Goal: Task Accomplishment & Management: Use online tool/utility

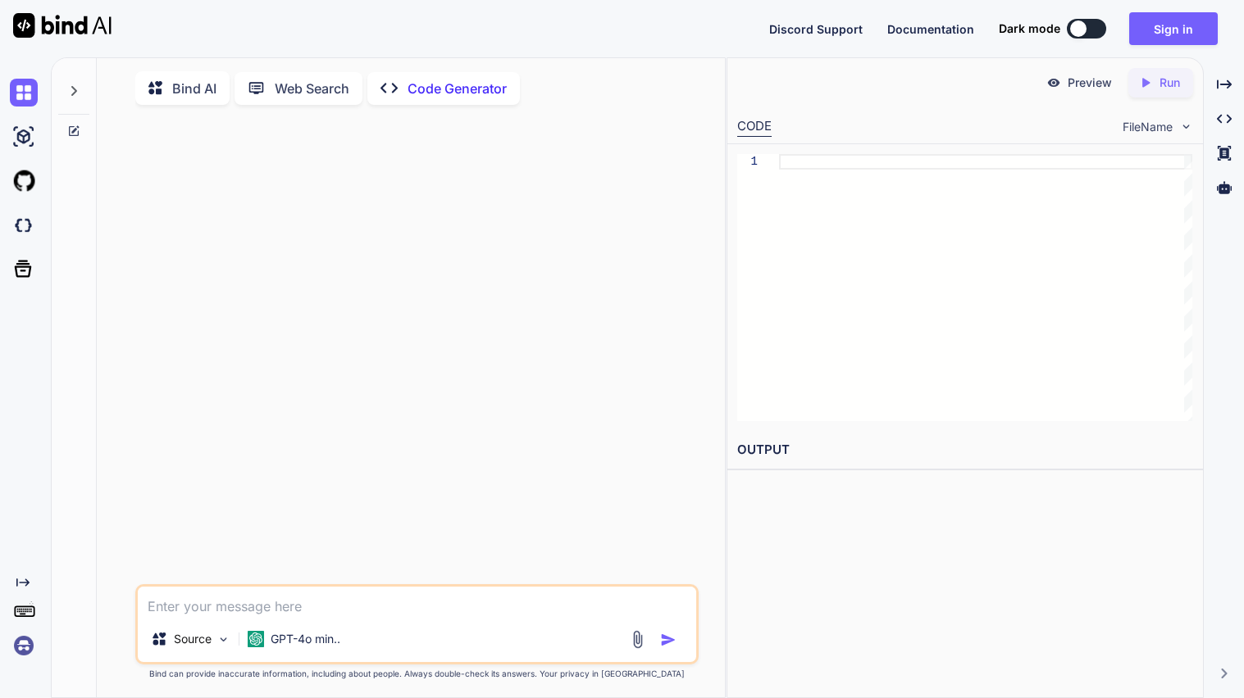
type textarea "x"
click at [1144, 42] on button "Sign in" at bounding box center [1173, 28] width 89 height 33
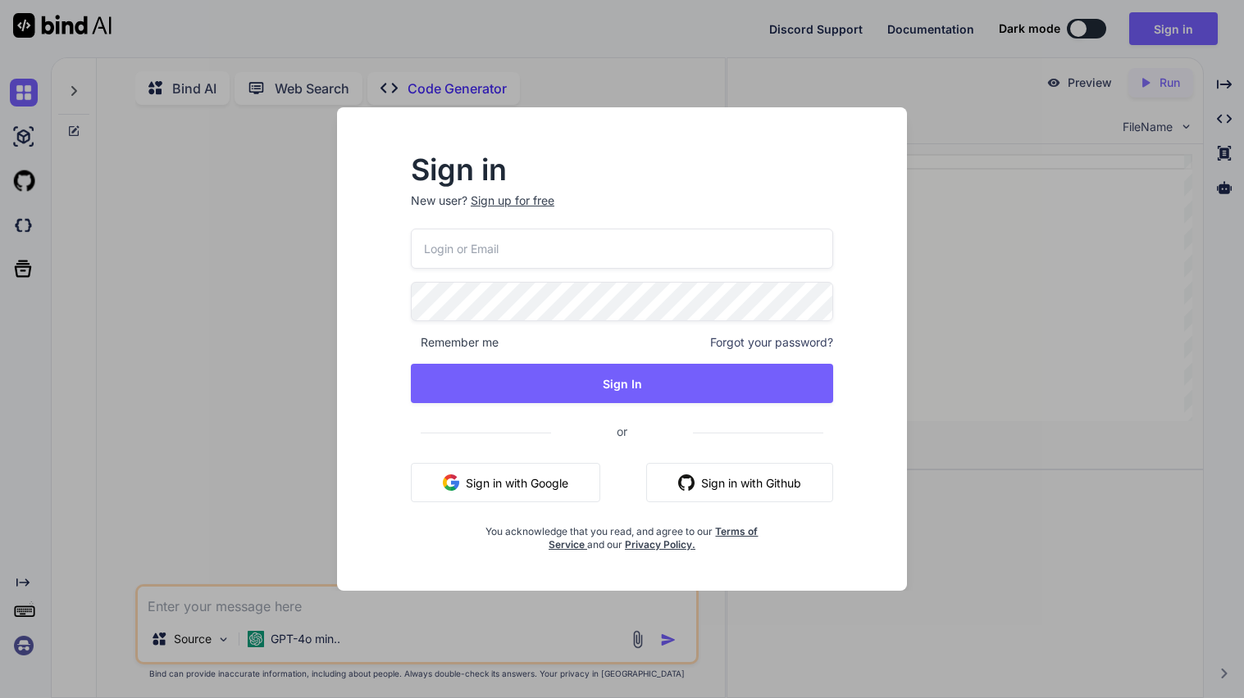
type input "[EMAIL_ADDRESS][DOMAIN_NAME]"
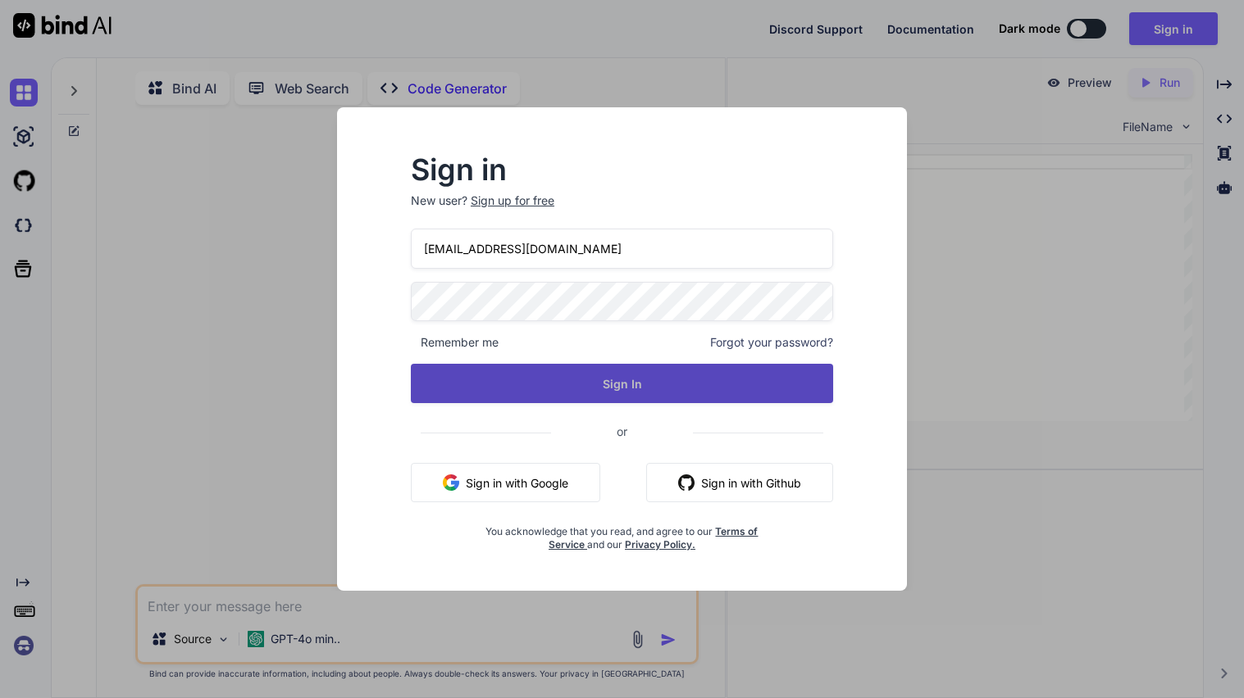
click at [573, 389] on button "Sign In" at bounding box center [622, 383] width 422 height 39
click at [630, 390] on button "Sign In" at bounding box center [622, 383] width 422 height 39
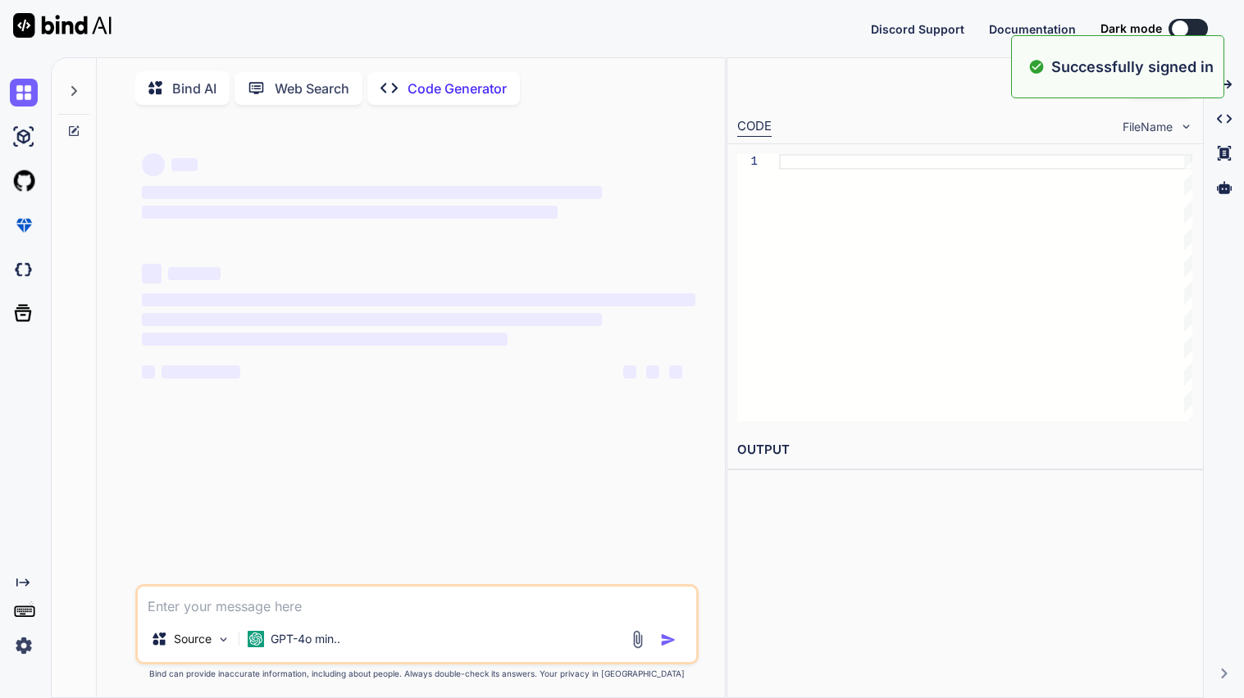
type textarea "x"
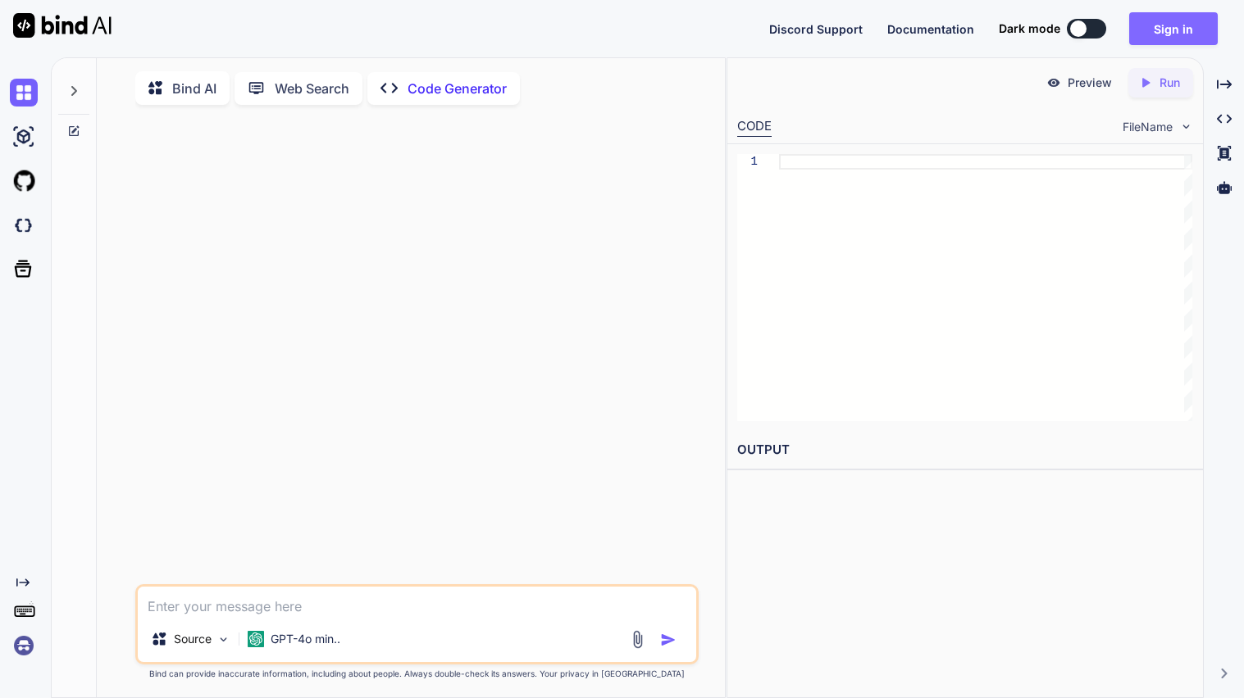
click at [1163, 43] on button "Sign in" at bounding box center [1173, 28] width 89 height 33
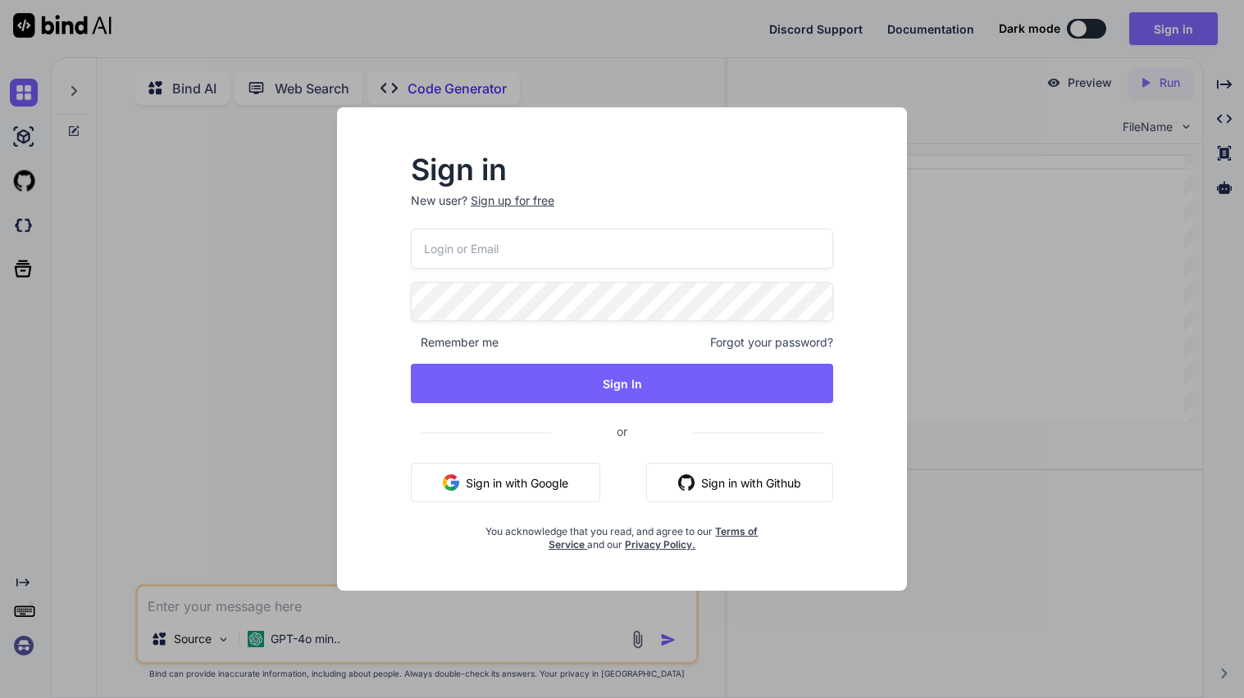
type input "[EMAIL_ADDRESS][DOMAIN_NAME]"
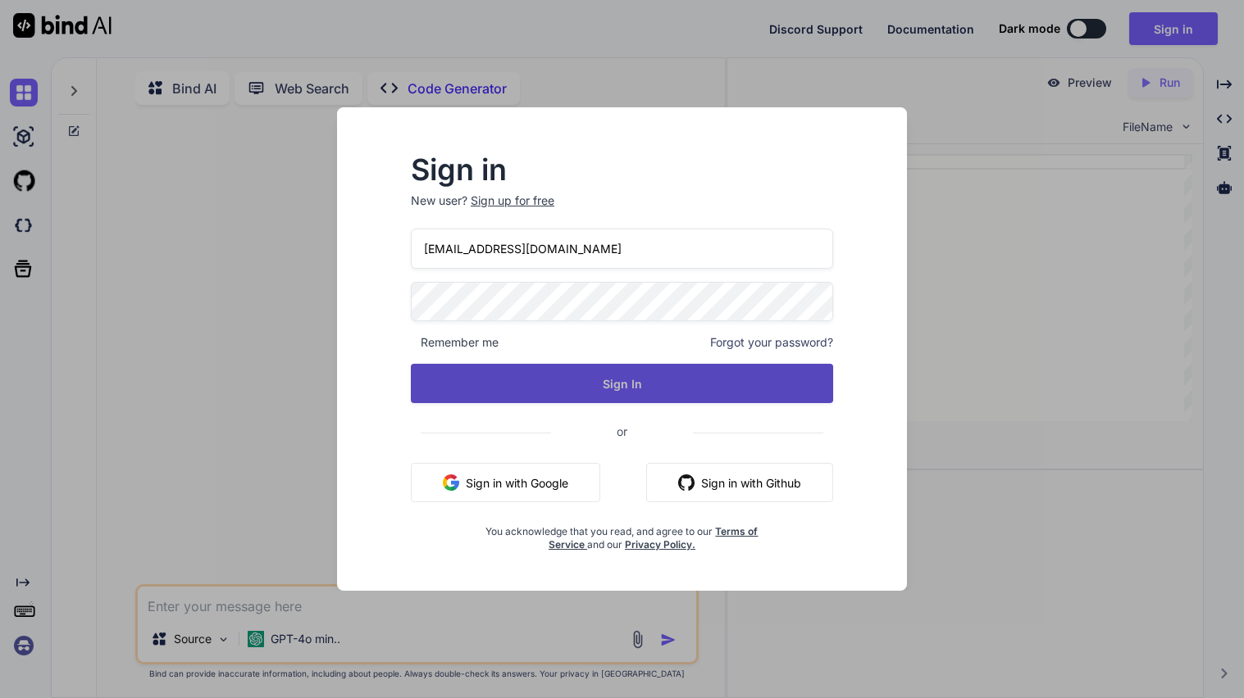
click at [666, 373] on button "Sign In" at bounding box center [622, 383] width 422 height 39
click at [596, 384] on button "Sign In" at bounding box center [622, 383] width 422 height 39
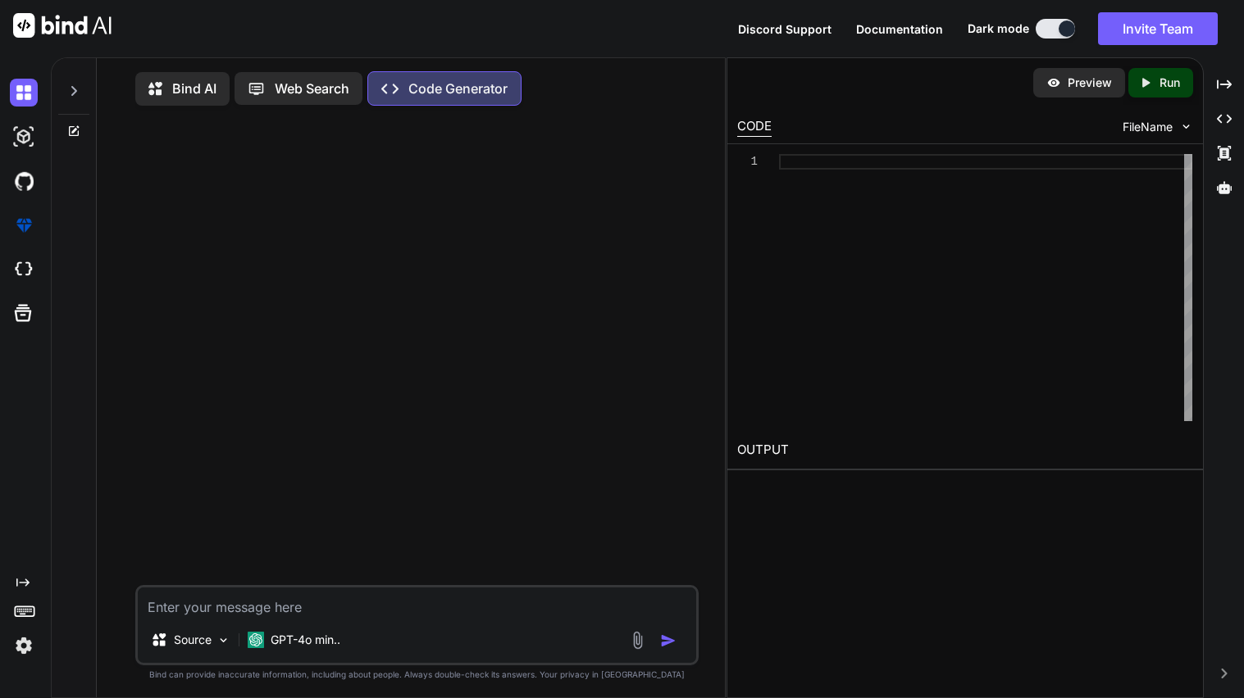
click at [79, 87] on icon at bounding box center [73, 90] width 13 height 13
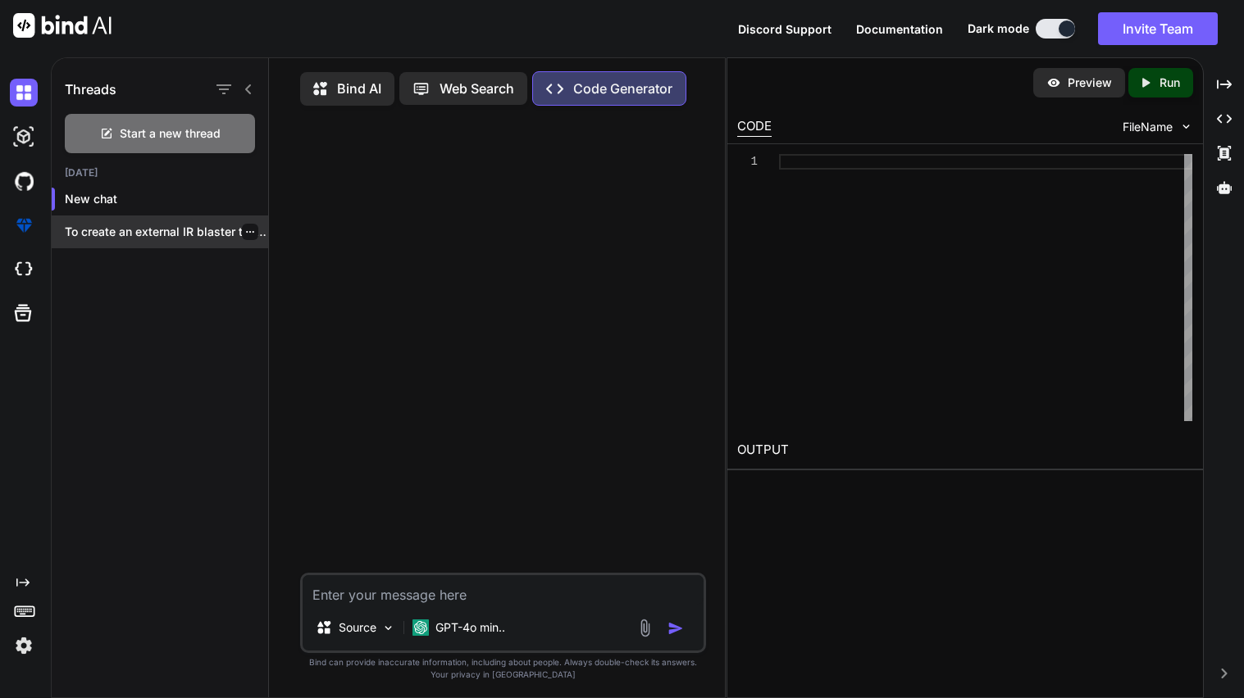
click at [242, 226] on div at bounding box center [250, 232] width 16 height 16
click at [245, 232] on icon "button" at bounding box center [250, 232] width 10 height 10
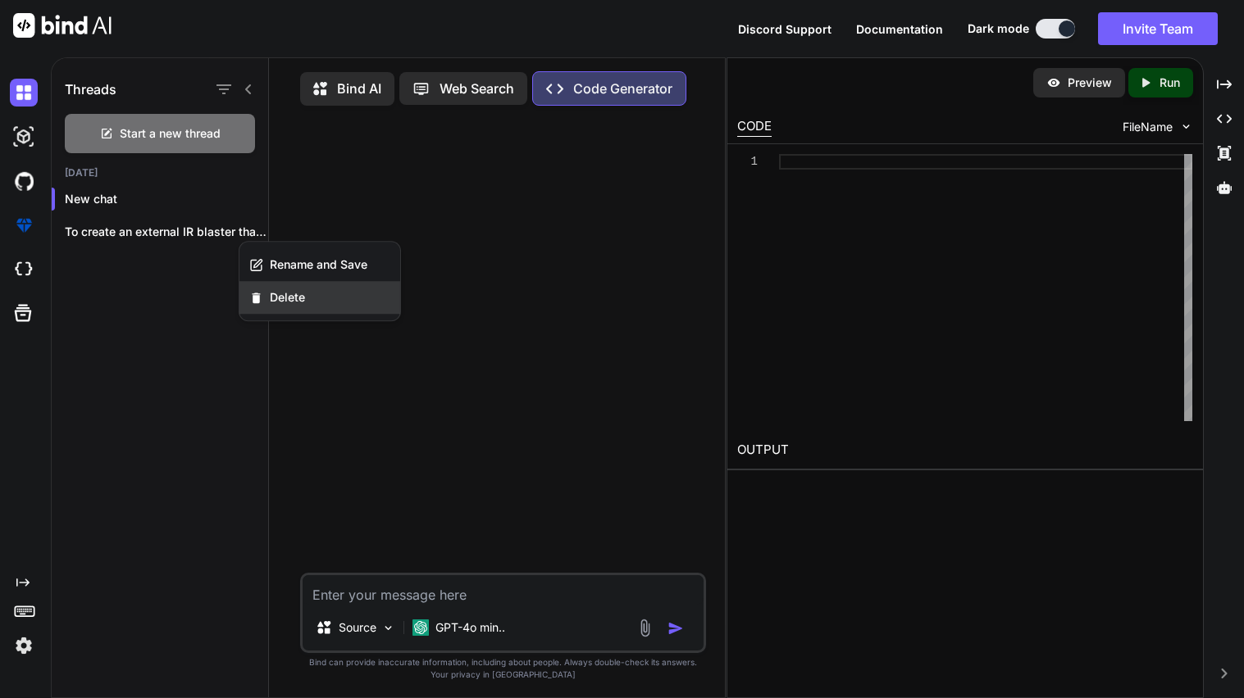
click at [277, 294] on span "Delete" at bounding box center [287, 297] width 35 height 16
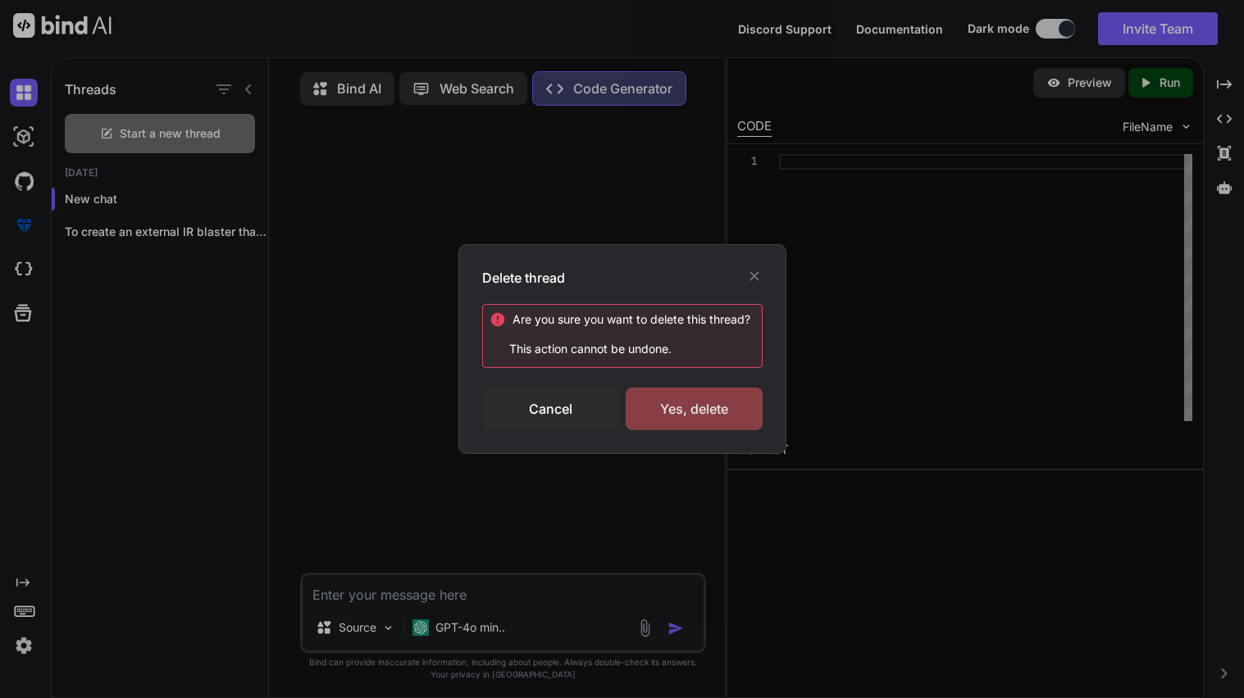
click at [663, 403] on div "Yes, delete" at bounding box center [694, 409] width 137 height 43
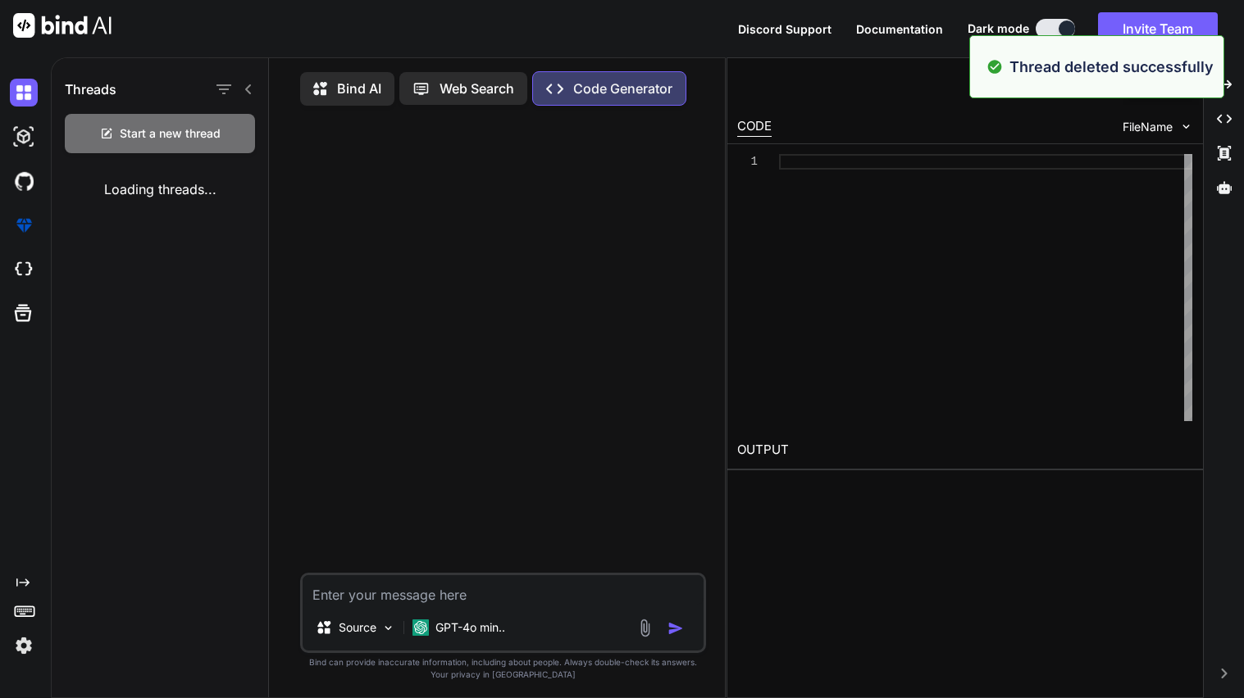
type textarea "x"
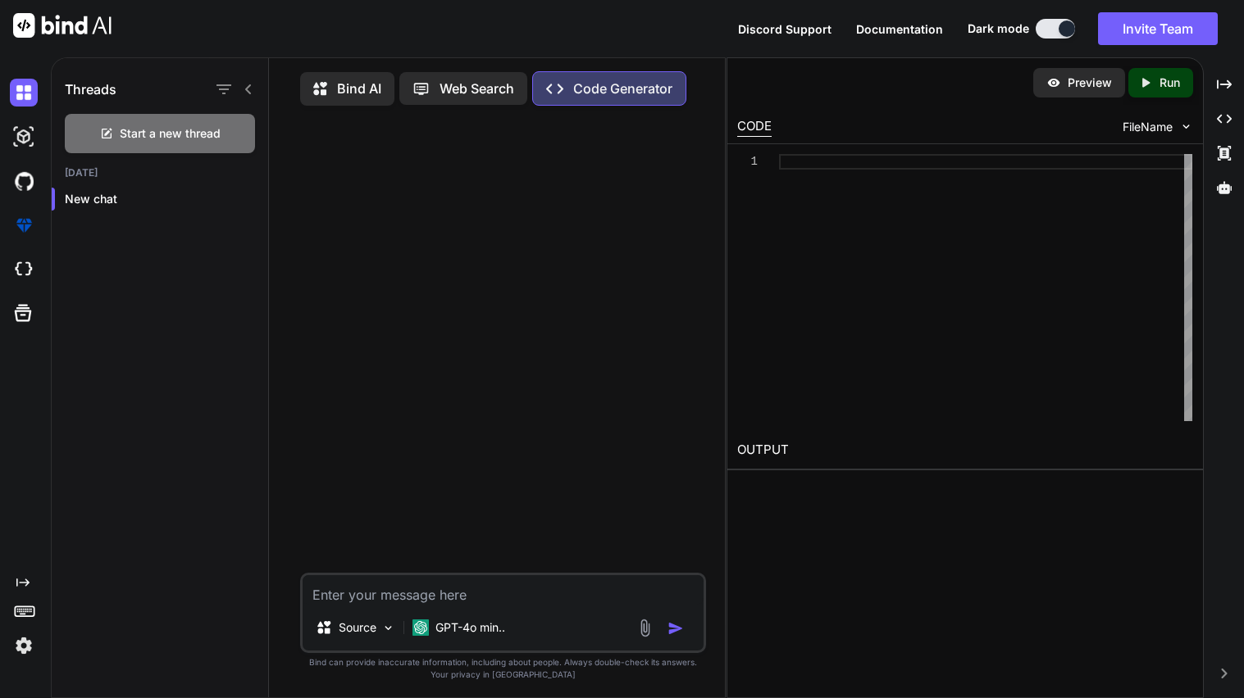
click at [797, 179] on div at bounding box center [985, 287] width 413 height 267
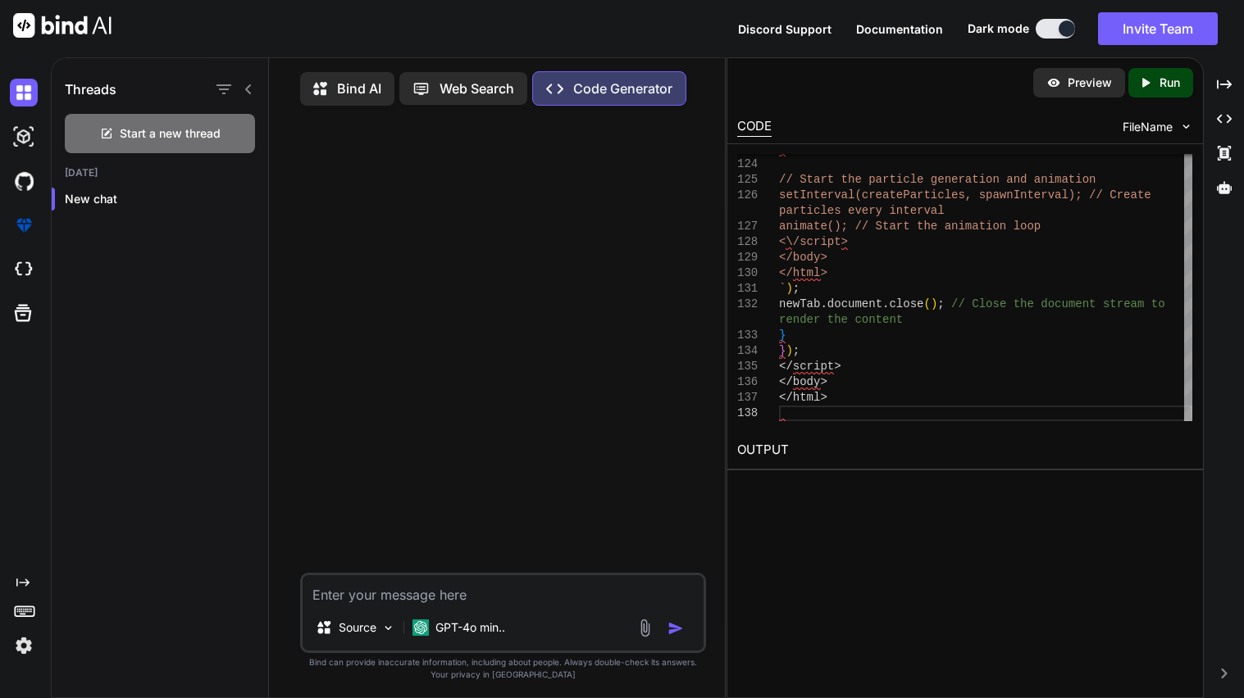
click at [1144, 90] on div "Created with Pixso. Run" at bounding box center [1160, 83] width 65 height 30
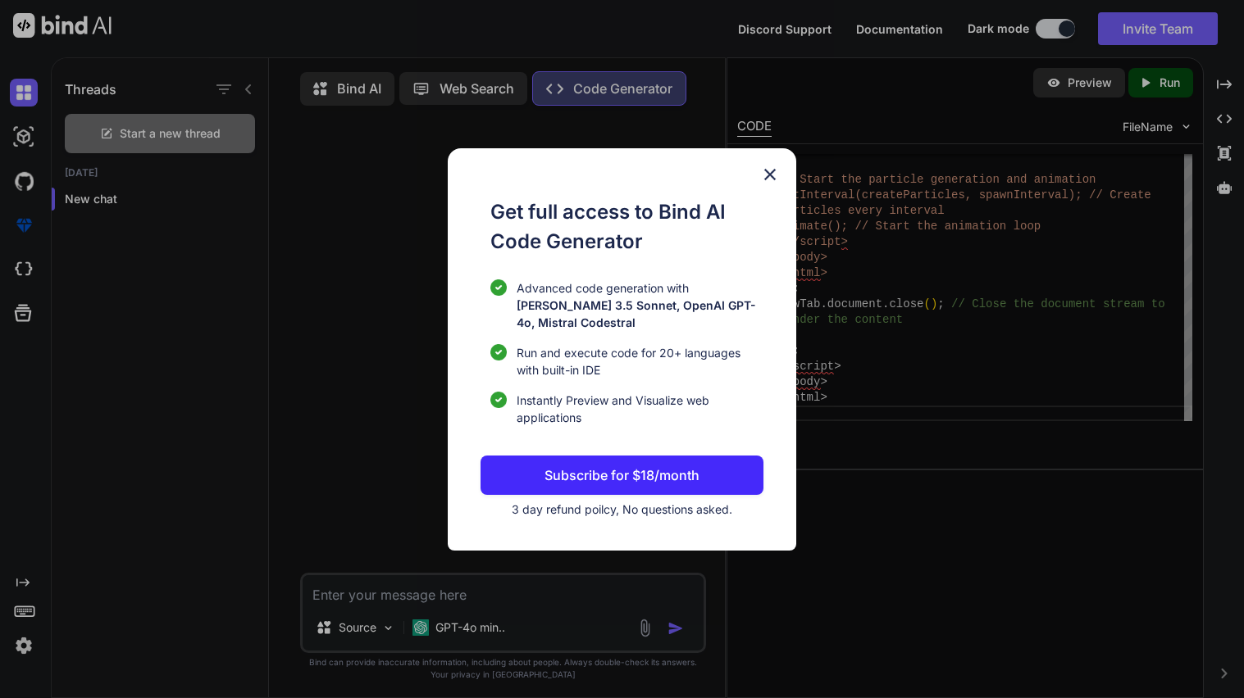
click at [772, 183] on img at bounding box center [770, 175] width 20 height 20
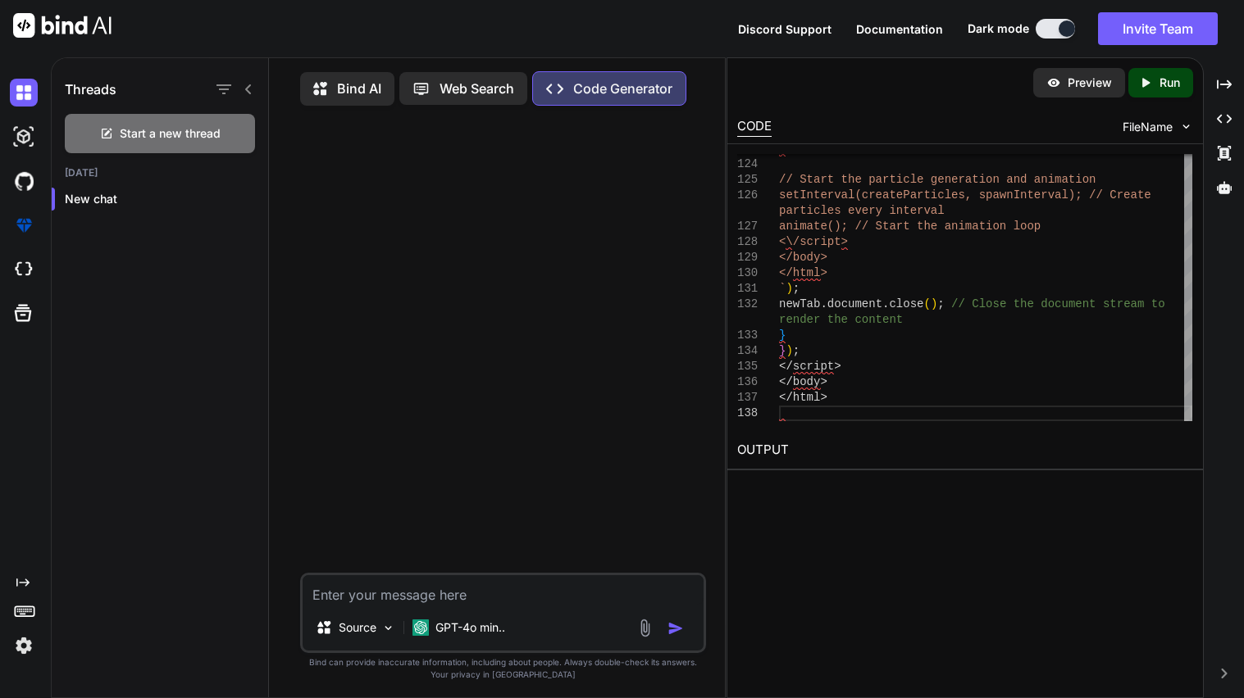
click at [420, 598] on textarea at bounding box center [503, 591] width 401 height 30
click at [403, 598] on textarea "To enrich screen reader interactions, please activate Accessibility in Grammarl…" at bounding box center [503, 591] width 401 height 30
type textarea "u"
type textarea "x"
type textarea "us"
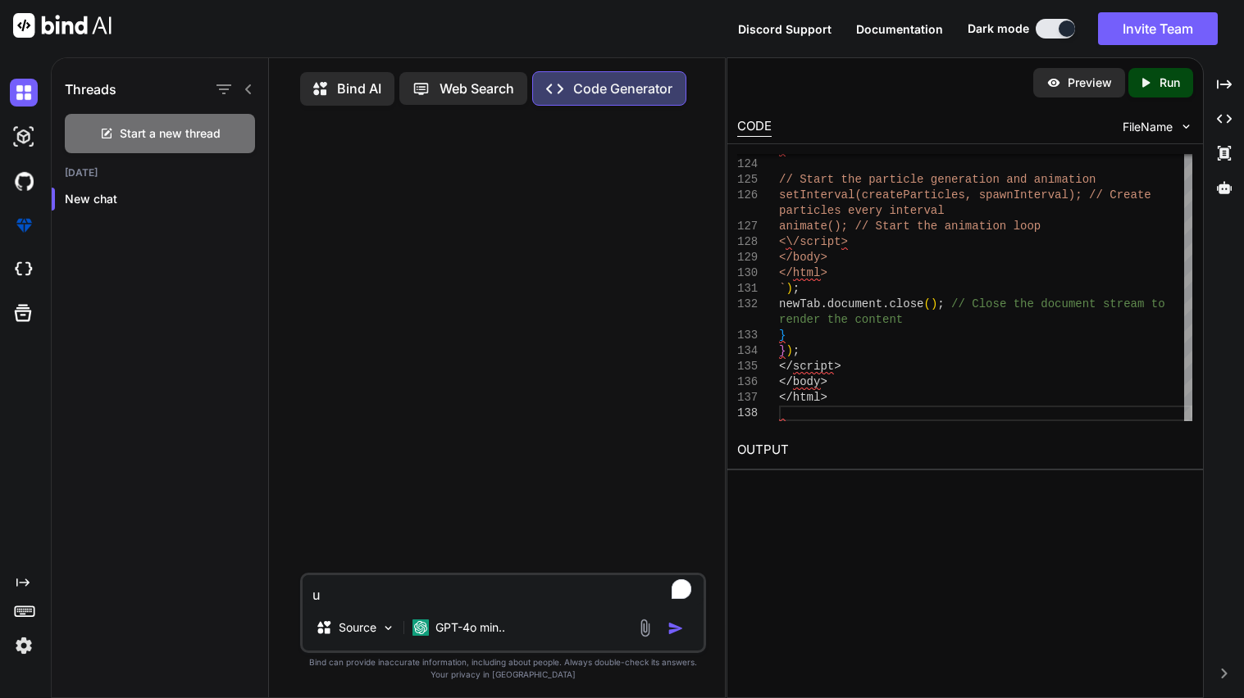
type textarea "x"
type textarea "use"
type textarea "x"
type textarea "use"
type textarea "x"
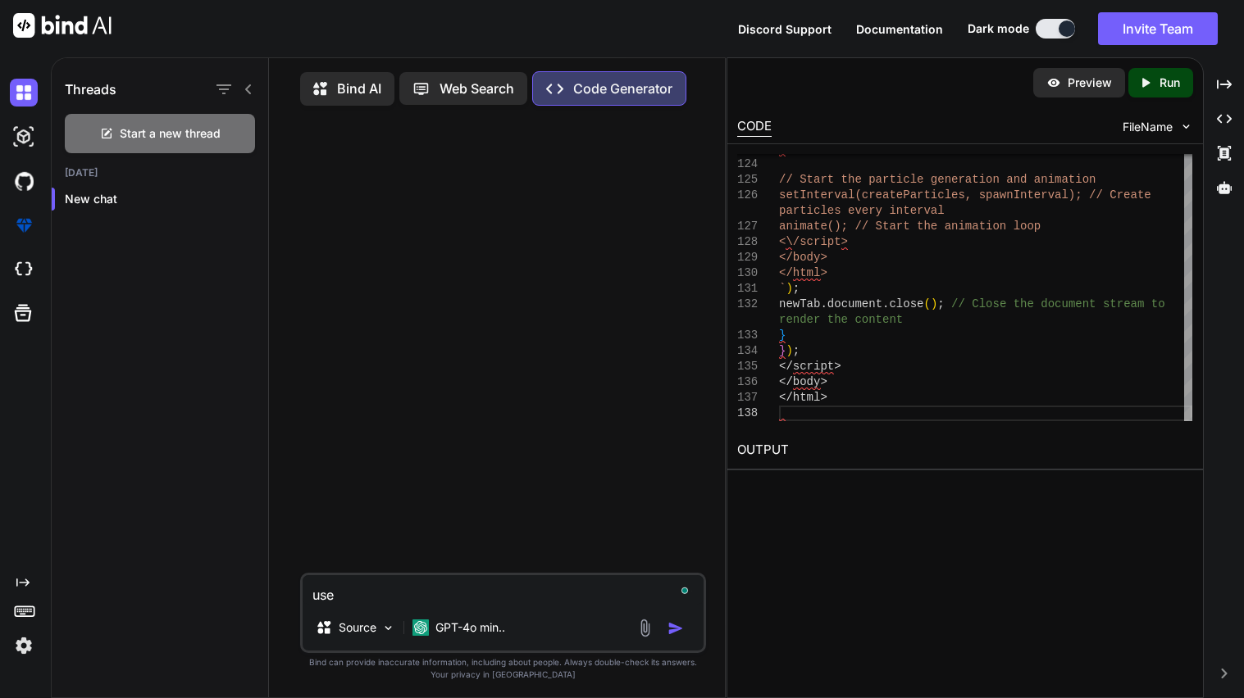
type textarea "use t"
type textarea "x"
type textarea "use th"
type textarea "x"
type textarea "use thi"
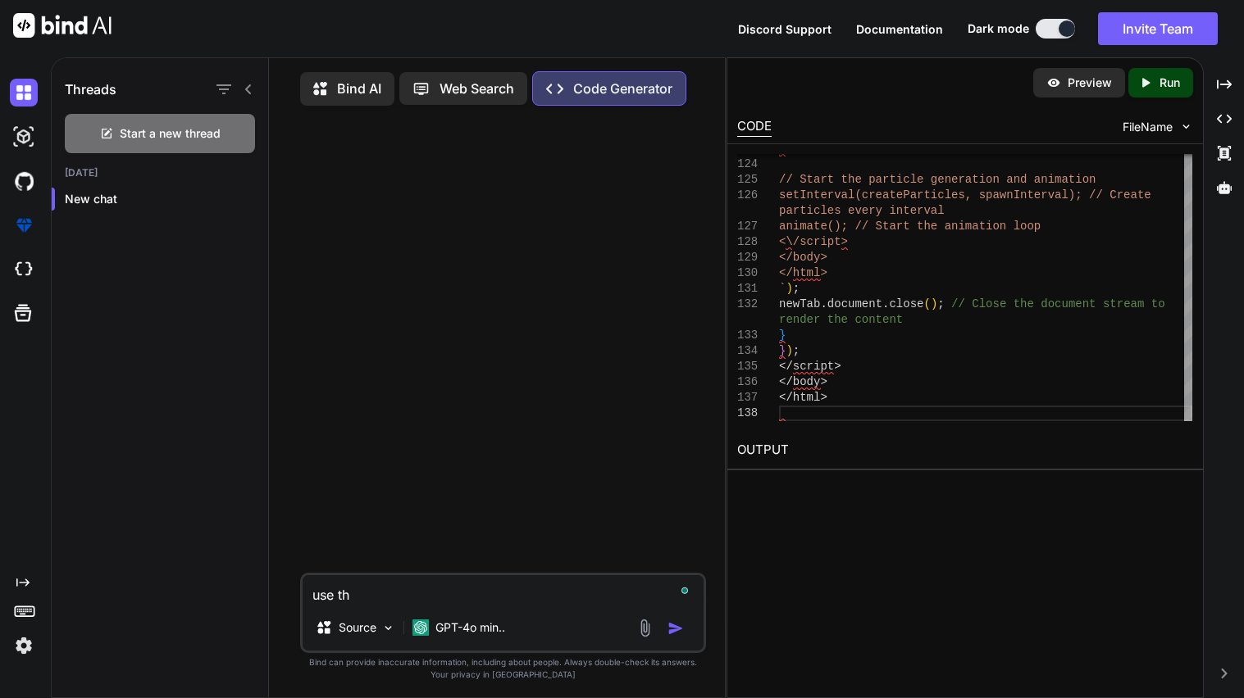
type textarea "x"
type textarea "use this"
type textarea "x"
type textarea "use this"
type textarea "x"
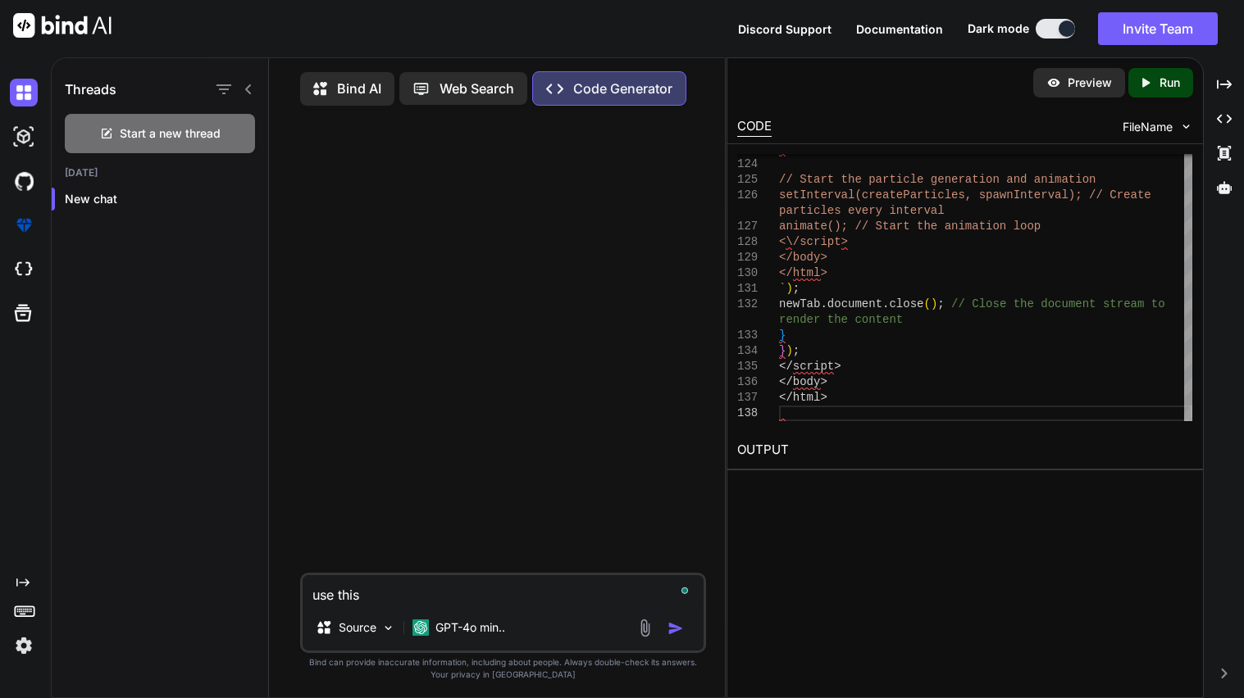
type textarea "use this c"
type textarea "x"
type textarea "use this co"
type textarea "x"
type textarea "use this cod"
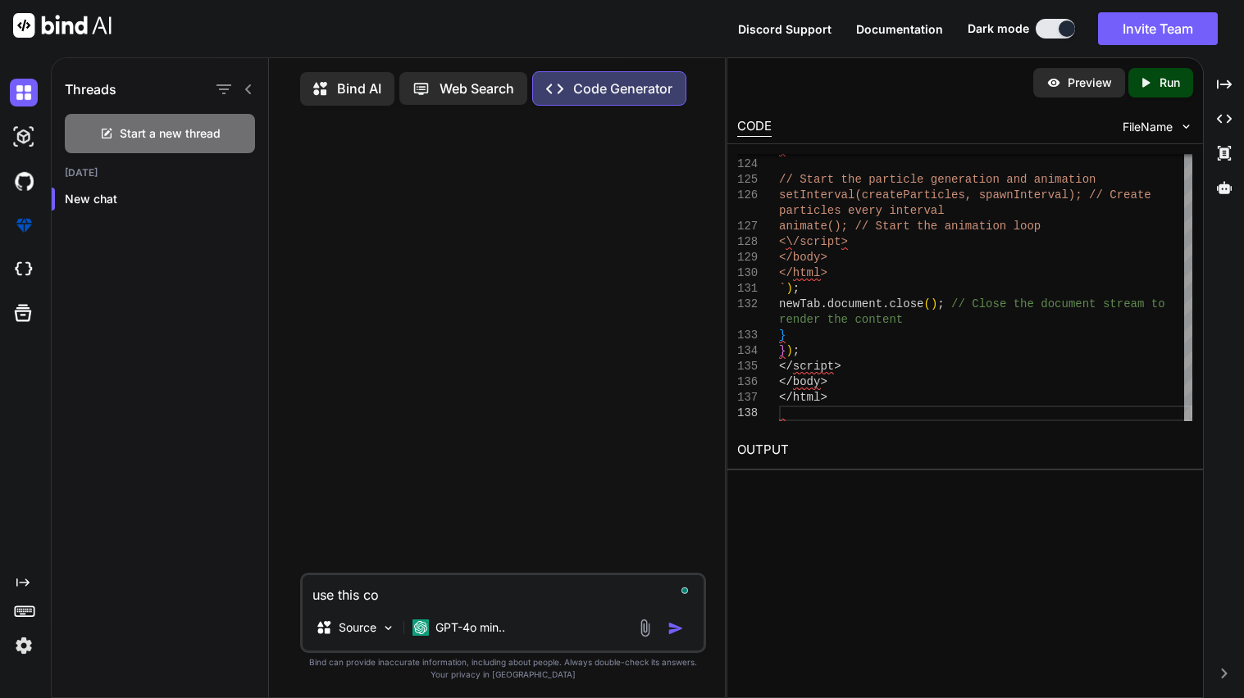
type textarea "x"
type textarea "use this code"
type textarea "x"
type textarea "use this code"
type textarea "x"
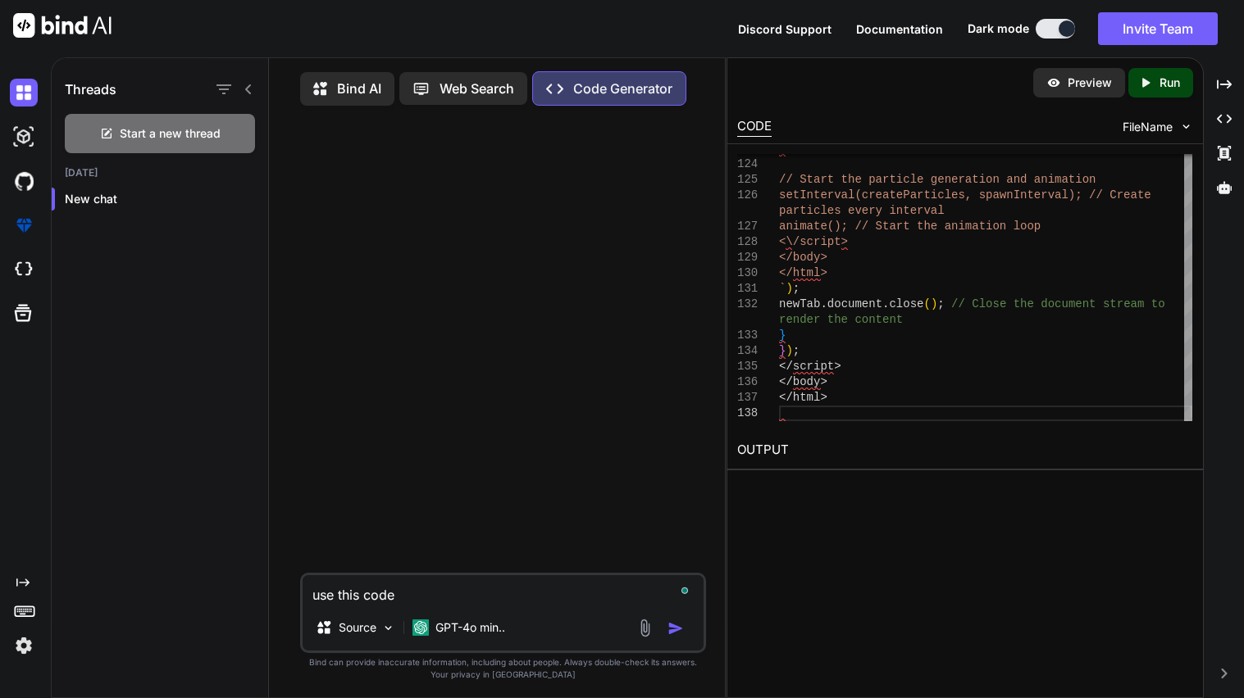
type textarea "use this code n"
type textarea "x"
type textarea "use this code no"
type textarea "x"
type textarea "use this code no"
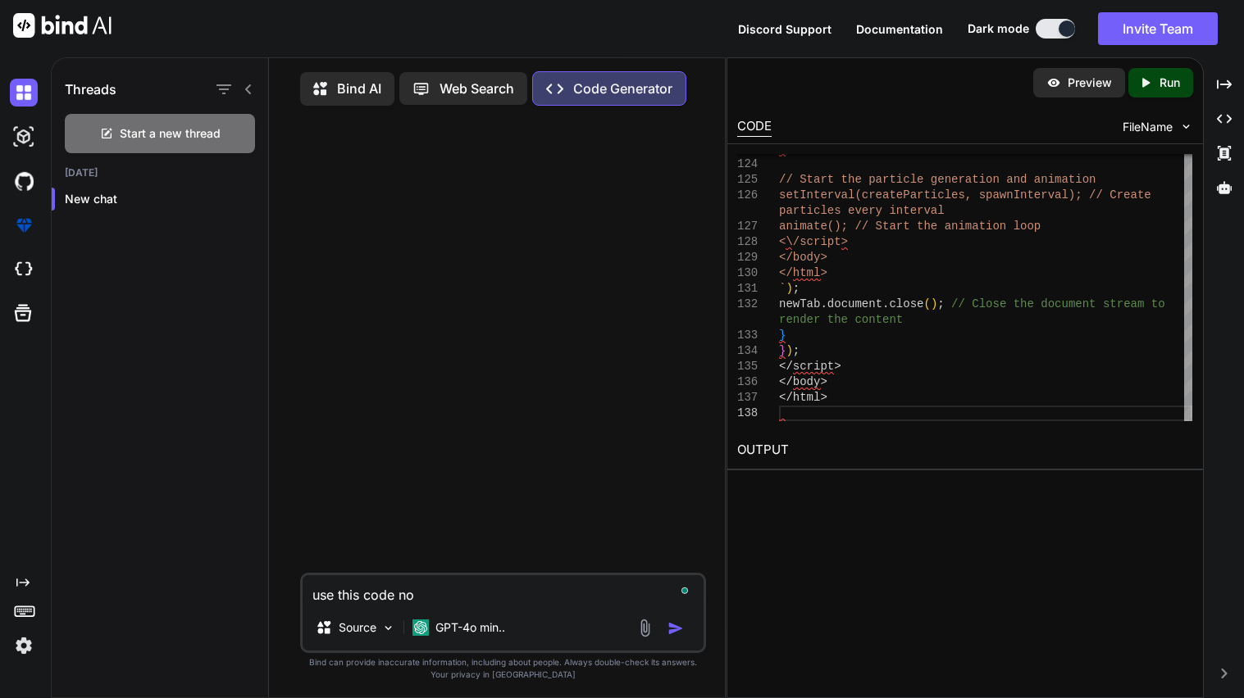
type textarea "x"
type textarea "use this code no c"
type textarea "x"
type textarea "use this code no ch"
type textarea "x"
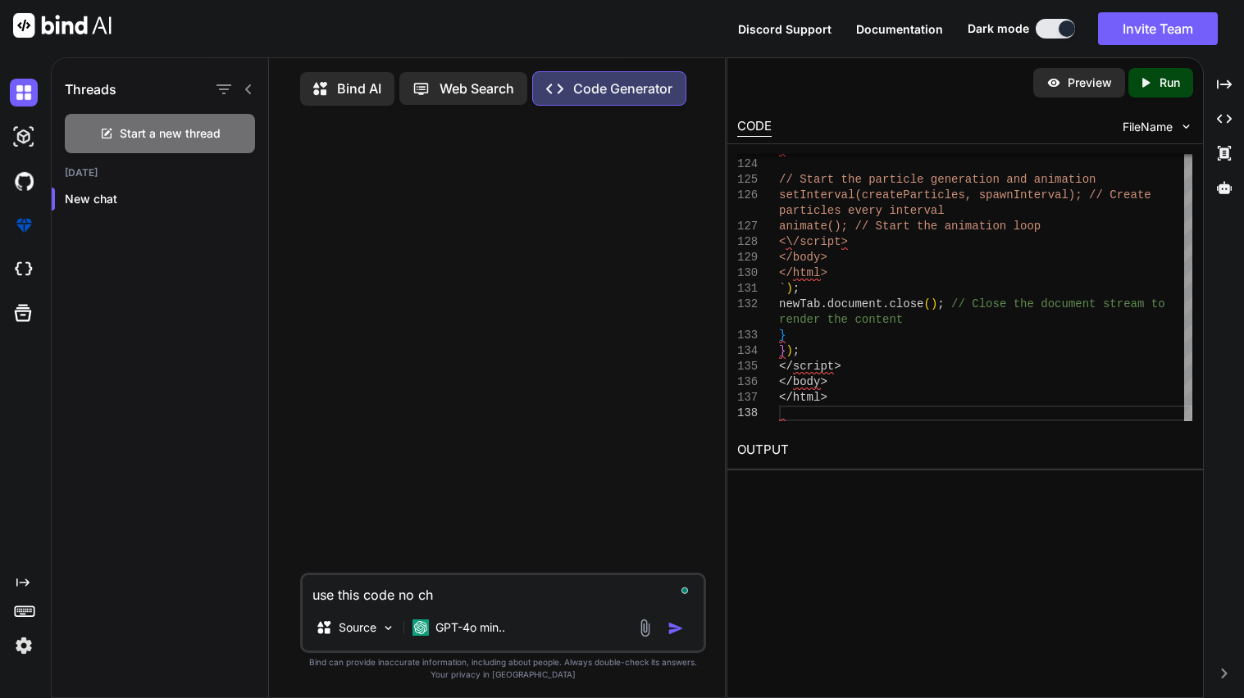
type textarea "use this code no cha"
type textarea "x"
type textarea "use this code no chan"
type textarea "x"
type textarea "use this code no chang"
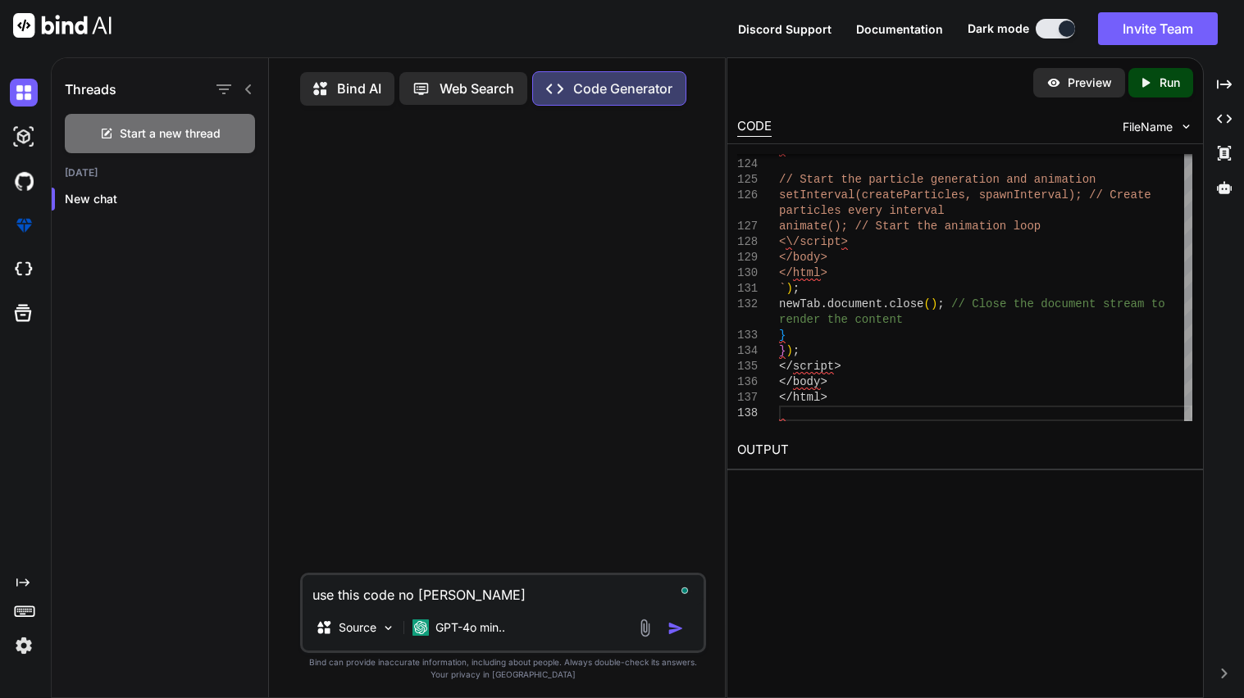
type textarea "x"
type textarea "use this code no changi"
type textarea "x"
type textarea "use this code no changin"
type textarea "x"
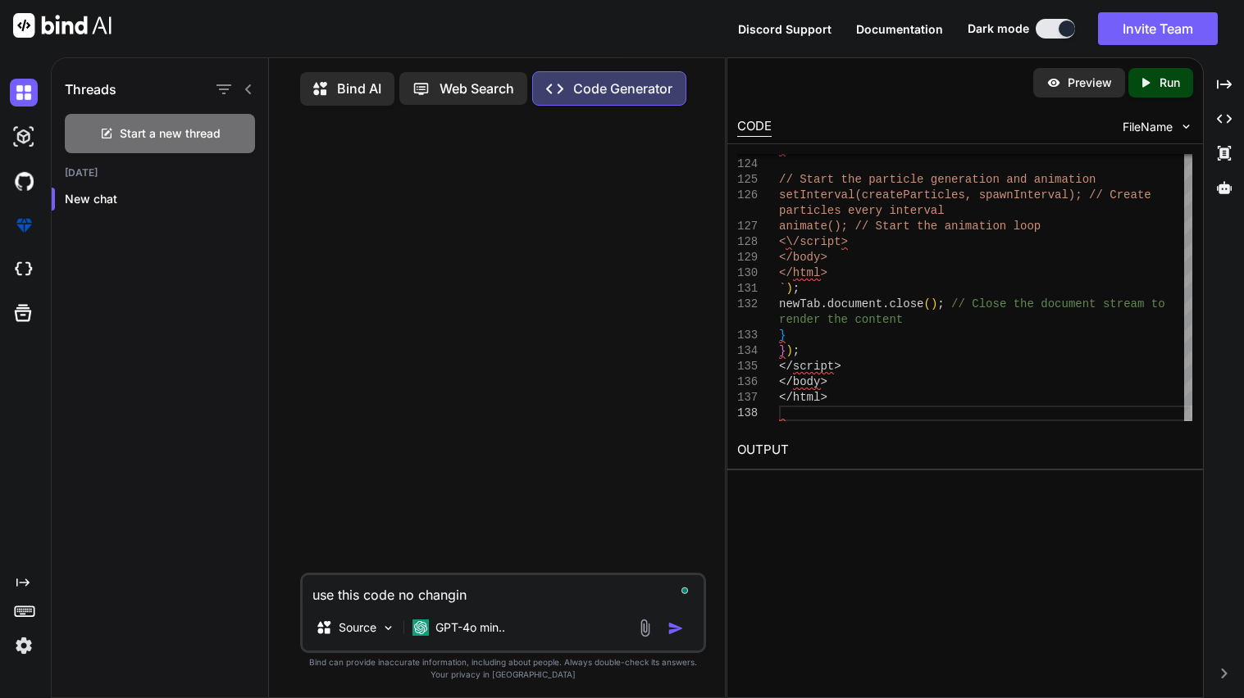
type textarea "use this code no changing"
type textarea "x"
type textarea "use this code no changing"
type textarea "x"
type textarea "use this code no changing t"
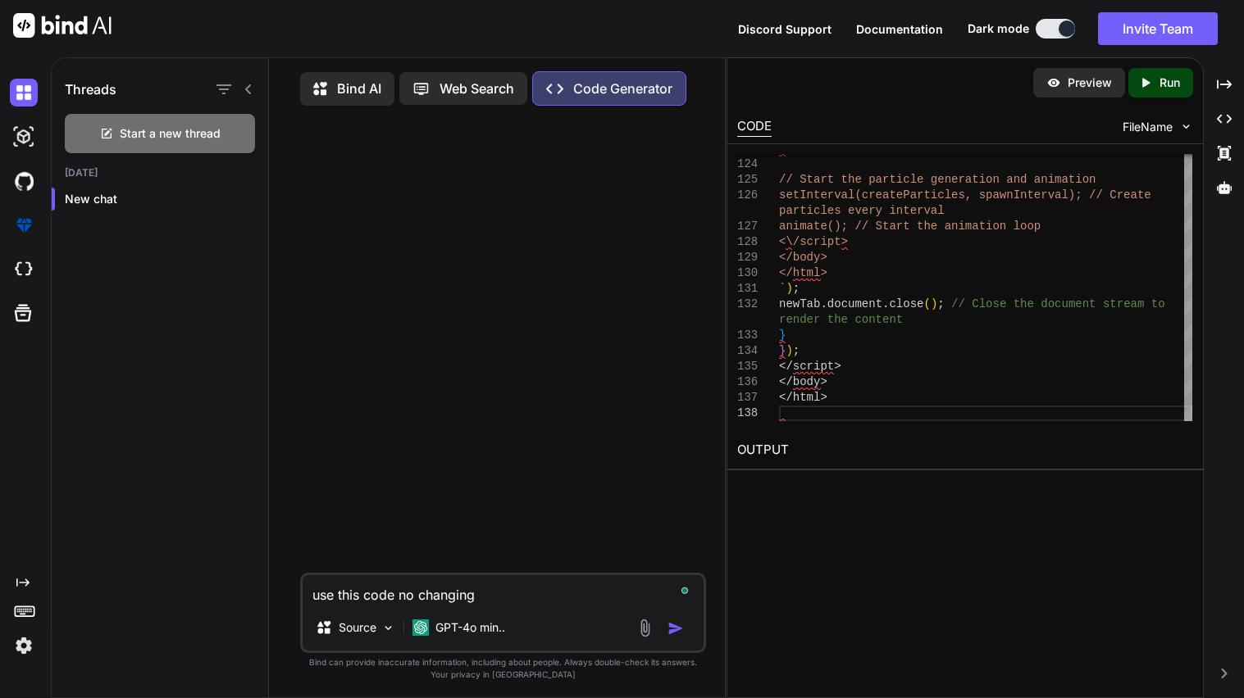
type textarea "x"
type textarea "use this code no changing ti"
type textarea "x"
type textarea "use this code no changing t"
type textarea "x"
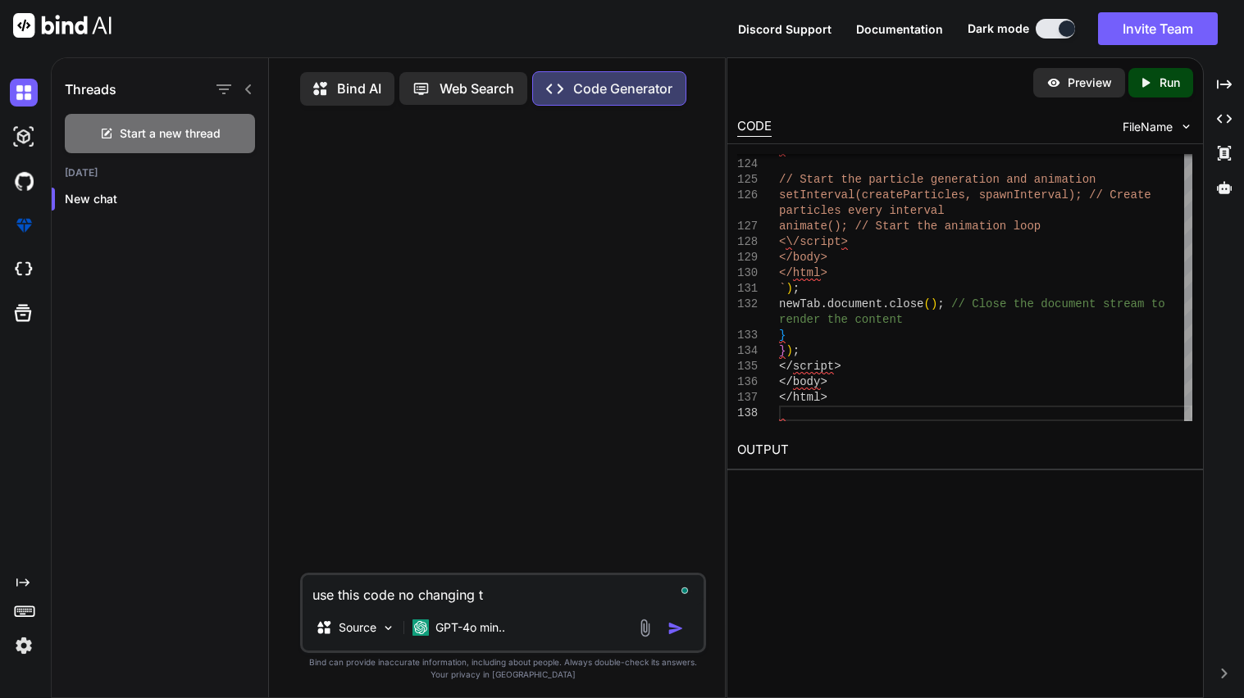
type textarea "use this code no changing"
type textarea "x"
type textarea "use this code no changing i"
type textarea "x"
type textarea "use this code no changing it"
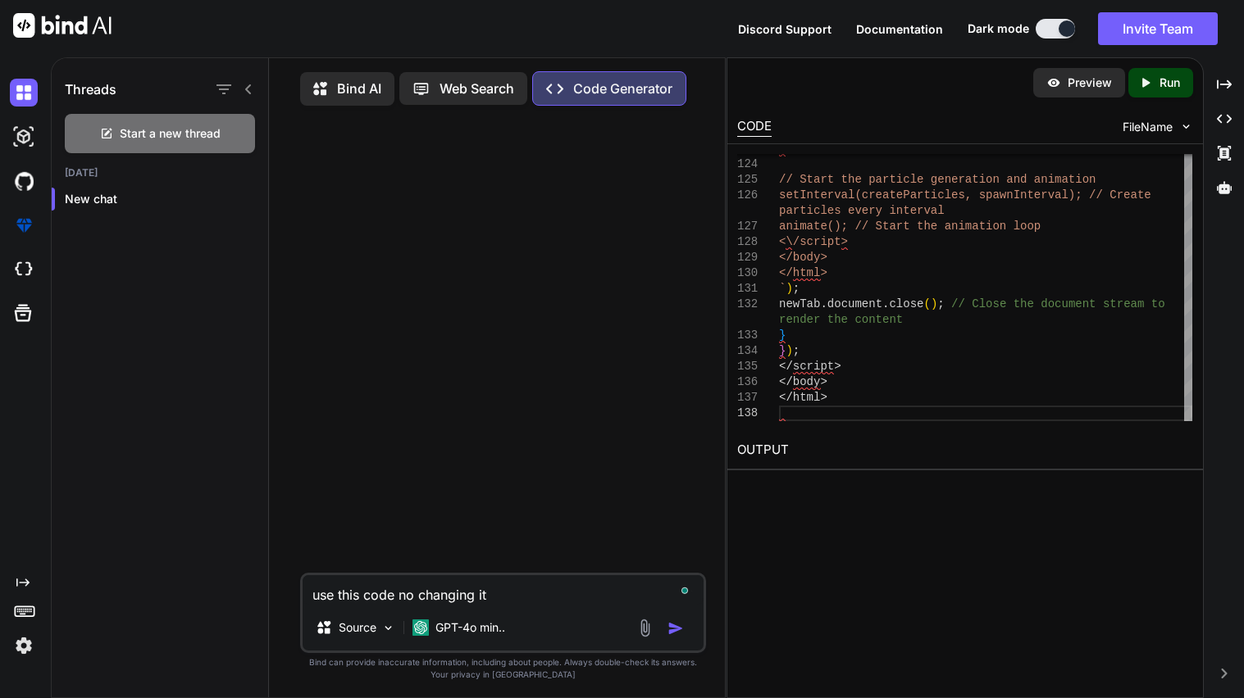
type textarea "x"
type textarea "use this code no changing it"
type textarea "x"
type textarea "use this code no changing it p"
type textarea "x"
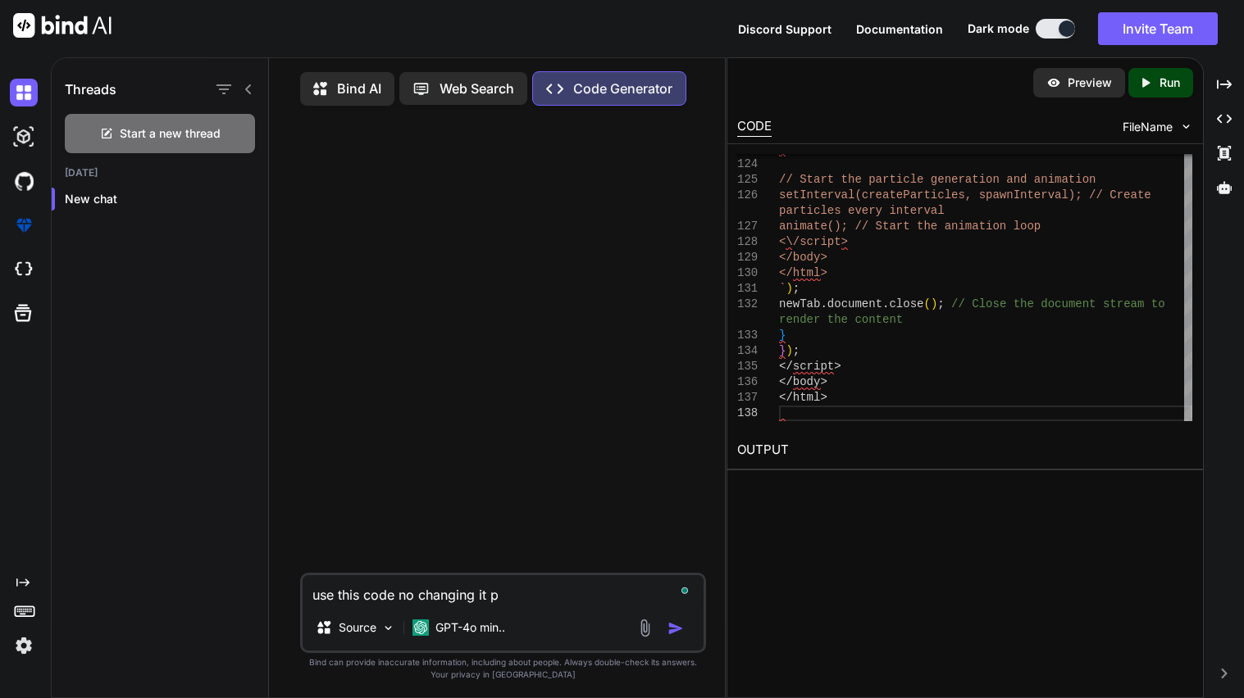
type textarea "use this code no changing it pl"
type textarea "x"
type textarea "use this code no changing it pls"
type textarea "x"
type textarea "use this code no changing it pls"
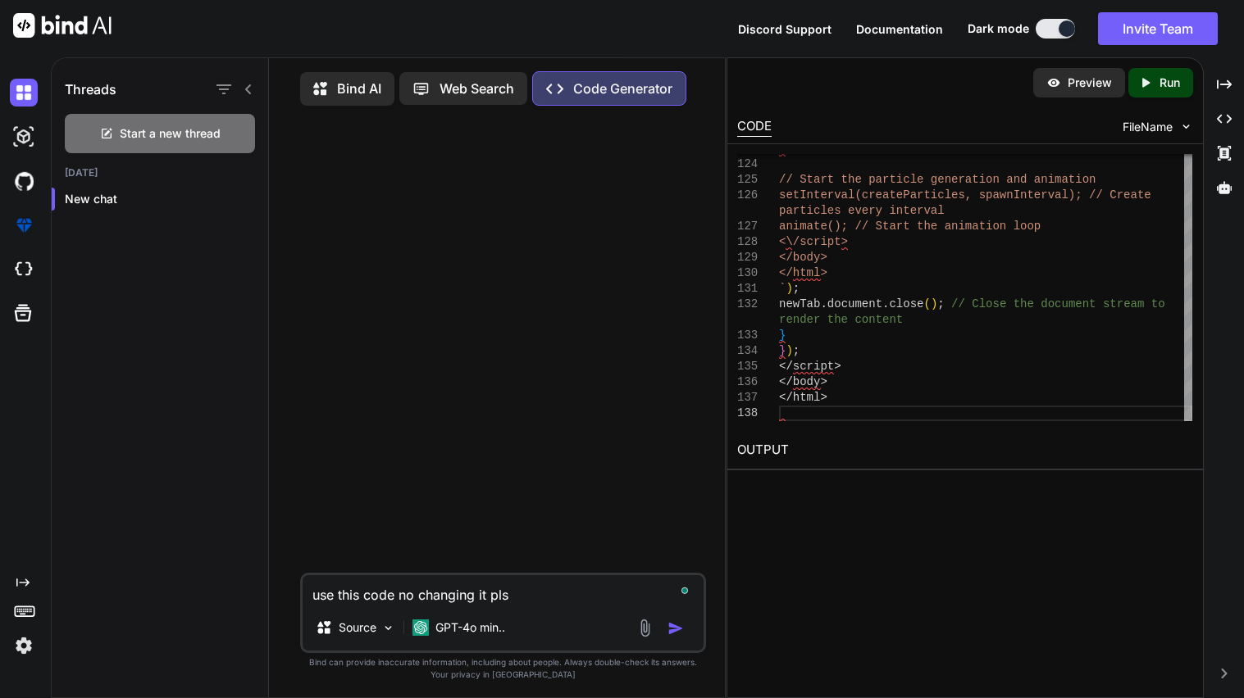
type textarea "x"
type textarea "use this code no changing it pls"
type textarea "x"
paste textarea "<!LOREMIP dolo> <sita cons="ad"> <elit> <sedd eiusmod="TEM-8"> <inci utla="etdo…"
type textarea "use this code no changing it pls <!DOCTYPE html> <html lang="en"> <head> <meta …"
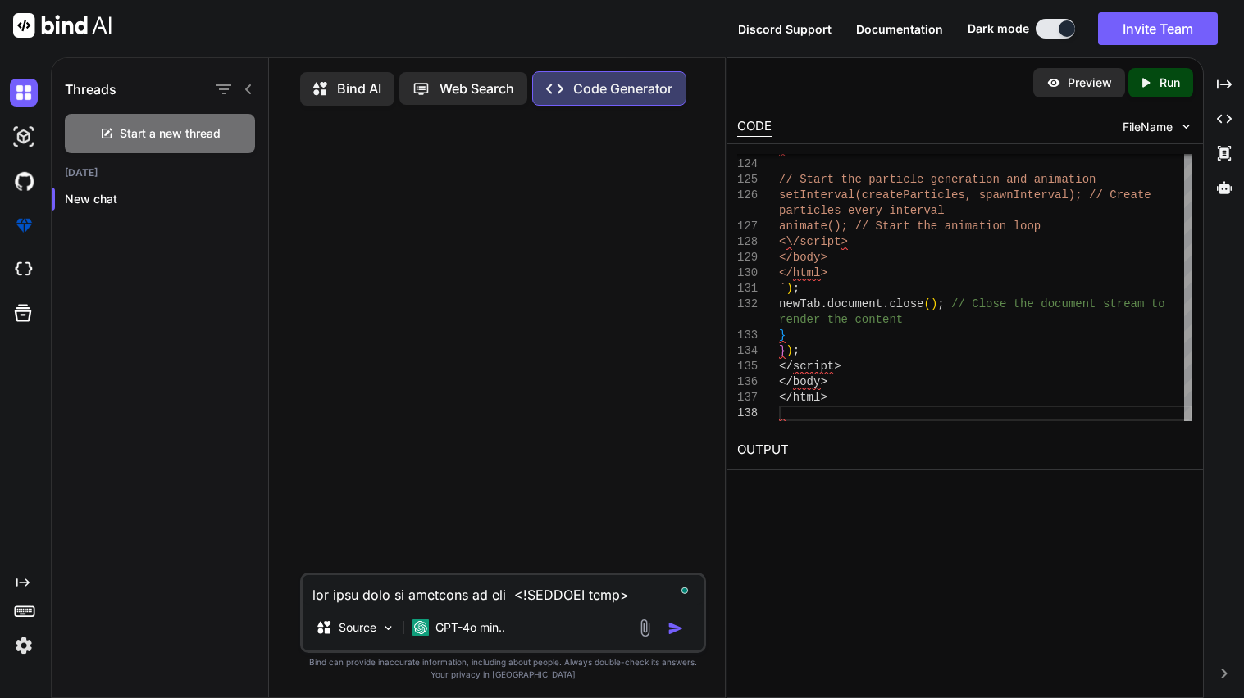
type textarea "x"
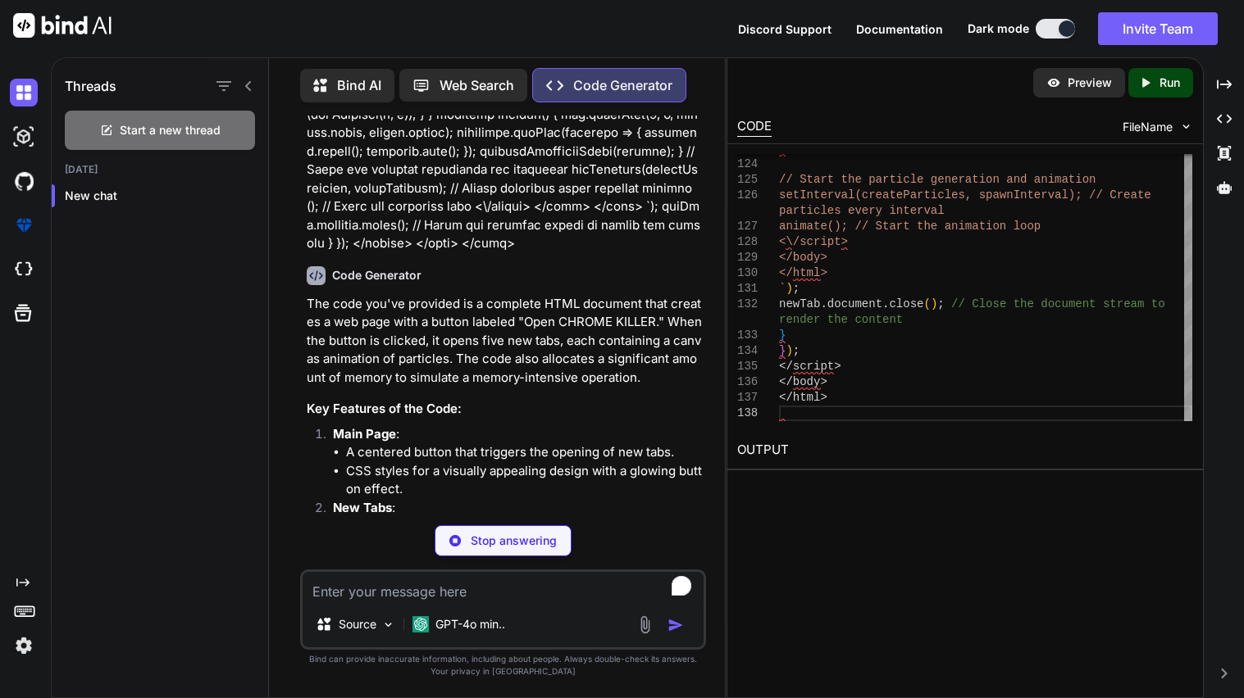
scroll to position [860, 0]
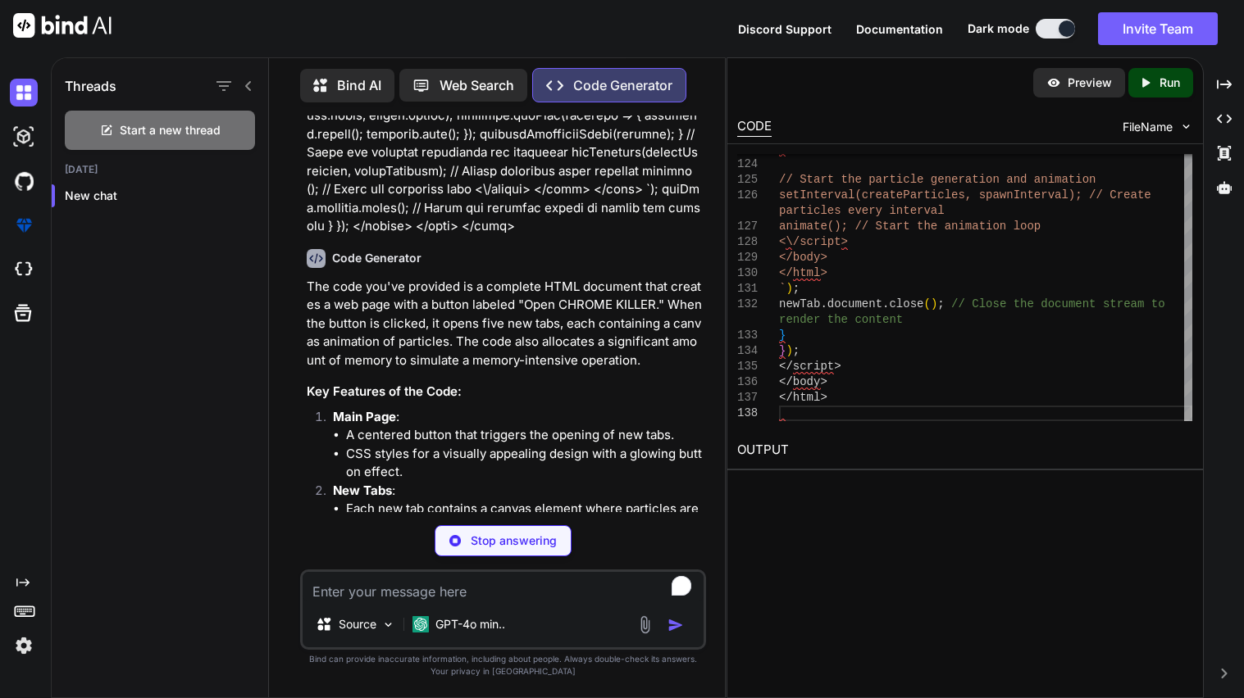
type textarea "x"
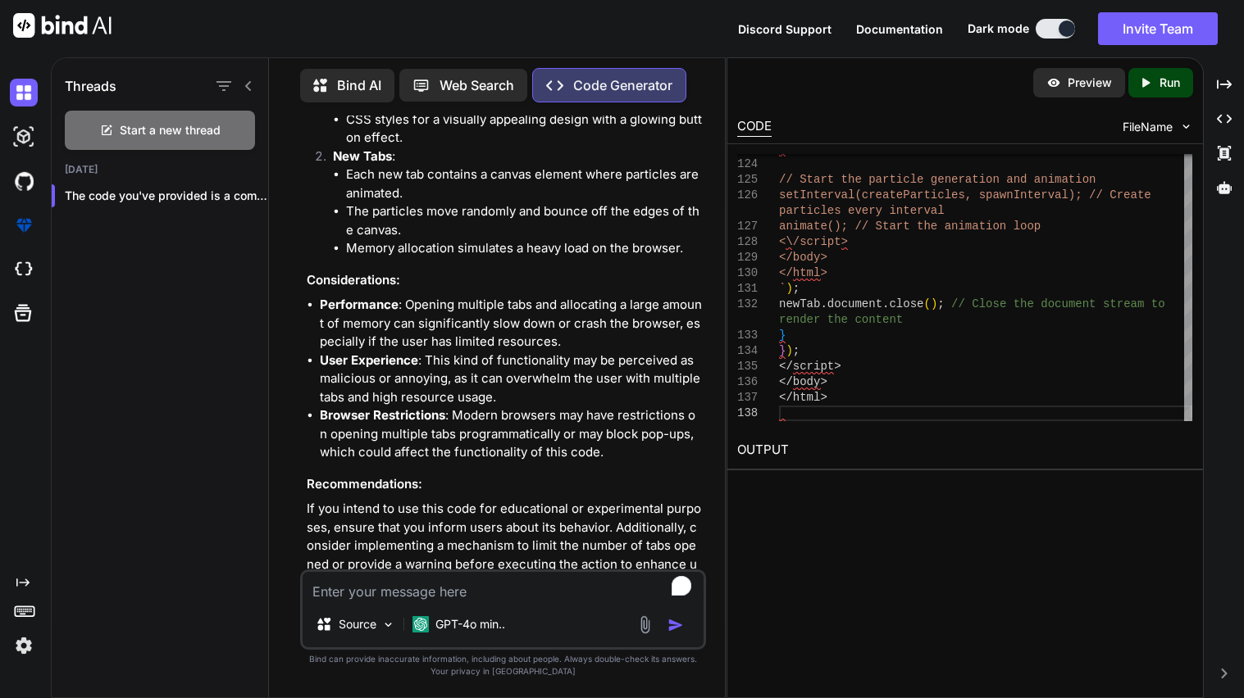
scroll to position [1225, 0]
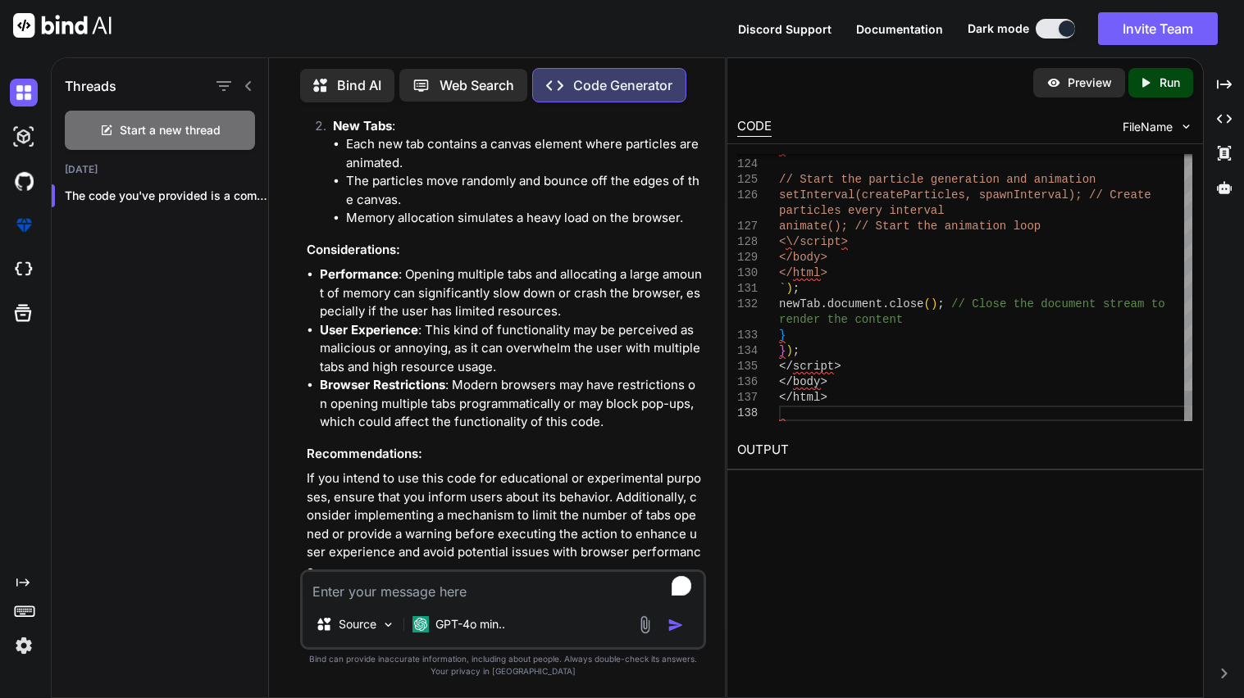
click at [1149, 86] on icon "Created with Pixso." at bounding box center [1145, 82] width 15 height 15
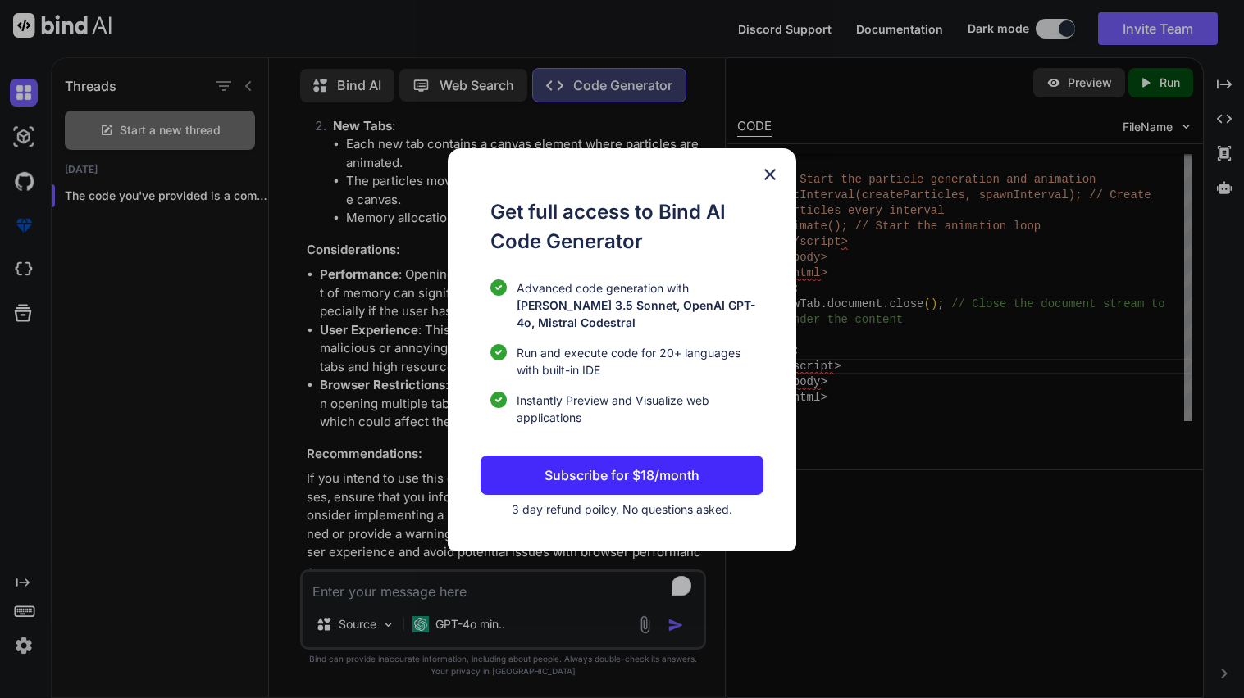
click at [763, 184] on img at bounding box center [770, 175] width 20 height 20
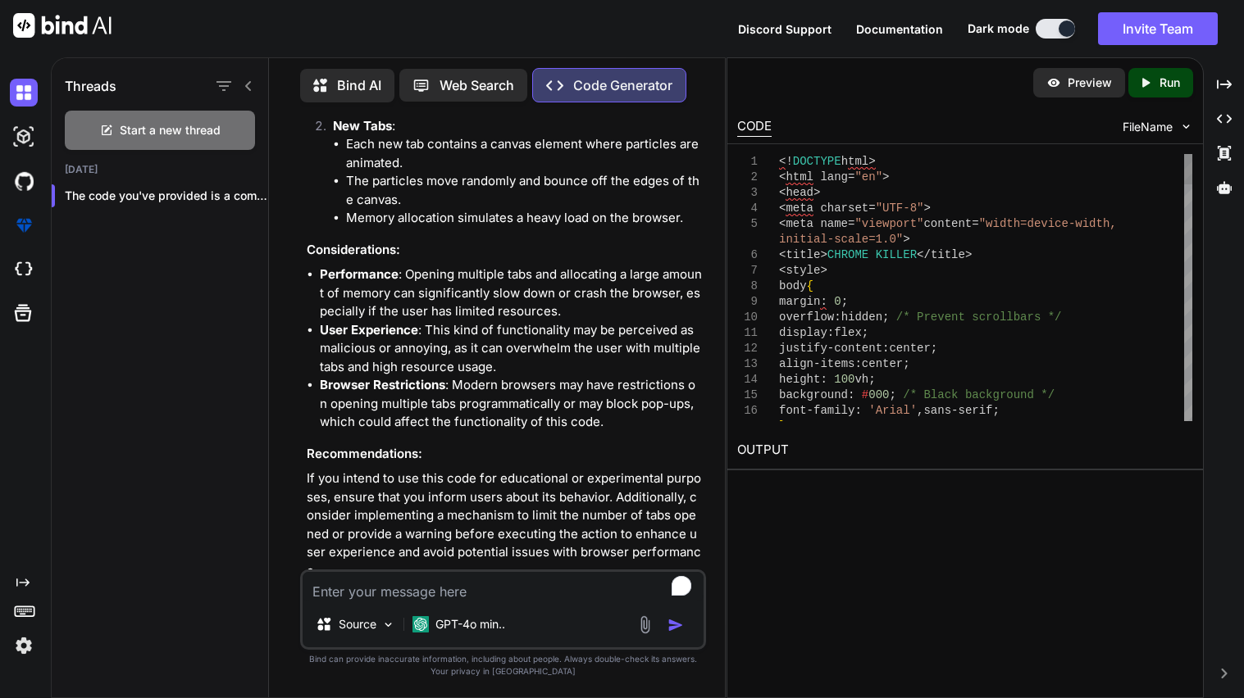
type textarea "<!DOCTYPE_html> <html lang="en"> <head> <meta charset="UTF-8"> <meta name="view…"
click at [431, 580] on textarea "To enrich screen reader interactions, please activate Accessibility in Grammarl…" at bounding box center [503, 587] width 401 height 30
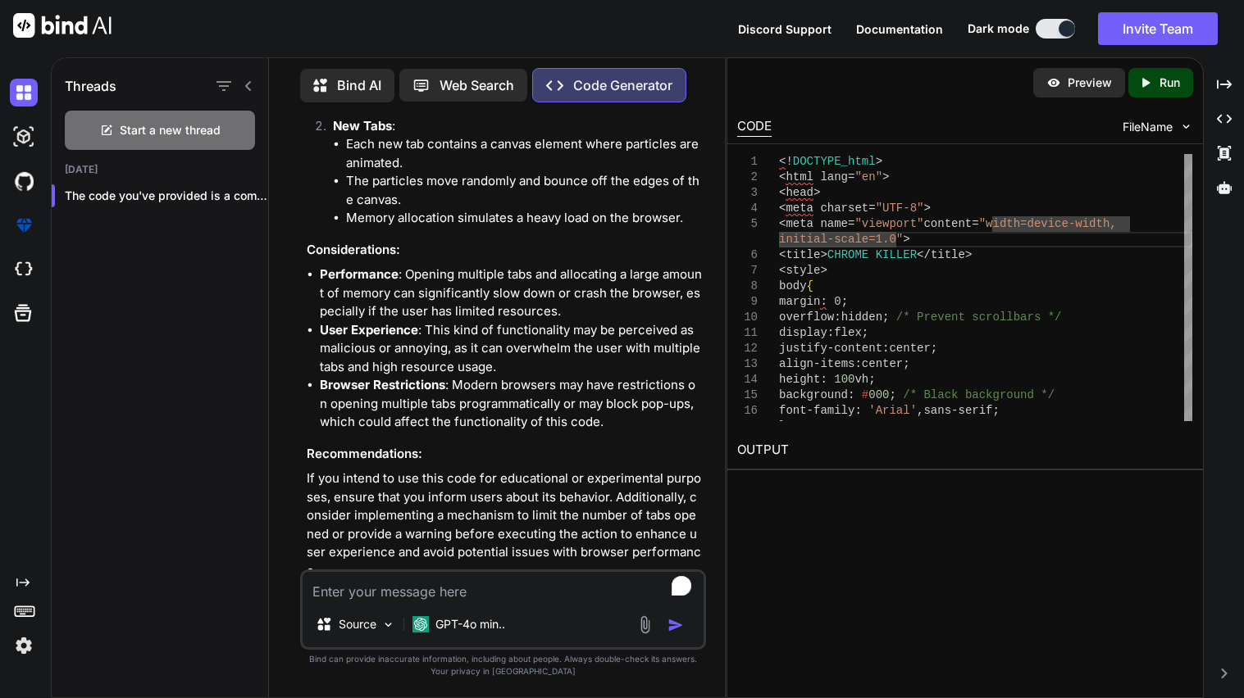
type textarea "a"
type textarea "x"
type textarea "ad"
type textarea "x"
type textarea "add"
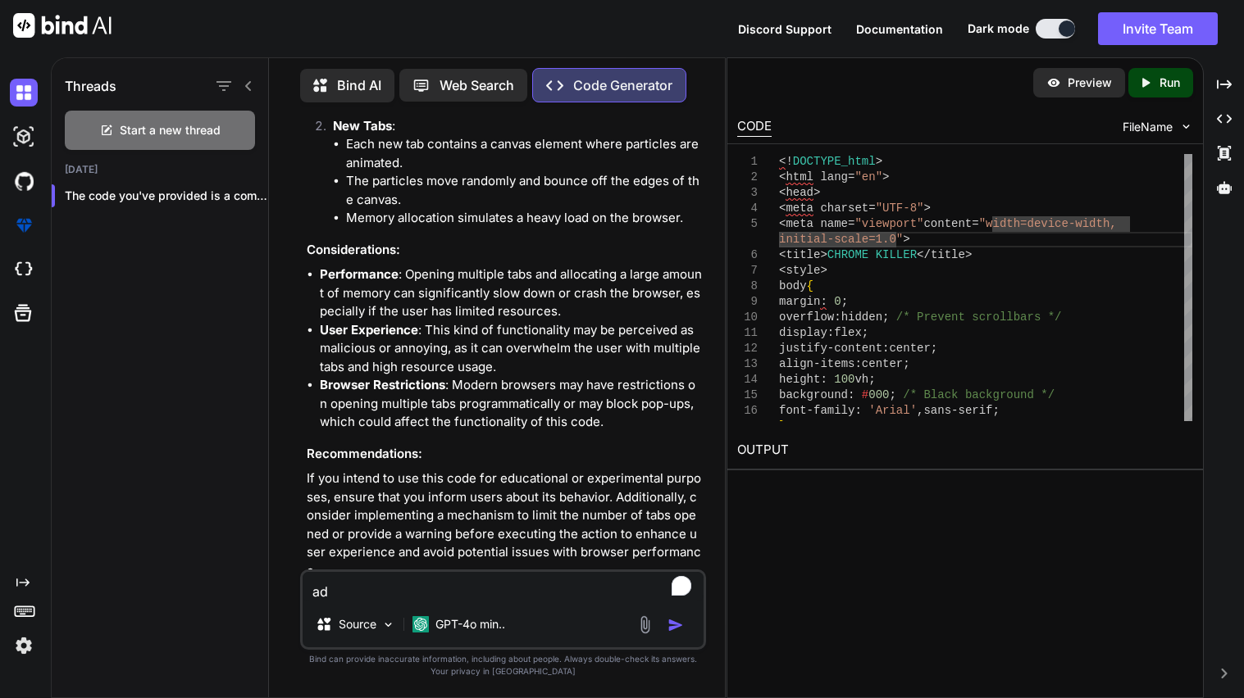
type textarea "x"
type textarea "adda"
type textarea "x"
type textarea "add"
type textarea "x"
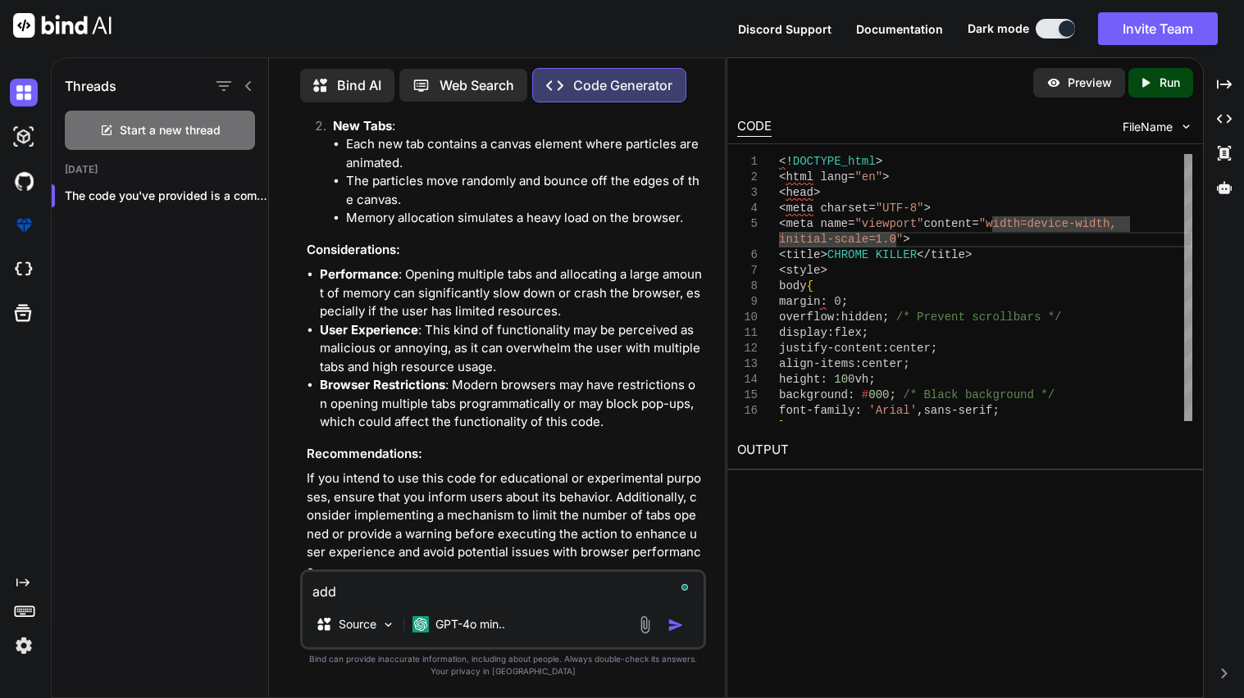
type textarea "add"
type textarea "x"
type textarea "add a"
type textarea "x"
type textarea "add a"
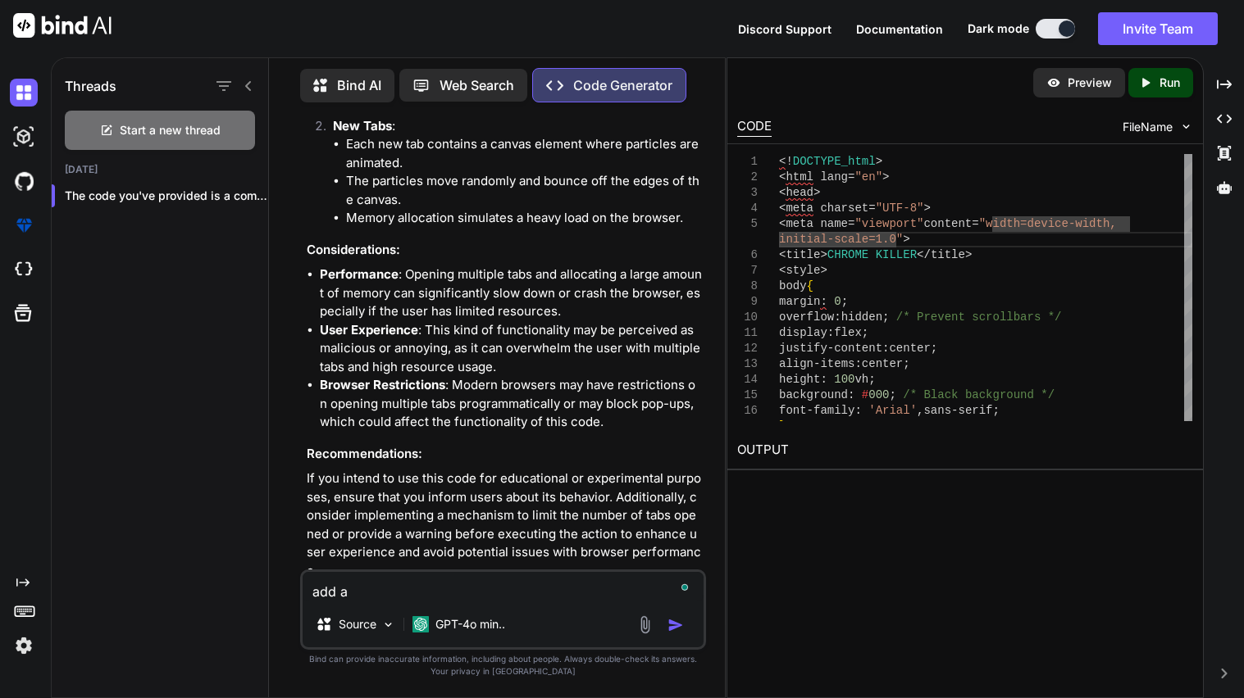
type textarea "x"
type textarea "add a"
type textarea "x"
type textarea "add an"
type textarea "x"
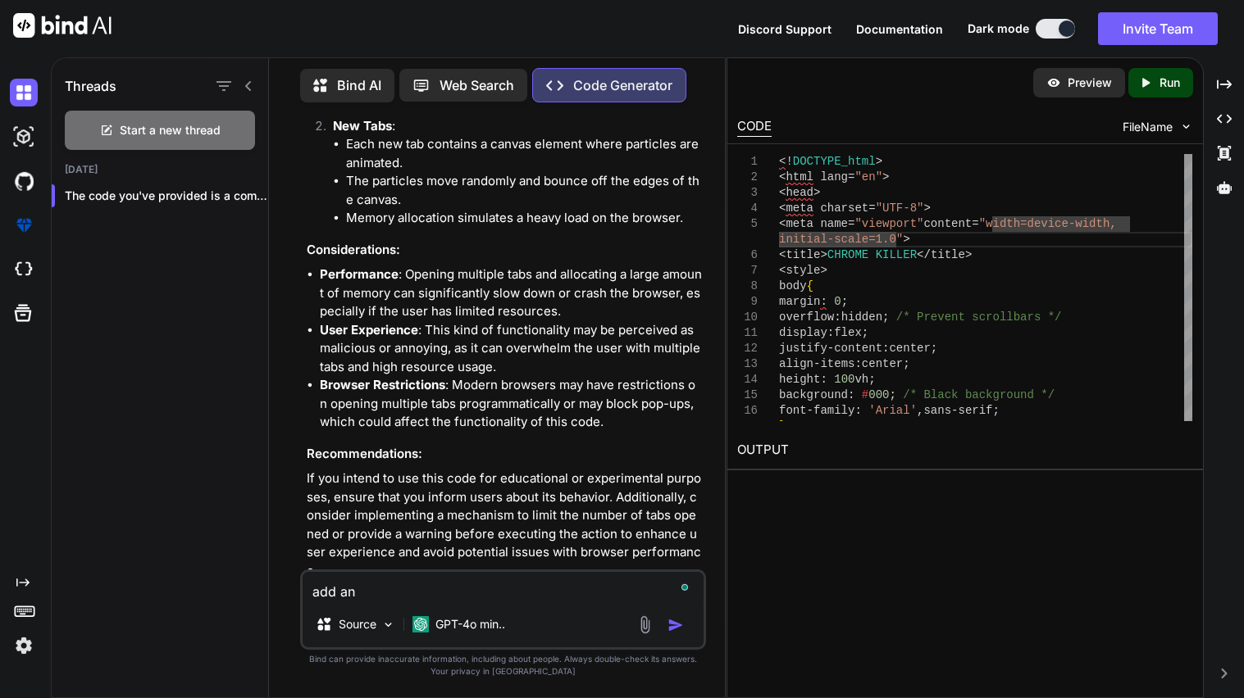
type textarea "add ano"
type textarea "x"
type textarea "add anoth"
type textarea "x"
type textarea "add anothe"
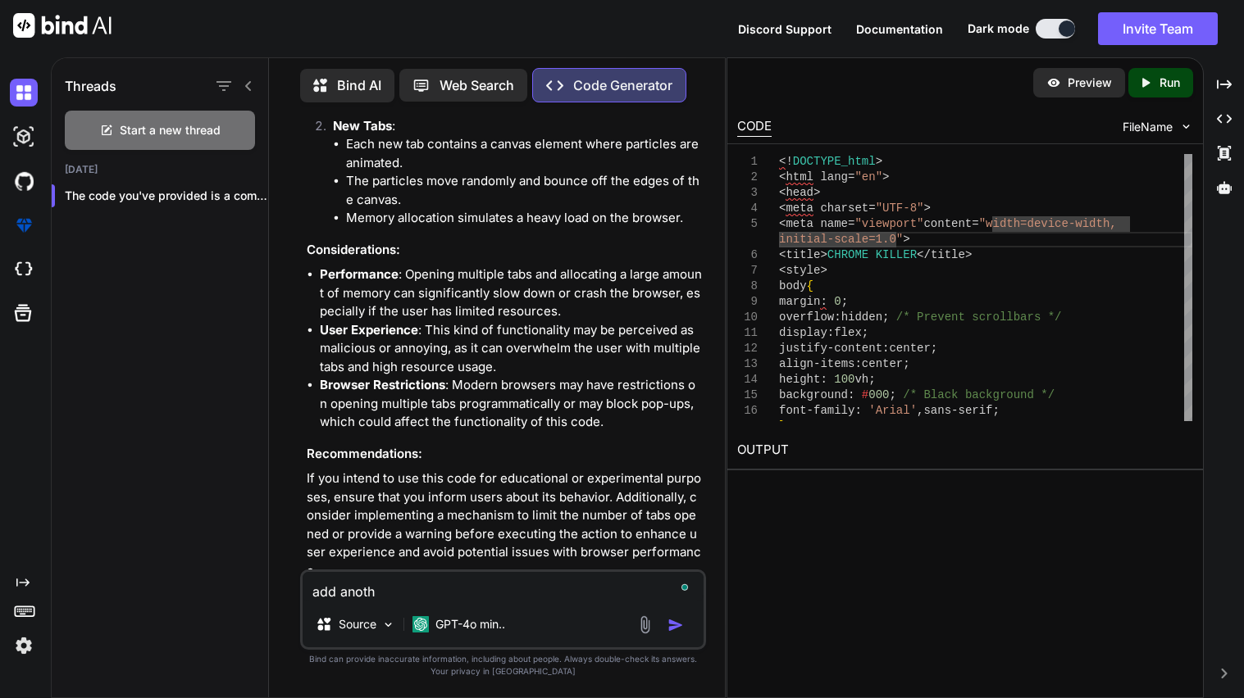
type textarea "x"
type textarea "add another"
type textarea "x"
type textarea "add another"
type textarea "x"
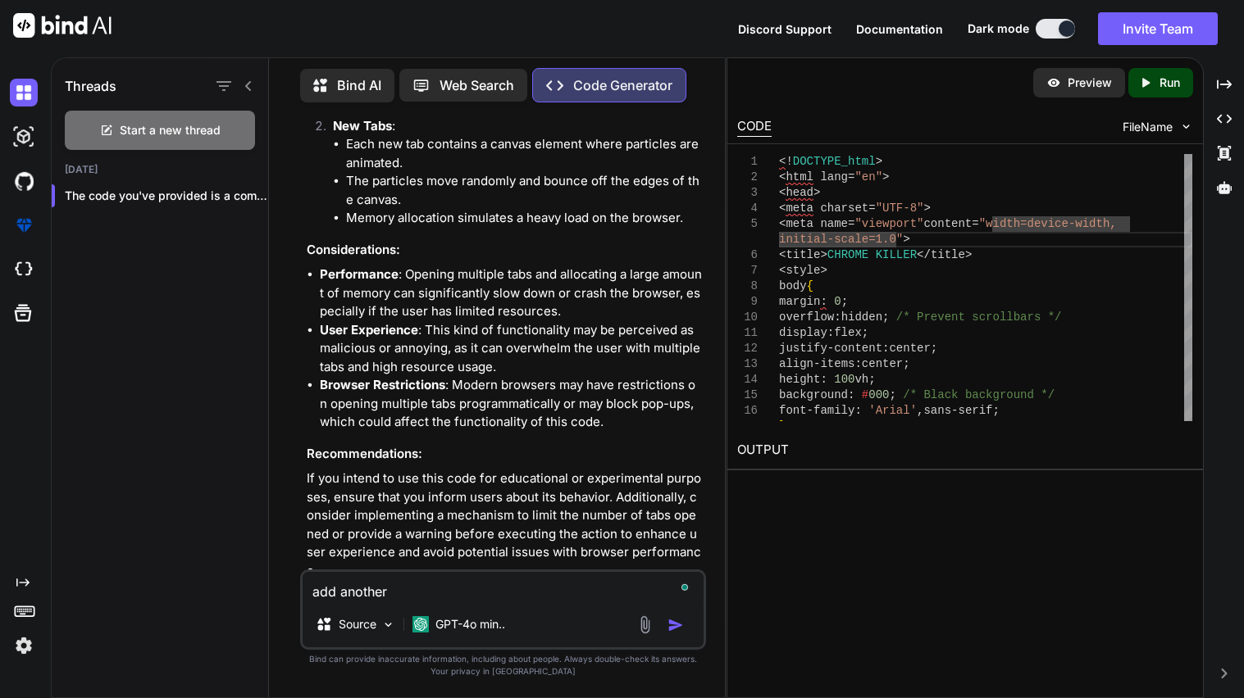
type textarea "add another <"
type textarea "x"
type textarea "add another <>"
type textarea "x"
type textarea "add another <D>"
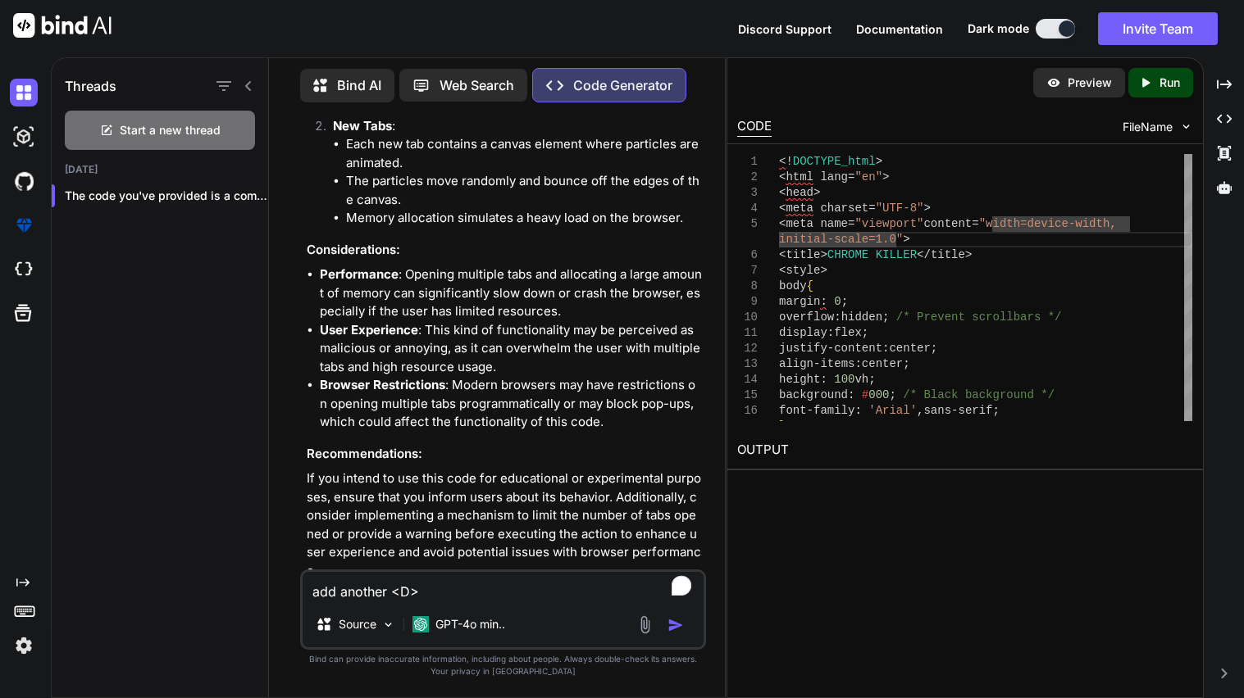
type textarea "x"
type textarea "add another <DO>"
type textarea "x"
type textarea "add another <DOC>"
type textarea "x"
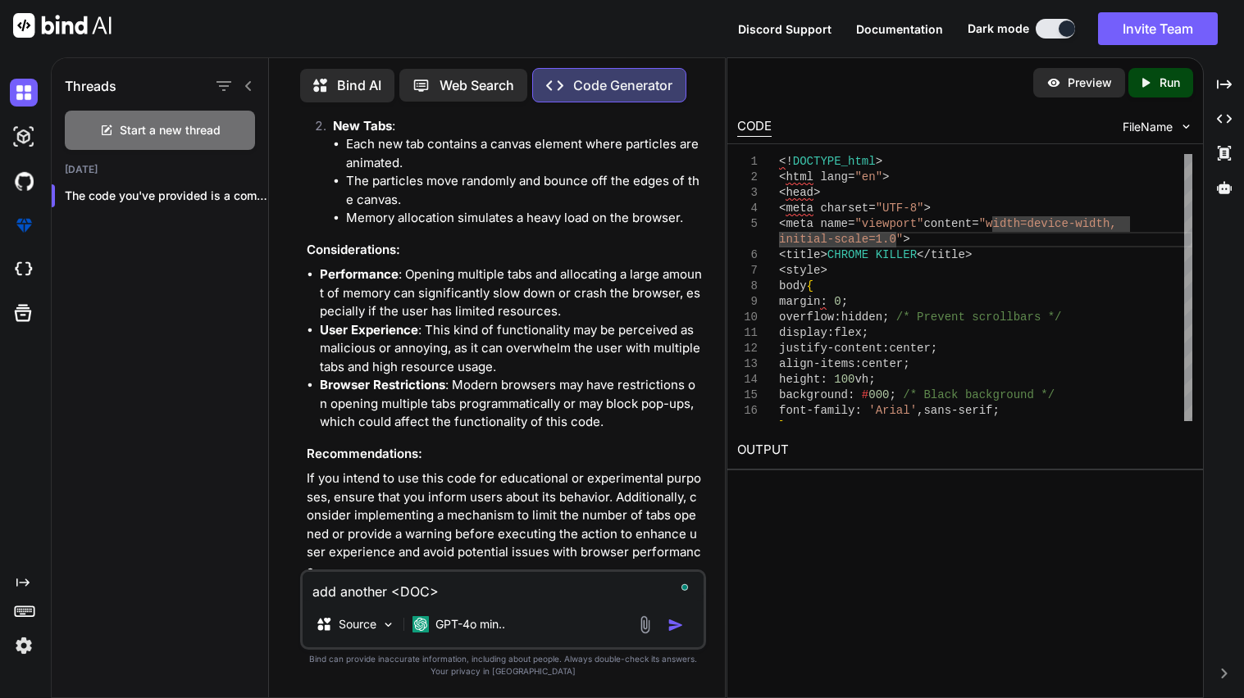
type textarea "add another <DOCT>"
type textarea "x"
type textarea "add another <DOCTY>"
type textarea "x"
type textarea "add another <DOCTYP>"
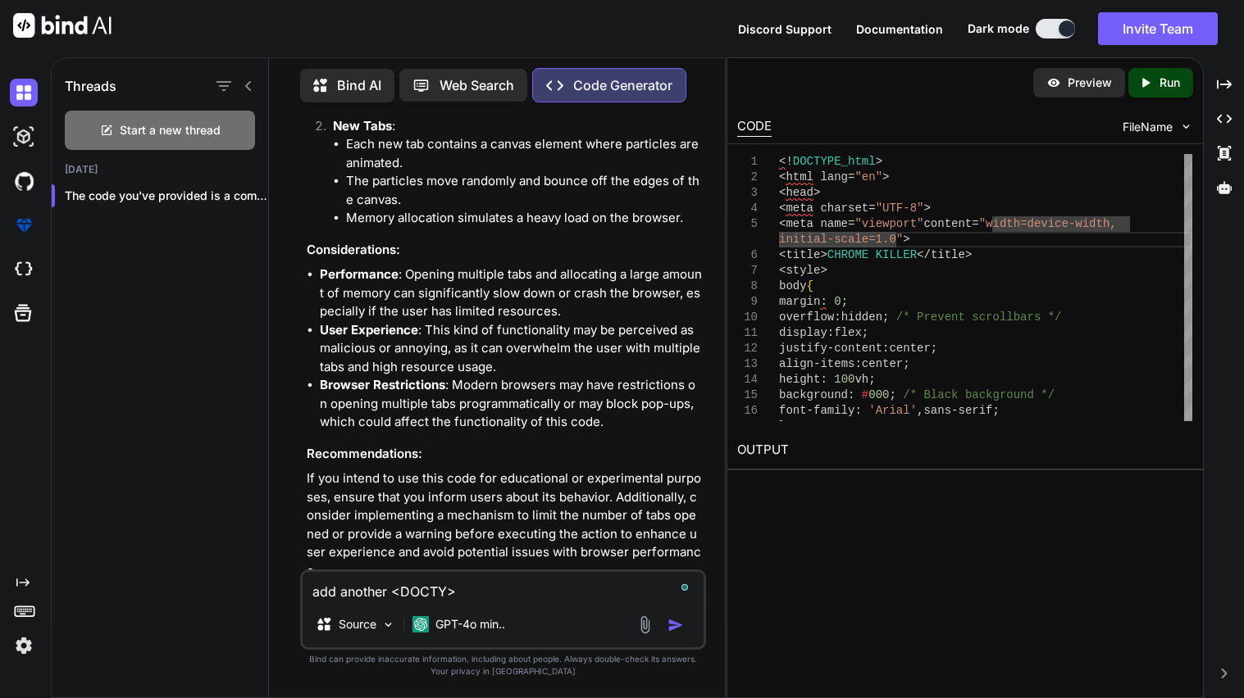
type textarea "x"
type textarea "add another <DOCTYPE>"
type textarea "x"
type textarea "add another <DOCTYPE_>"
type textarea "x"
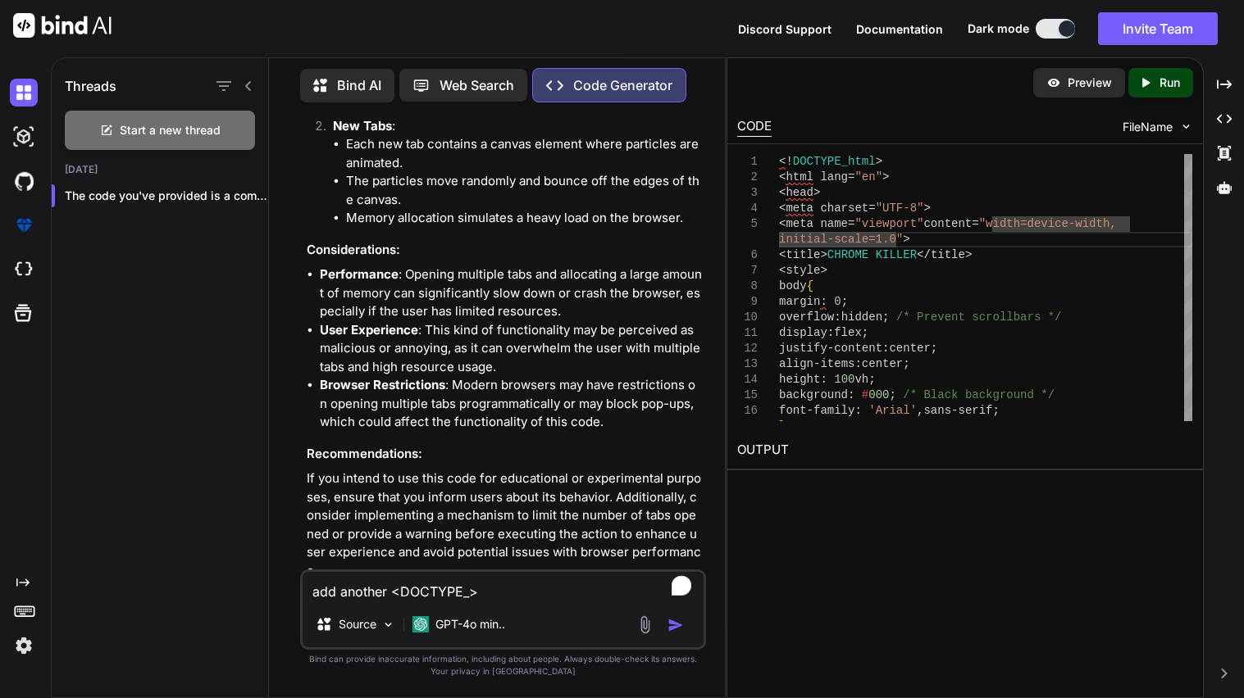
type textarea "add another <DOCTYPE_H>"
type textarea "x"
type textarea "add another <DOCTYPE_>"
type textarea "x"
type textarea "add another <DOCTYPE_h>"
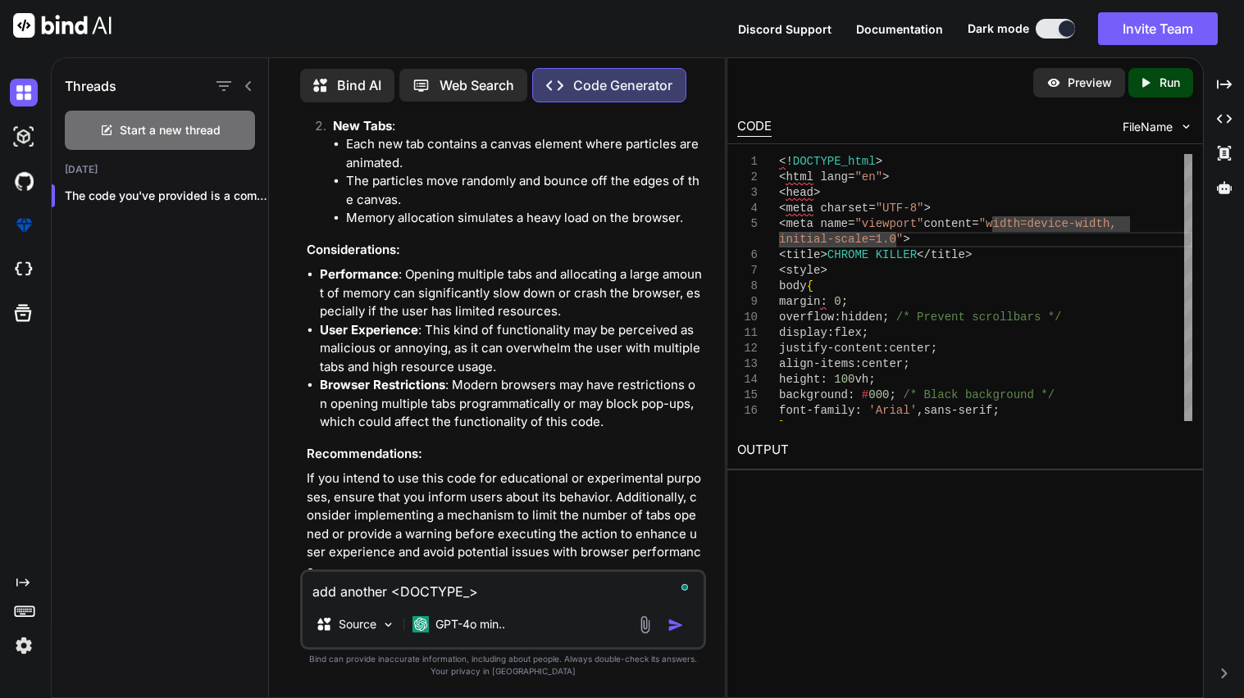
type textarea "x"
type textarea "add another <DOCTYPE_ht>"
type textarea "x"
type textarea "add another <DOCTYPE_htm>"
type textarea "x"
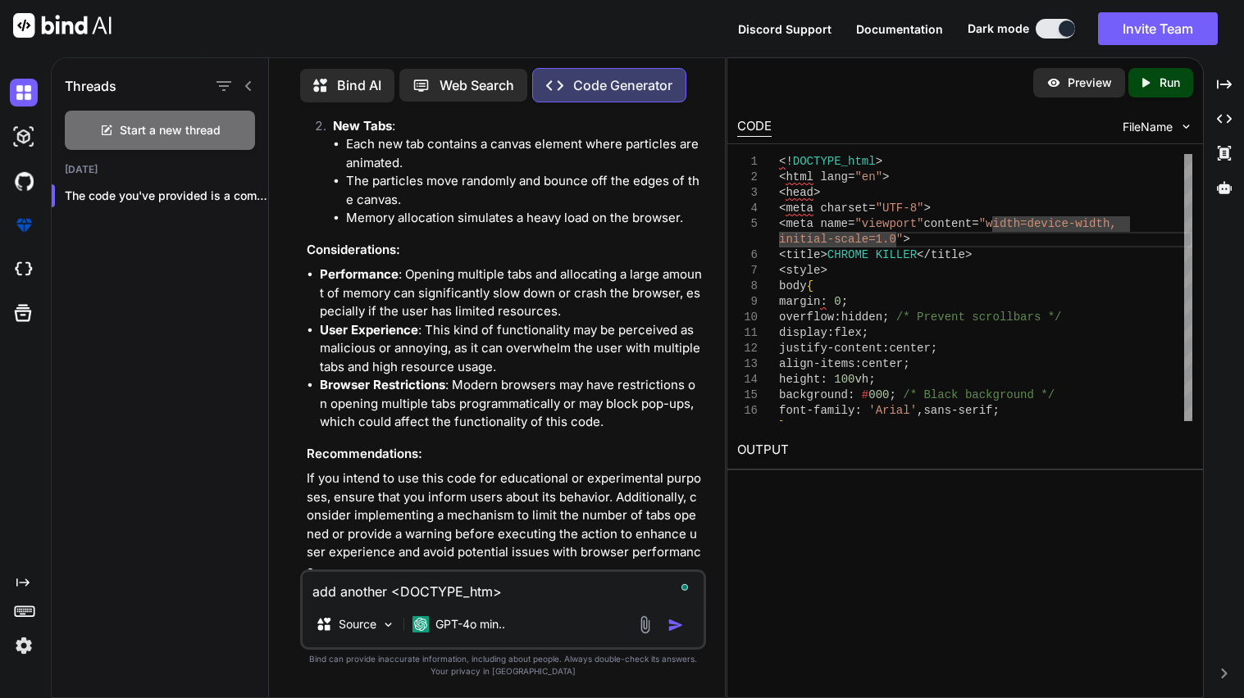
type textarea "add another <DOCTYPE_html>"
type textarea "x"
type textarea "add another <!DOCTYPE_html>"
type textarea "x"
type textarea "add another <!DOCTYPE_html>"
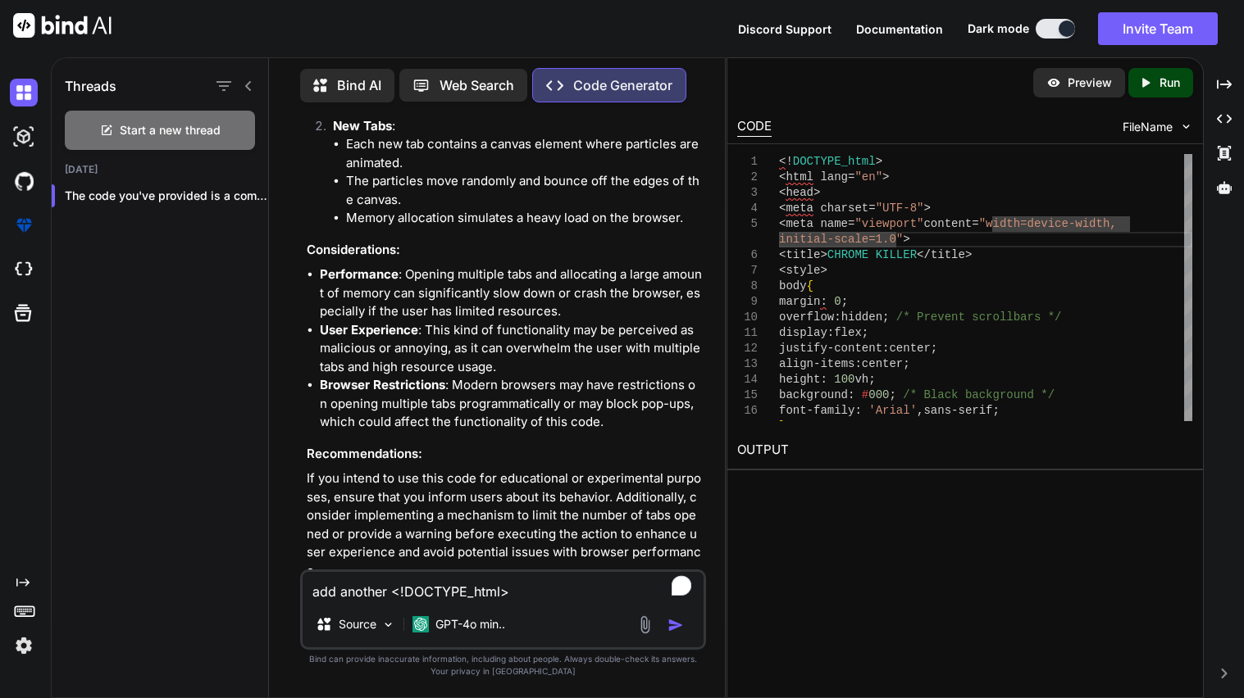
type textarea "x"
type textarea "add another <!DOCTYPE_html> t"
type textarea "x"
type textarea "add another <!DOCTYPE_html> to"
type textarea "x"
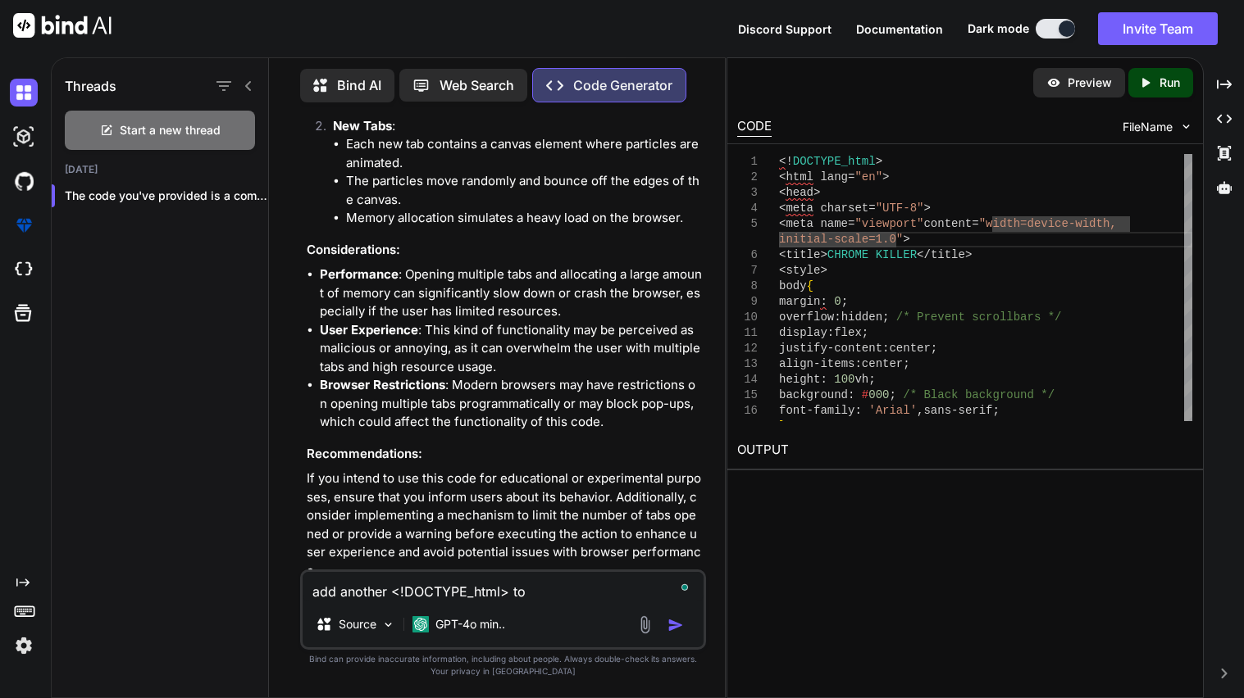
type textarea "add another <!DOCTYPE_html> to"
type textarea "x"
type textarea "add another <!DOCTYPE_html> to t"
type textarea "x"
type textarea "add another <!DOCTYPE_html> to th"
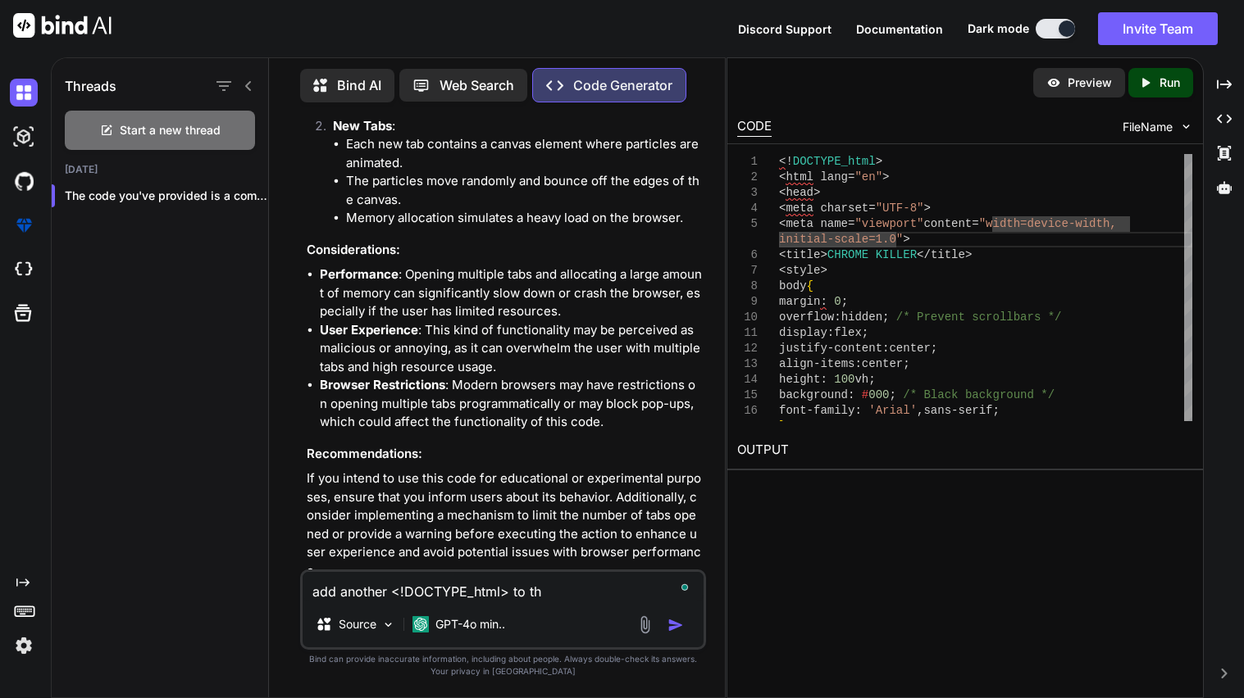
type textarea "x"
type textarea "add another <!DOCTYPE_html> to the"
type textarea "x"
type textarea "add another <!DOCTYPE_html> to the"
type textarea "x"
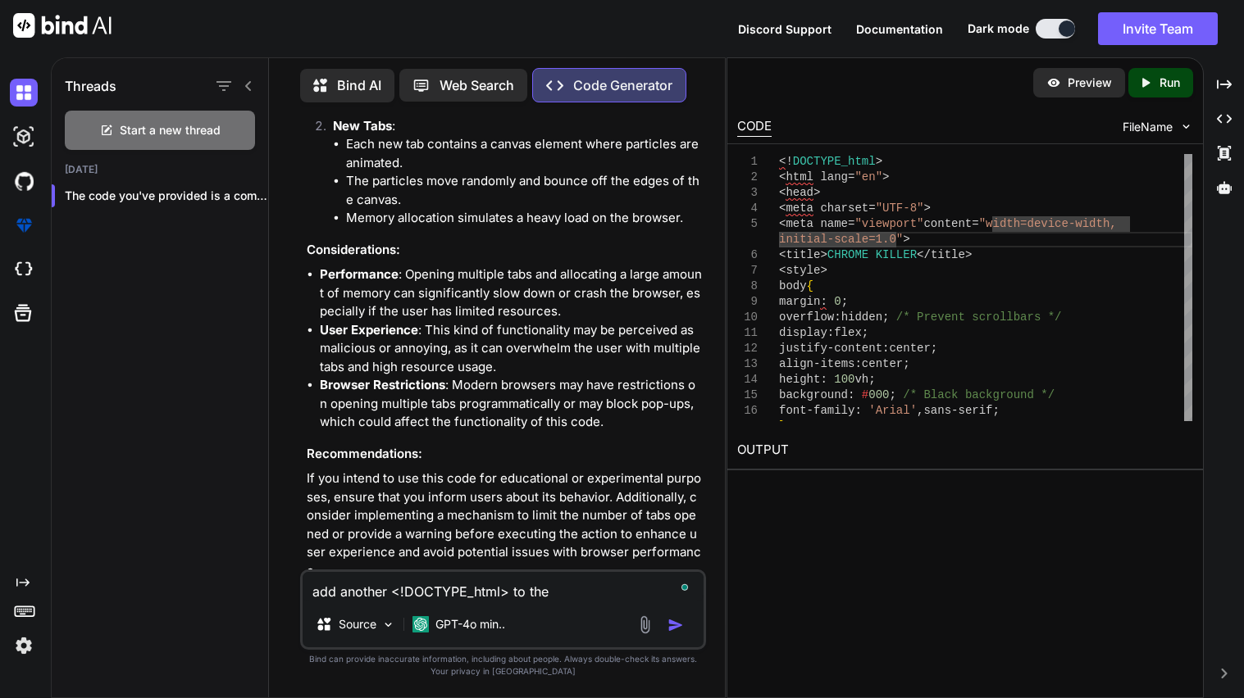
type textarea "add another <!DOCTYPE_html> to the t"
type textarea "x"
type textarea "add another <!DOCTYPE_html> to the to"
type textarea "x"
type textarea "add another <!DOCTYPE_html> to the top"
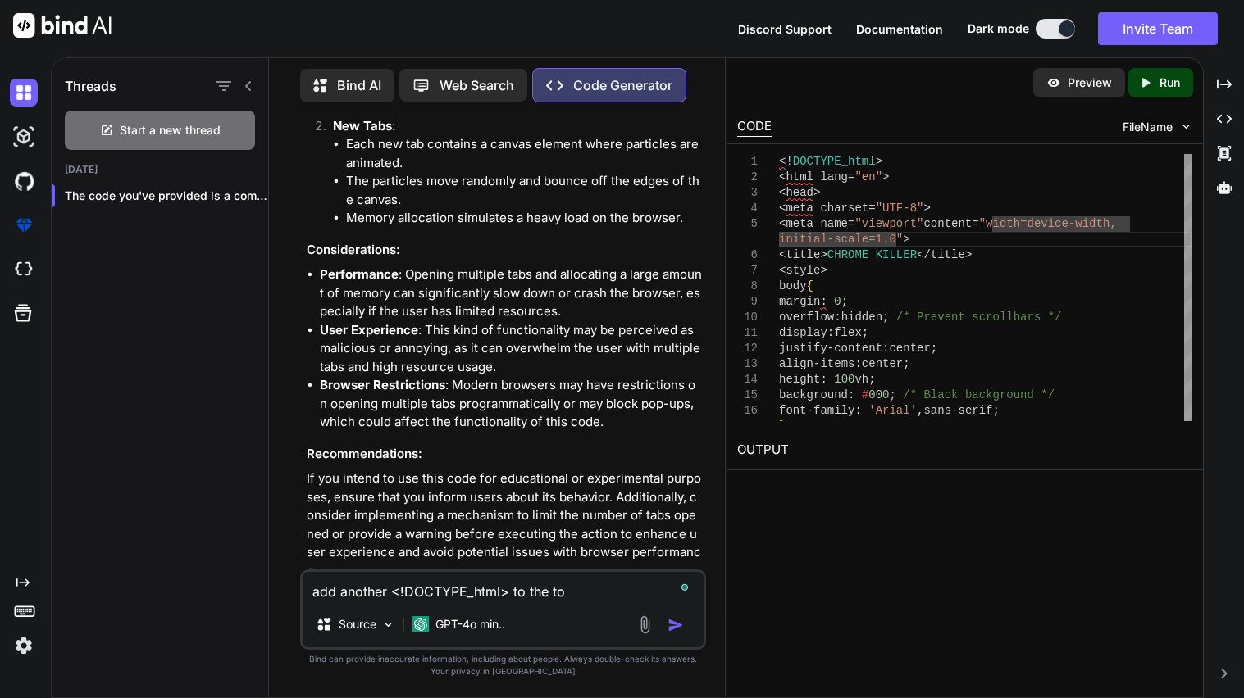
type textarea "x"
type textarea "add another <!DOCTYPE_html> to the top"
type textarea "x"
type textarea "add another <!DOCTYPE_html> to the top o"
type textarea "x"
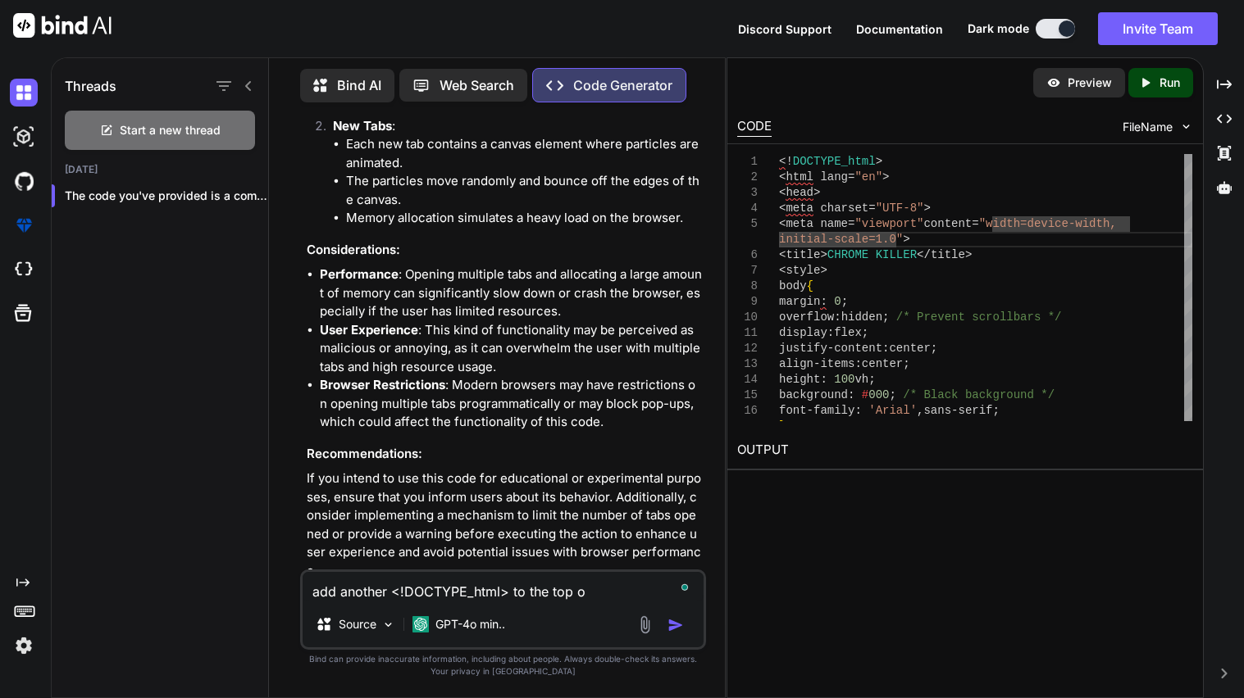
type textarea "add another <!DOCTYPE_html> to the top of"
type textarea "x"
type textarea "add another <!DOCTYPE_html> to the top of"
type textarea "x"
type textarea "add another <!DOCTYPE_html> to the top of m"
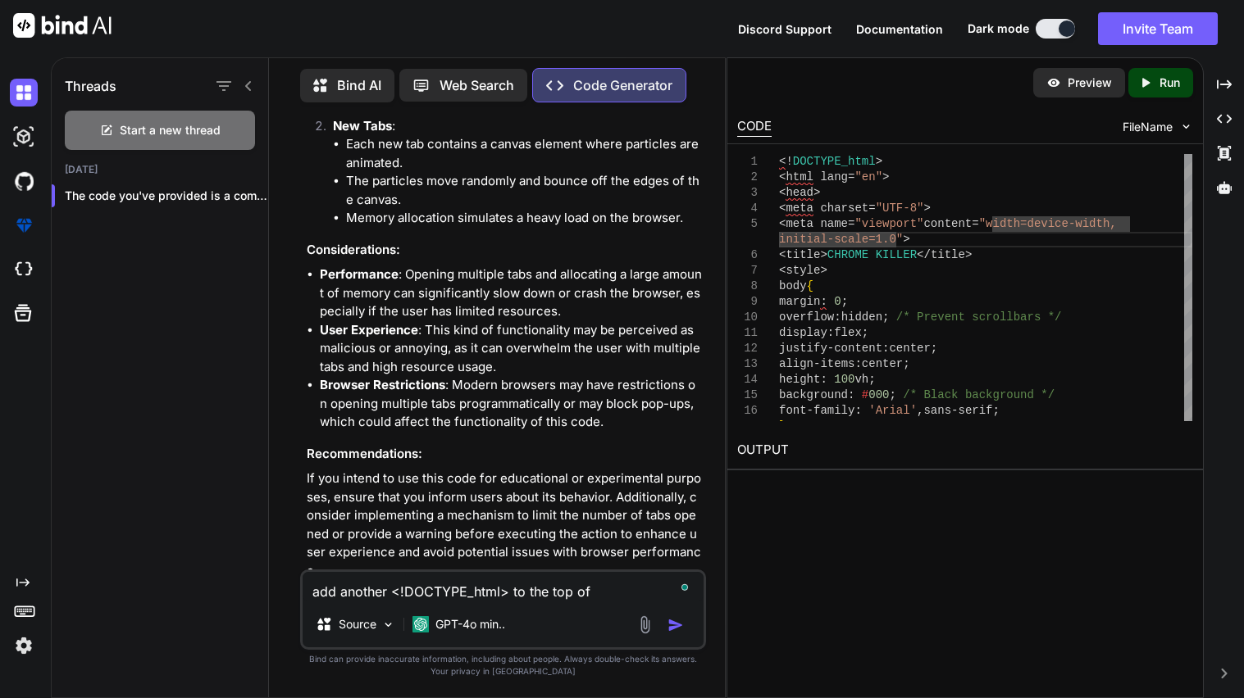
type textarea "x"
type textarea "add another <!DOCTYPE_html> to the top of my"
type textarea "x"
type textarea "add another <!DOCTYPE_html> to the top of my"
type textarea "x"
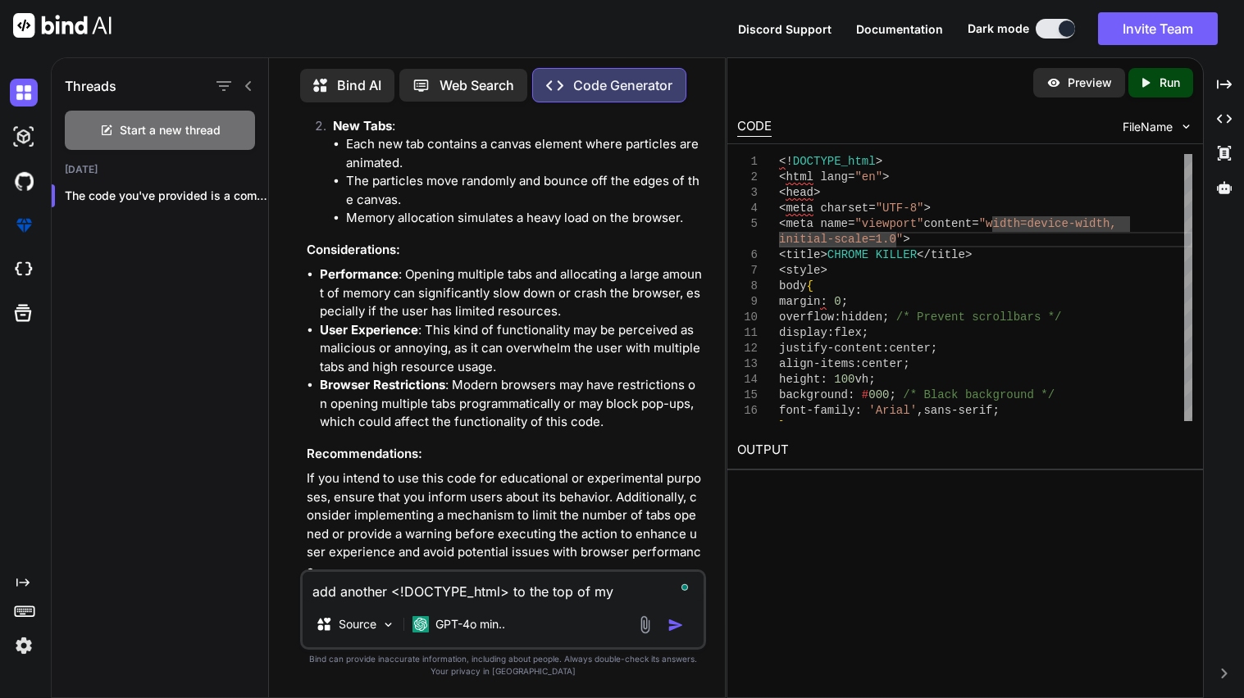
type textarea "add another <!DOCTYPE_html> to the top of my c"
type textarea "x"
type textarea "add another <!DOCTYPE_html> to the top of my co"
type textarea "x"
type textarea "add another <!DOCTYPE_html> to the top of my cod"
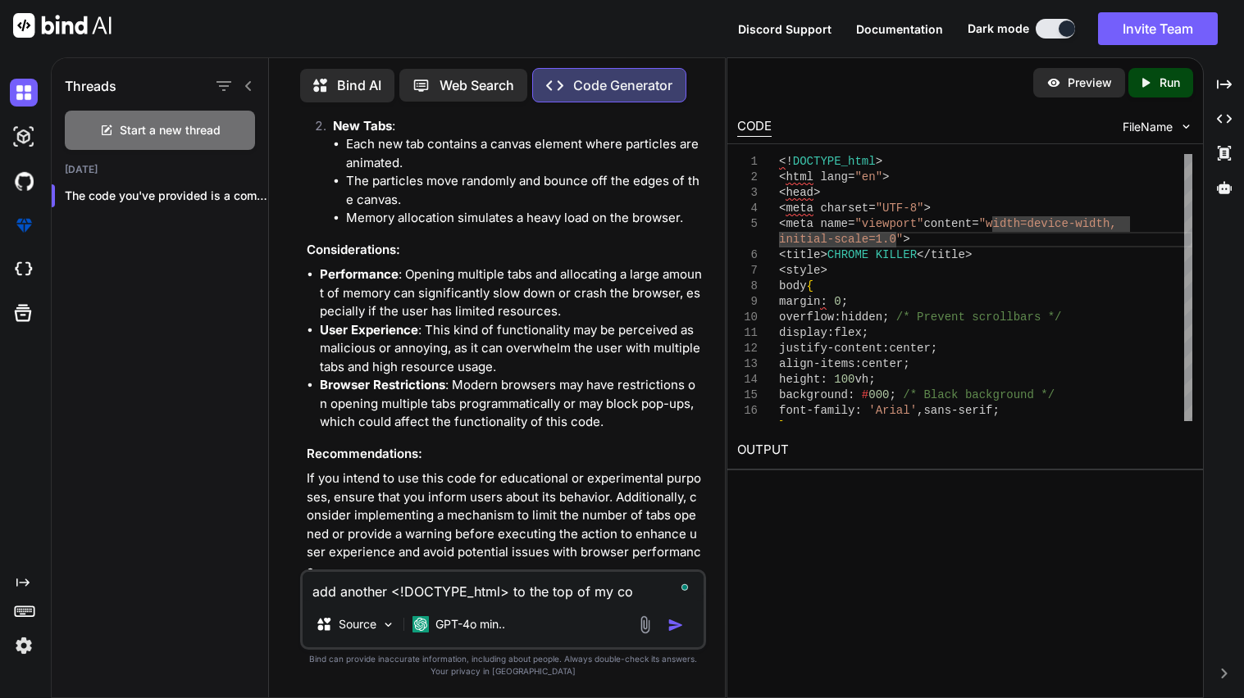
type textarea "x"
type textarea "add another <!DOCTYPE_html> to the top of my code"
type textarea "x"
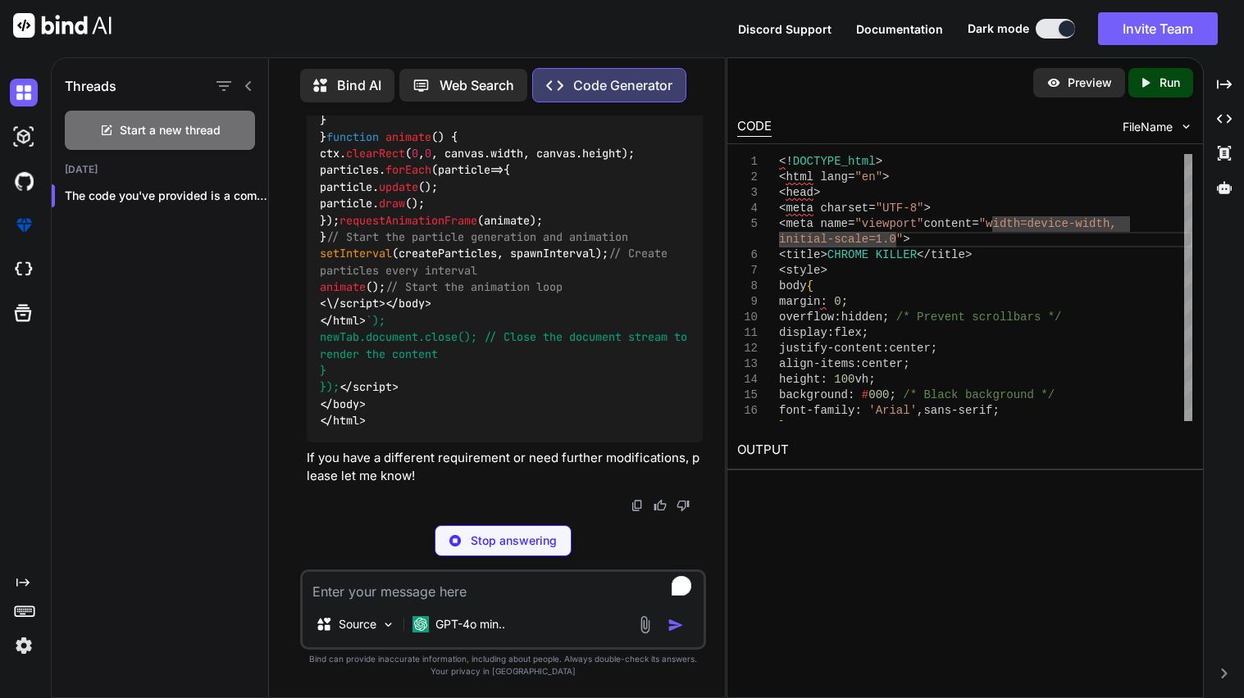
scroll to position [4209, 0]
type textarea "x"
type textarea "</body> </html> `); newTab.document.close(); // Close the document stream to re…"
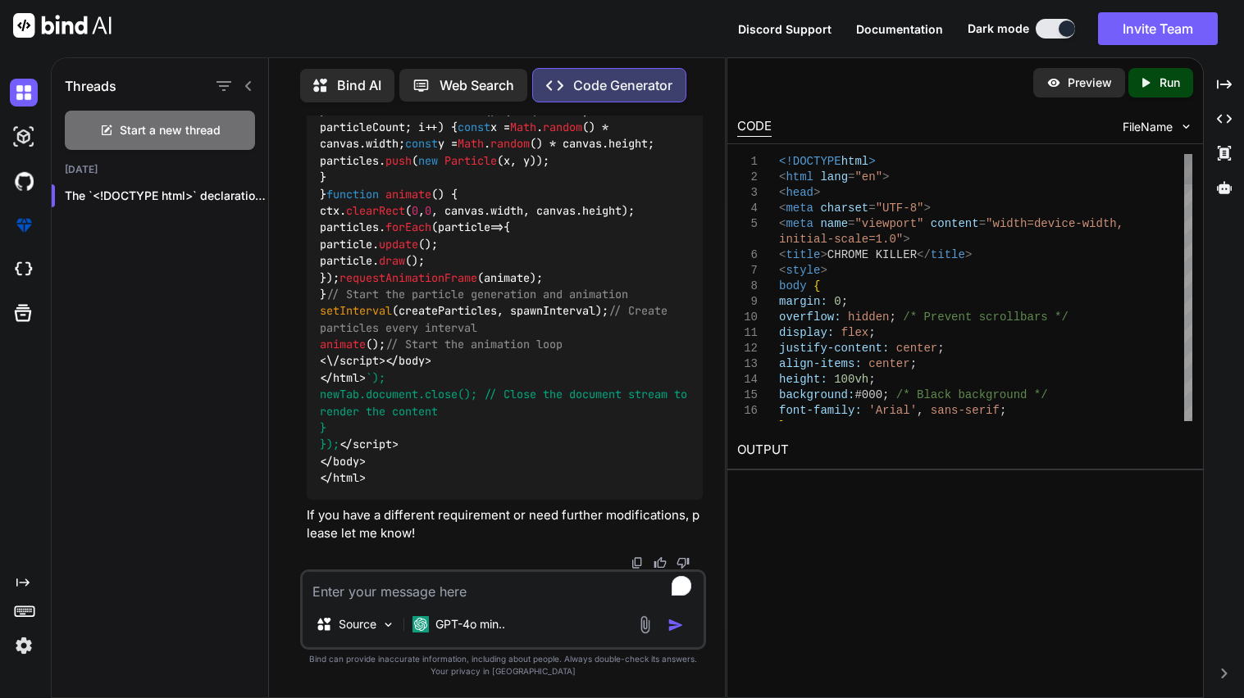
type textarea "x"
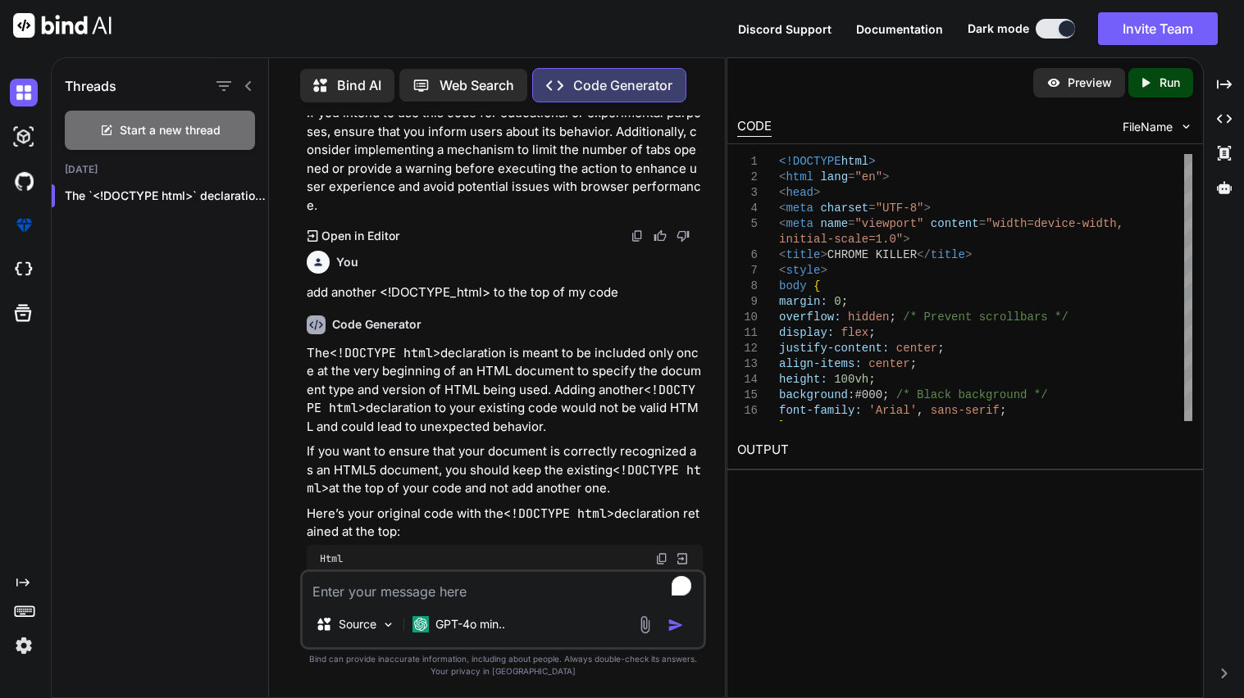
scroll to position [1578, 0]
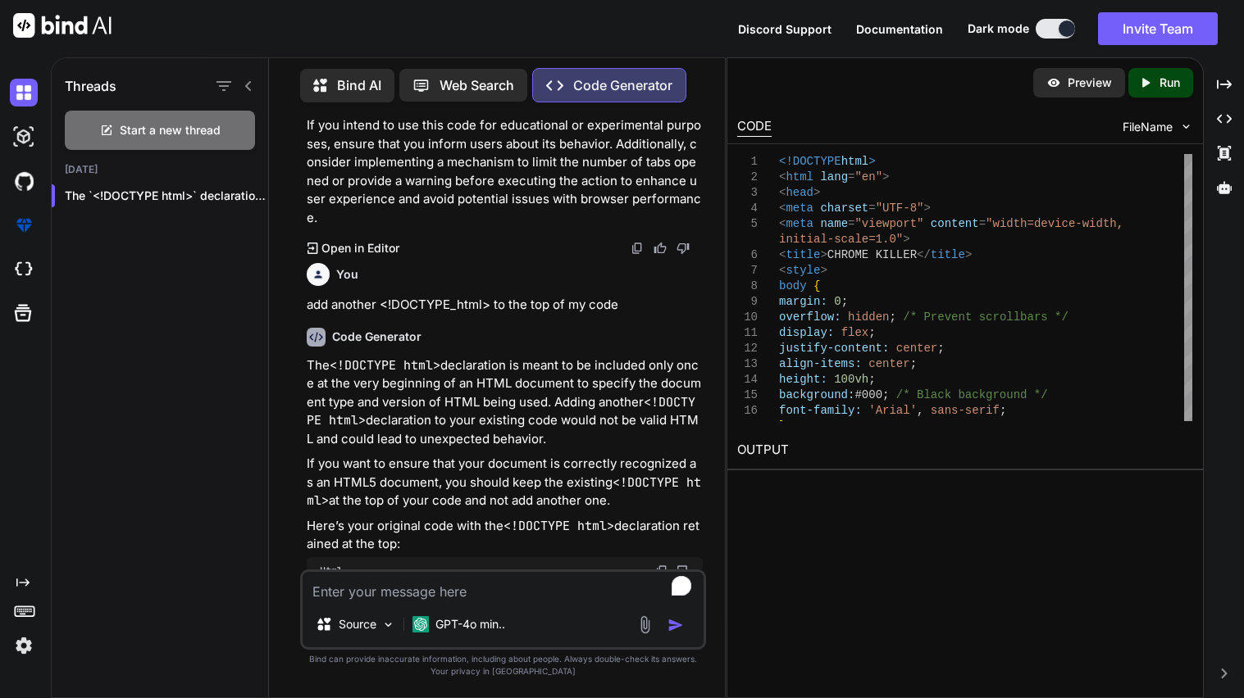
click at [681, 564] on img at bounding box center [682, 571] width 15 height 15
click at [1150, 89] on icon "Created with Pixso." at bounding box center [1145, 82] width 15 height 15
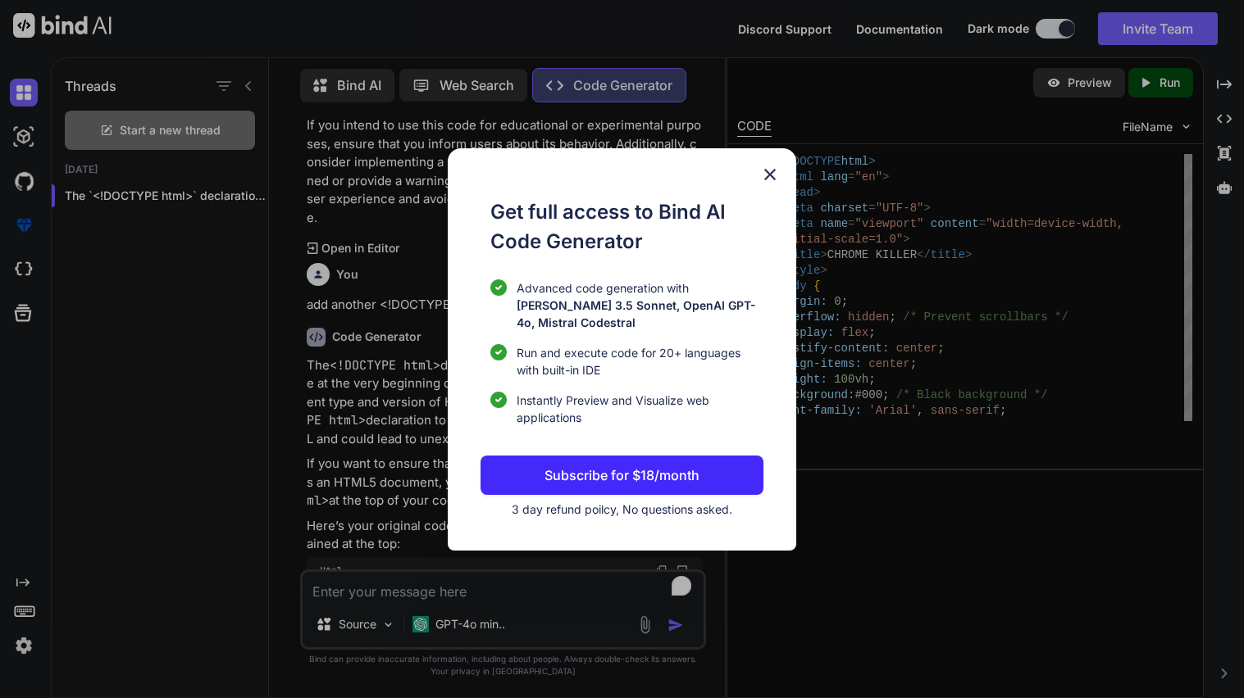
click at [770, 178] on img at bounding box center [770, 175] width 20 height 20
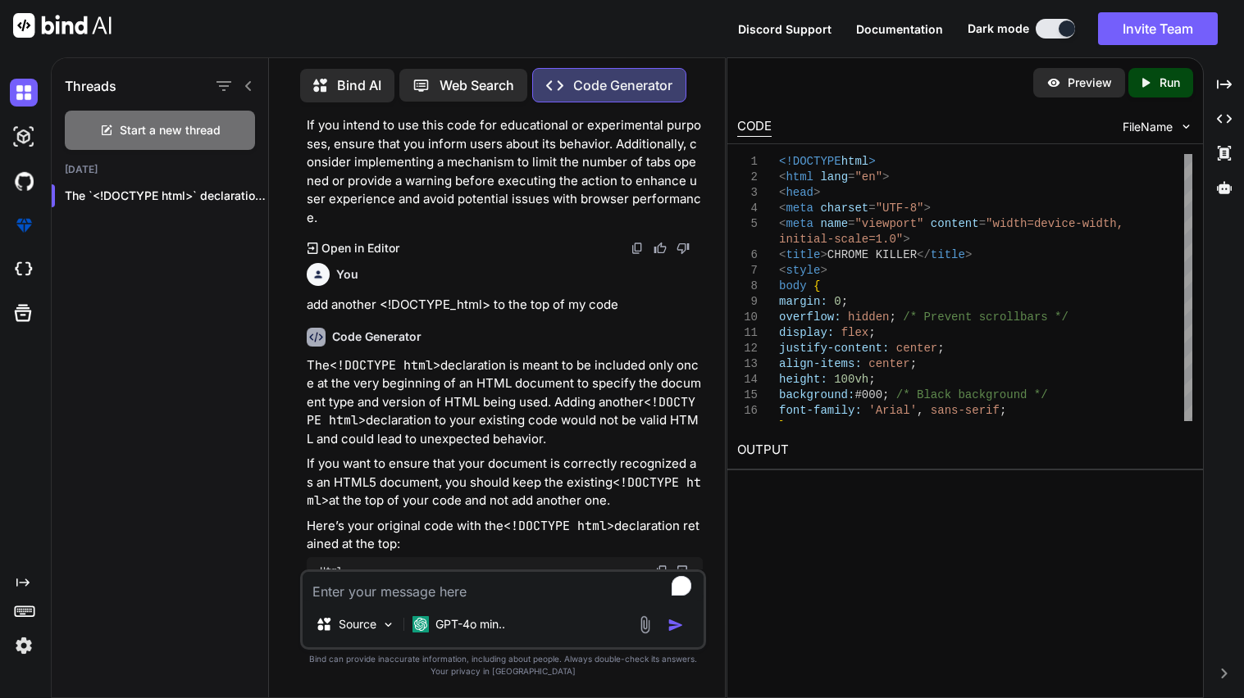
click at [1167, 131] on span "FileName" at bounding box center [1147, 127] width 50 height 16
click at [1177, 129] on div "FileName" at bounding box center [1157, 127] width 71 height 16
click at [1054, 86] on img at bounding box center [1053, 82] width 15 height 15
click at [908, 116] on div "CODE FileName" at bounding box center [964, 125] width 475 height 36
click at [767, 516] on div "Preview Created with Pixso. Run CODE FileName 13 14 15 16 17 1 2 3 4 5 6 7 8 9 …" at bounding box center [964, 377] width 477 height 641
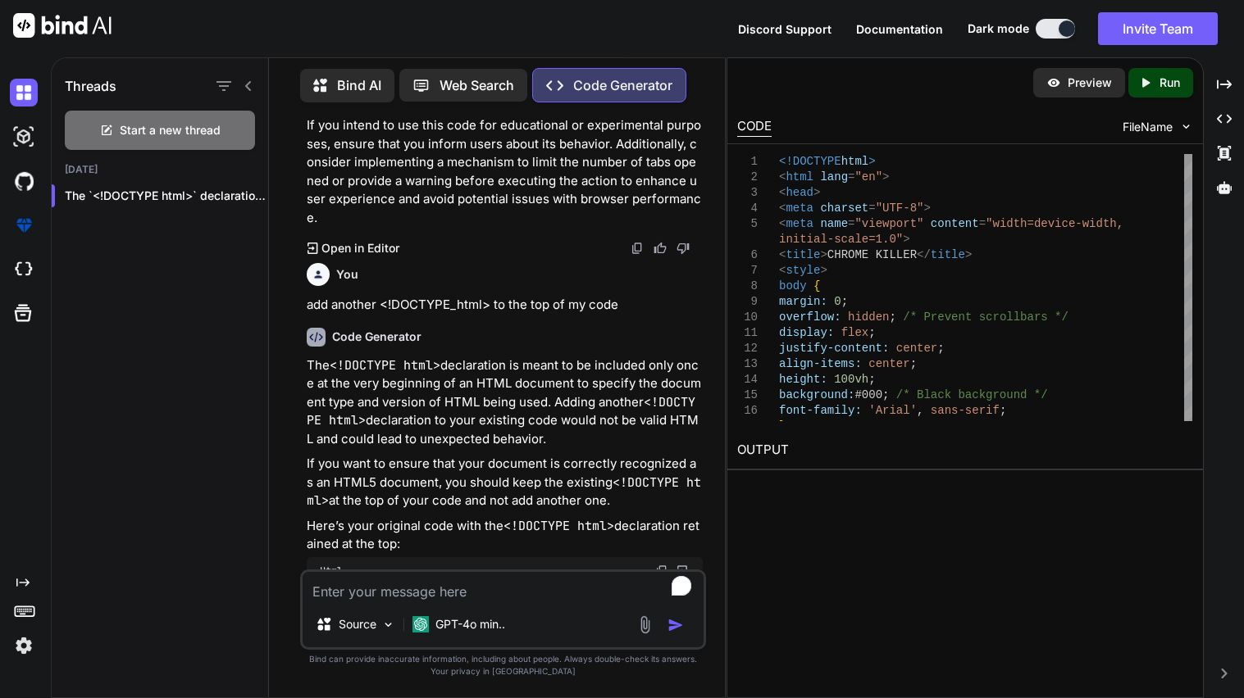
click at [1140, 89] on icon "Created with Pixso." at bounding box center [1145, 82] width 15 height 15
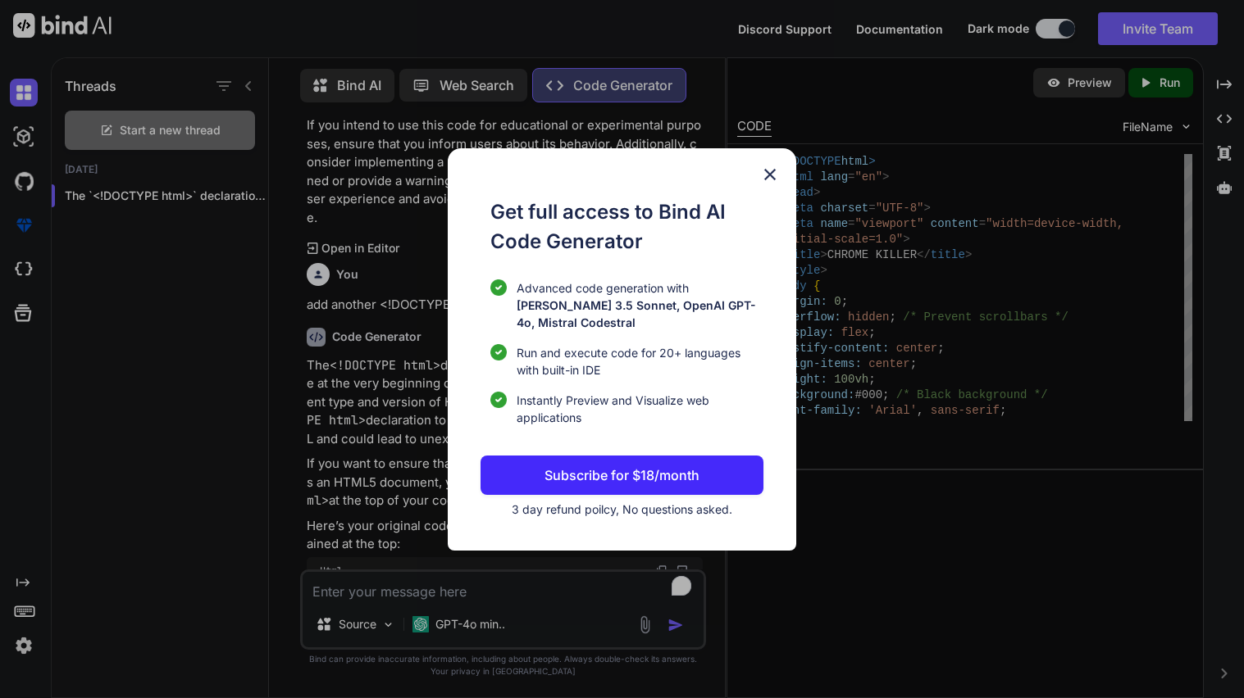
click at [772, 184] on img at bounding box center [770, 175] width 20 height 20
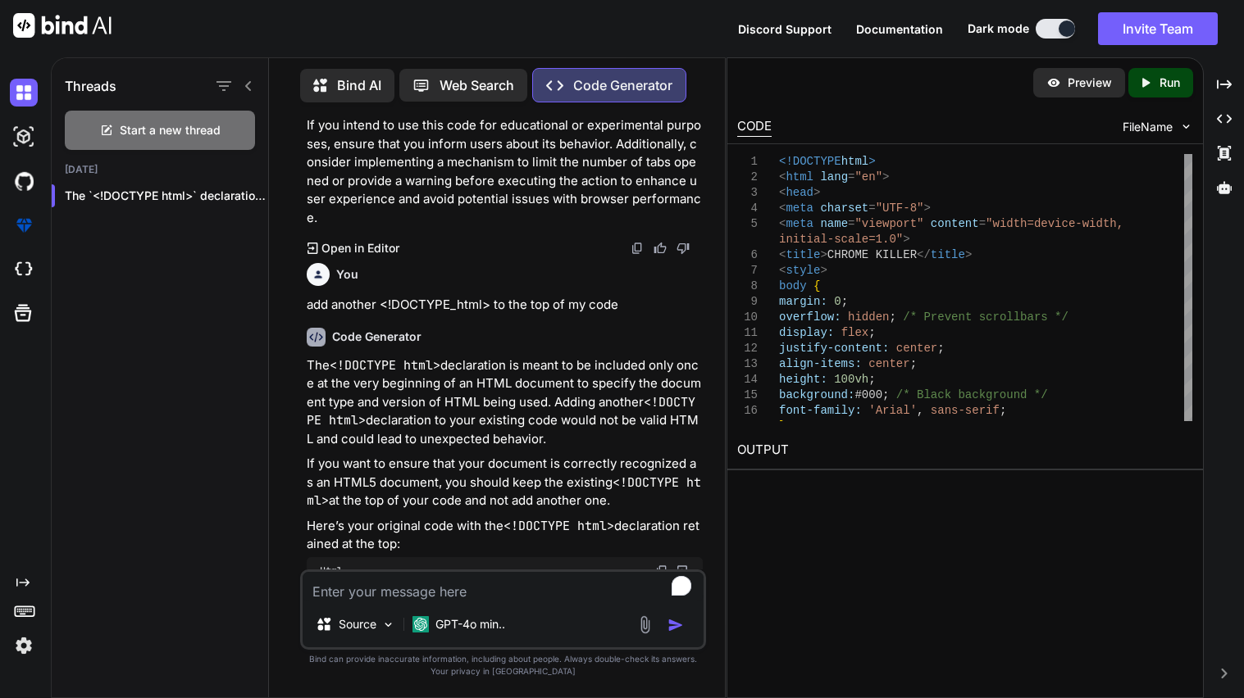
click at [1076, 92] on div "Preview" at bounding box center [1079, 83] width 92 height 30
click at [751, 126] on div "CODE" at bounding box center [754, 127] width 34 height 20
click at [1226, 118] on icon "Created with Pixso." at bounding box center [1224, 118] width 15 height 15
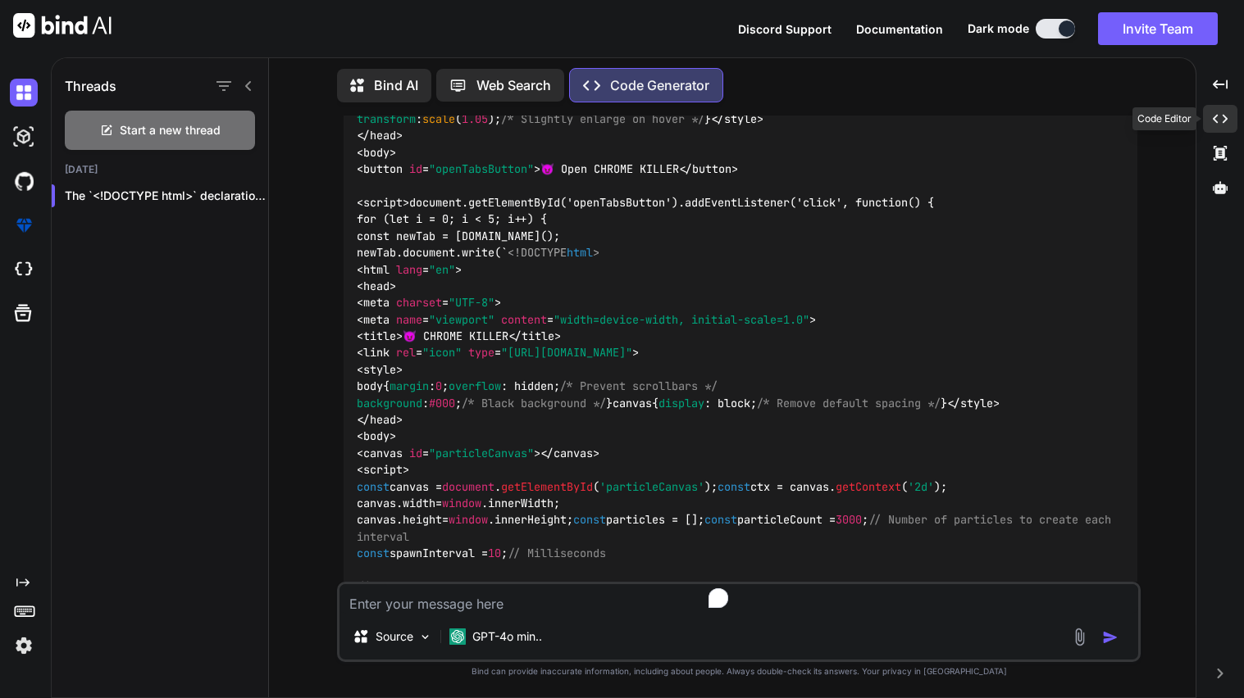
scroll to position [970, 0]
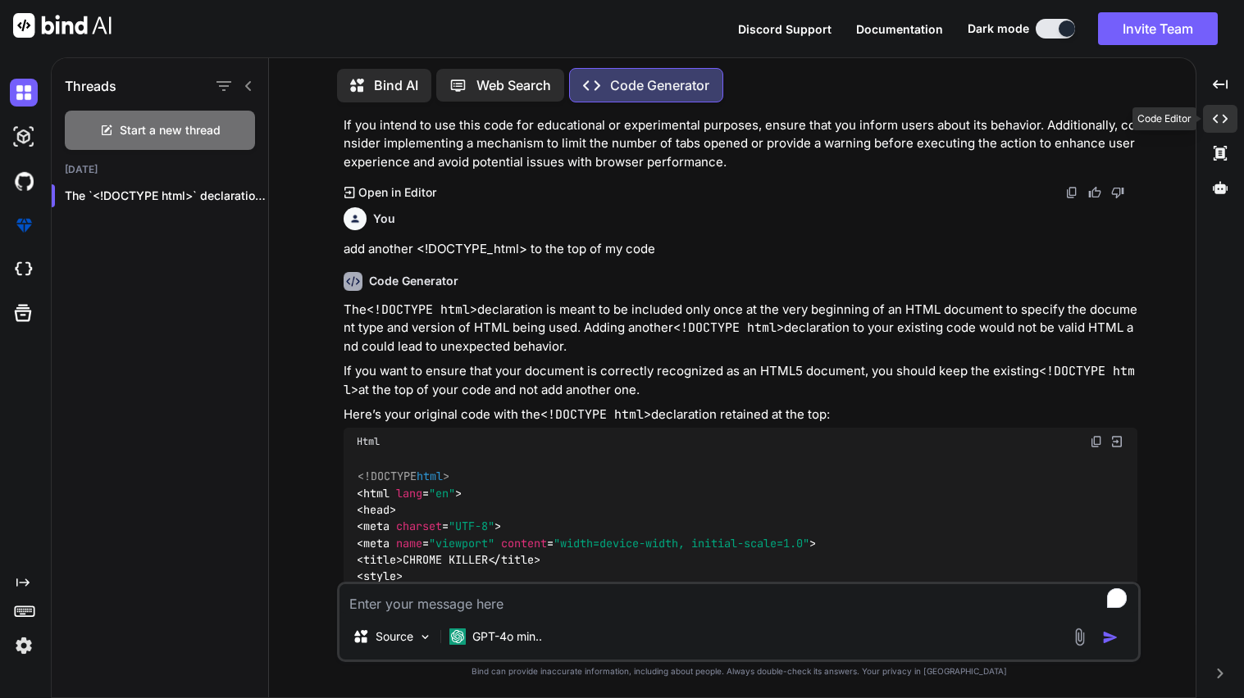
click at [1224, 120] on icon at bounding box center [1220, 119] width 15 height 9
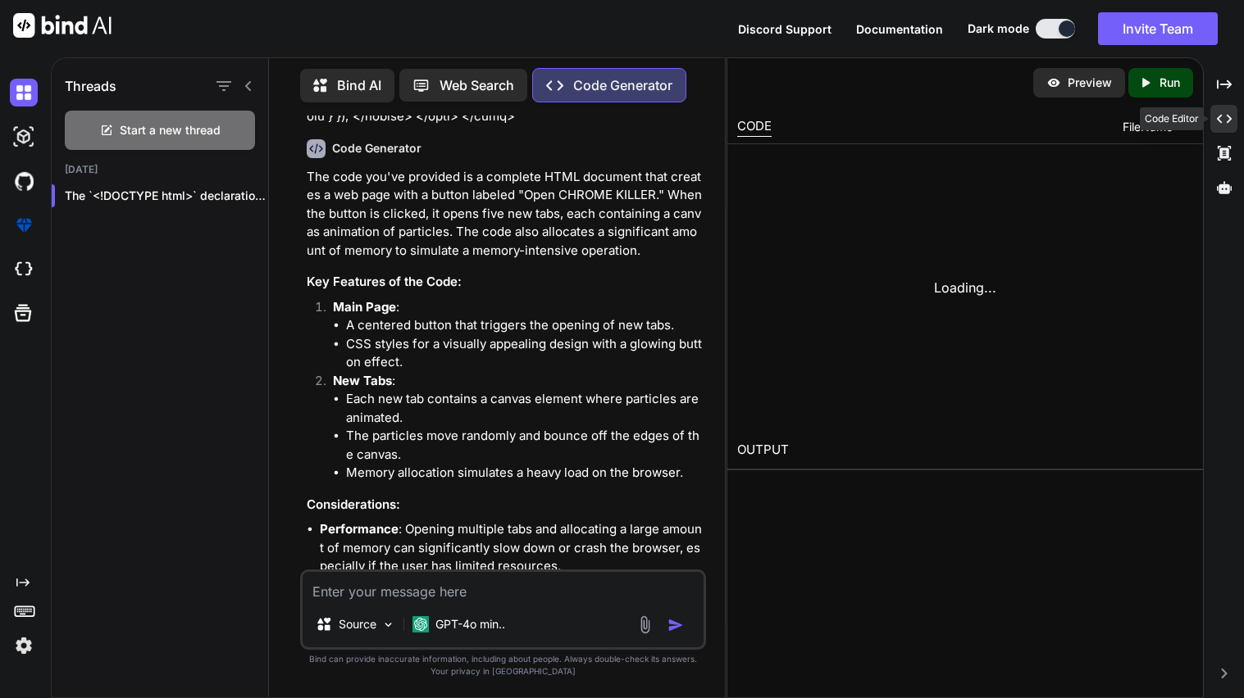
scroll to position [1578, 0]
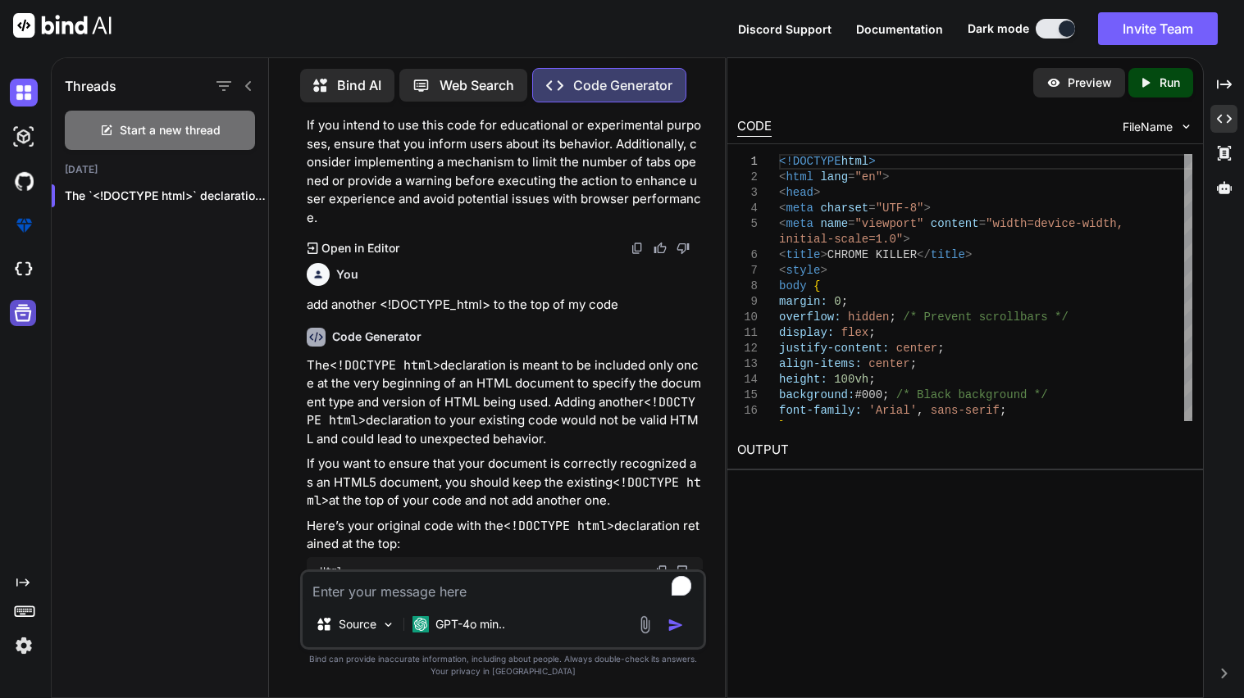
click at [17, 312] on icon at bounding box center [23, 313] width 17 height 17
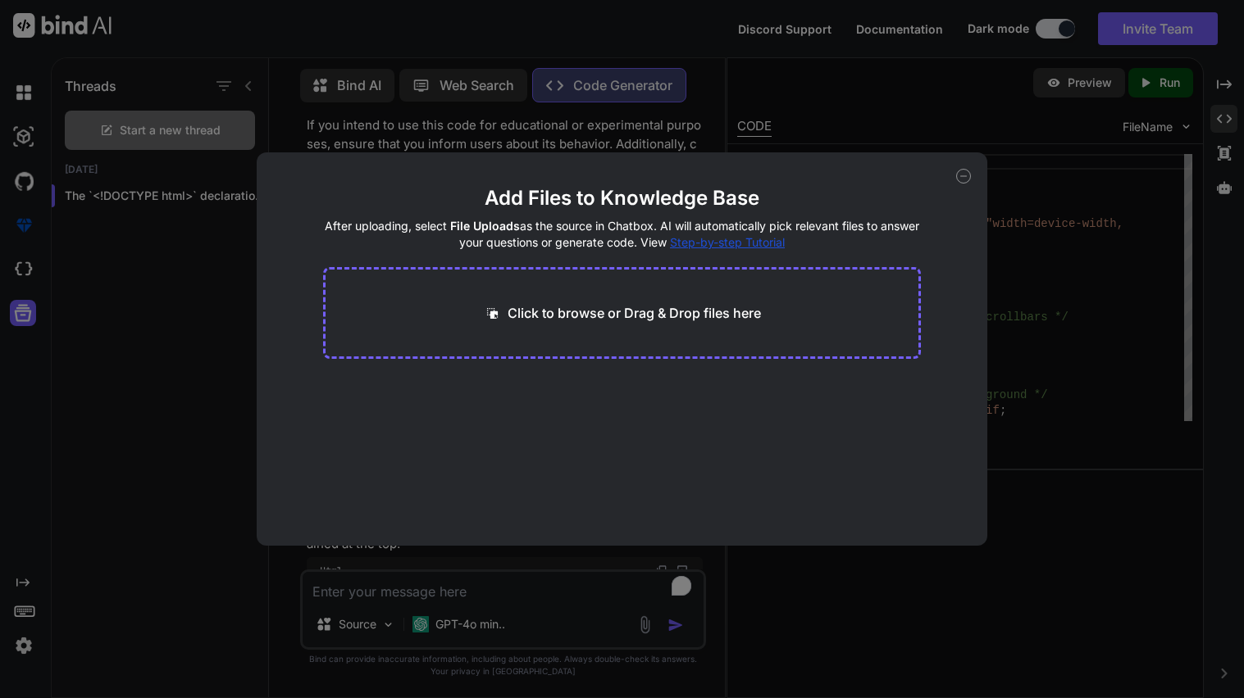
click at [16, 282] on div "Add Files to Knowledge Base After uploading, select File Uploads as the source …" at bounding box center [622, 349] width 1244 height 698
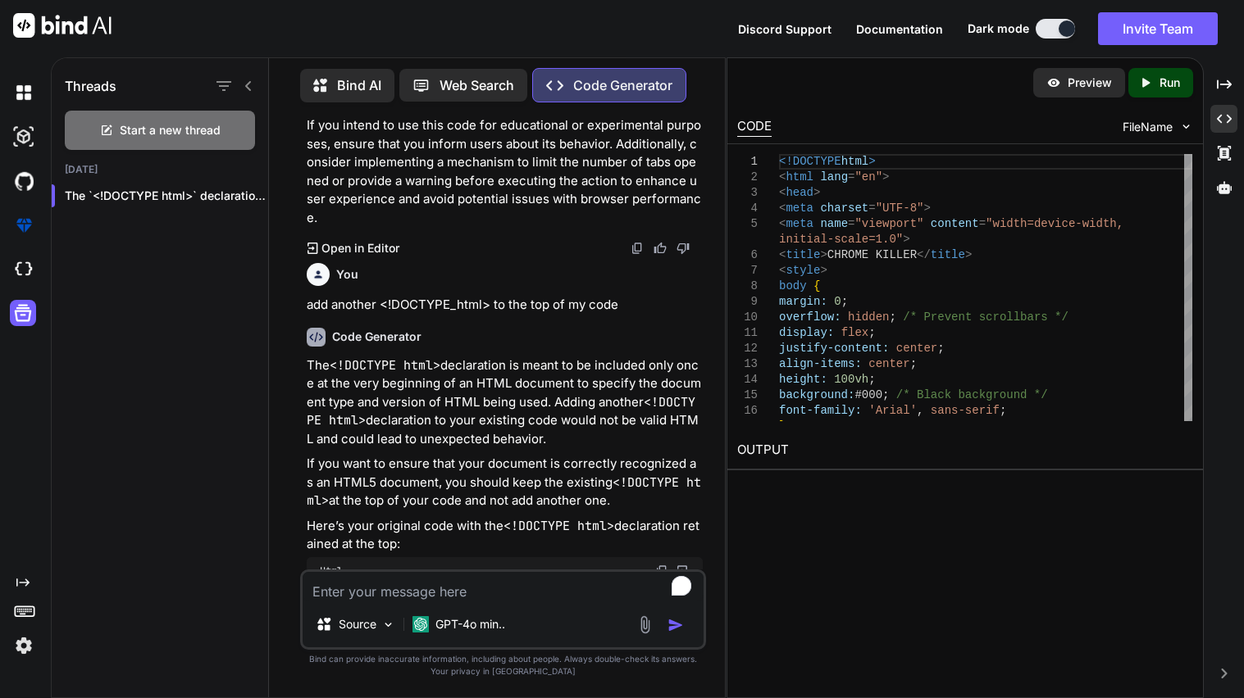
click at [16, 282] on img at bounding box center [24, 270] width 28 height 28
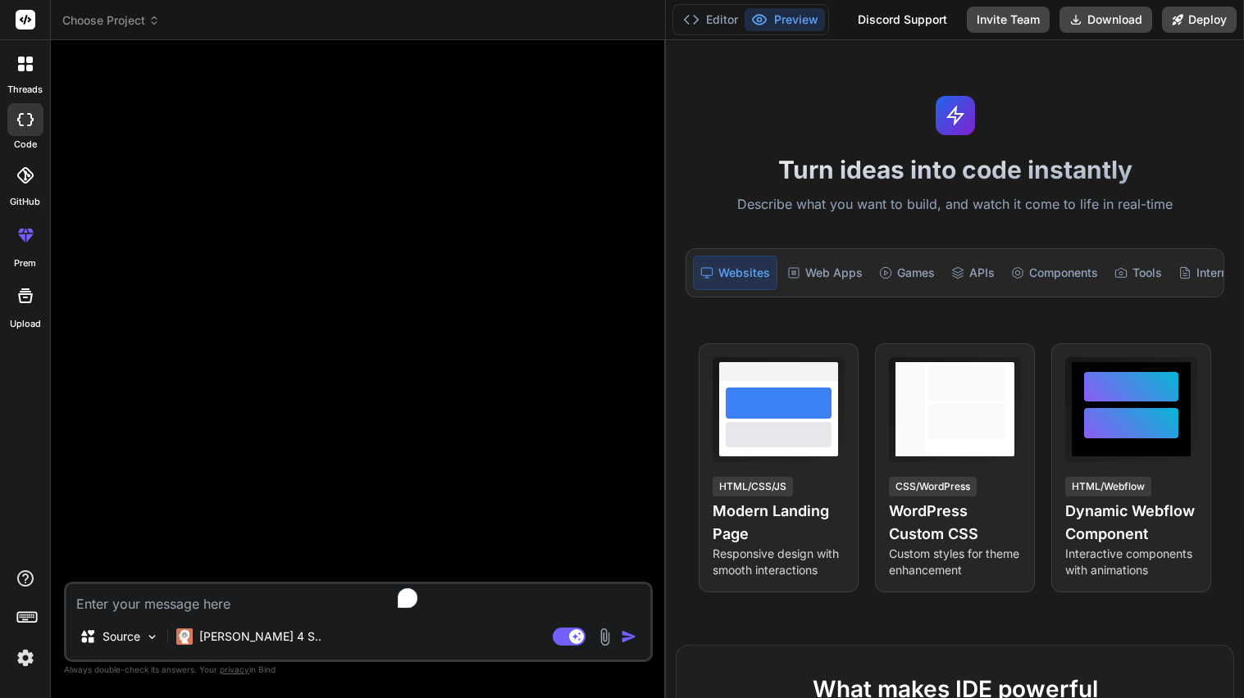
drag, startPoint x: 443, startPoint y: 258, endPoint x: 641, endPoint y: 233, distance: 200.0
click at [641, 233] on div "Bind AI Web Search Created with Pixso. Code Generator Source [PERSON_NAME] 4 S.…" at bounding box center [358, 369] width 615 height 658
click at [696, 17] on polyline at bounding box center [696, 20] width 4 height 8
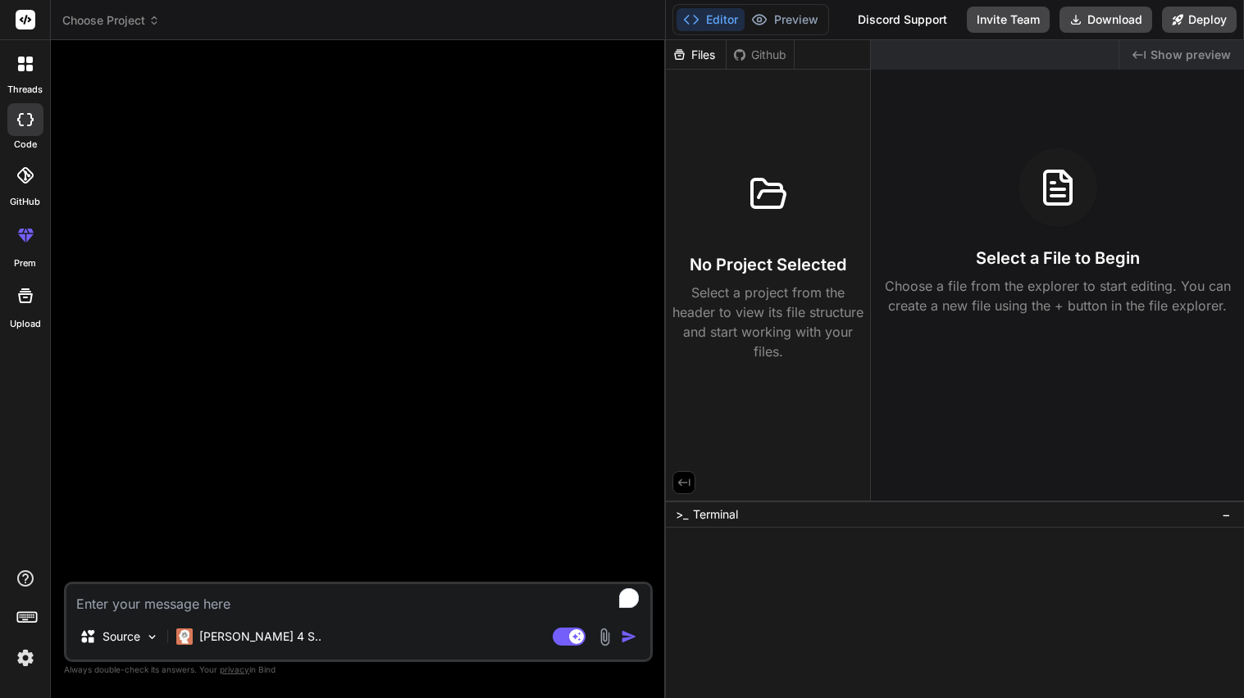
click at [966, 319] on div "Created with Pixso. Show preview Select a File to Begin Choose a file from the …" at bounding box center [1057, 270] width 373 height 461
click at [1009, 225] on div "Select a File to Begin Choose a file from the explorer to start editing. You ca…" at bounding box center [1057, 231] width 373 height 167
click at [1035, 209] on div at bounding box center [1057, 187] width 79 height 79
click at [746, 61] on div "Github" at bounding box center [759, 55] width 67 height 16
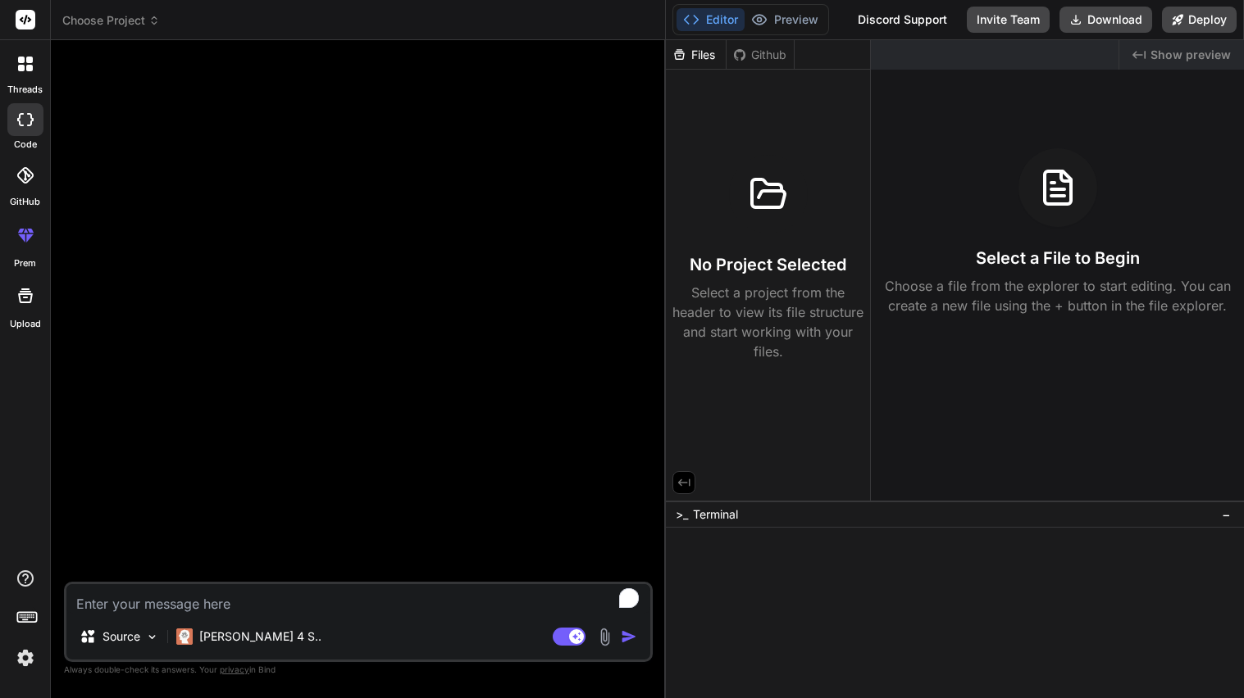
click at [714, 57] on div "Files" at bounding box center [696, 55] width 60 height 16
click at [1035, 205] on div at bounding box center [1057, 187] width 79 height 79
click at [312, 591] on textarea "To enrich screen reader interactions, please activate Accessibility in Grammarl…" at bounding box center [358, 600] width 584 height 30
type textarea "x"
type textarea "p"
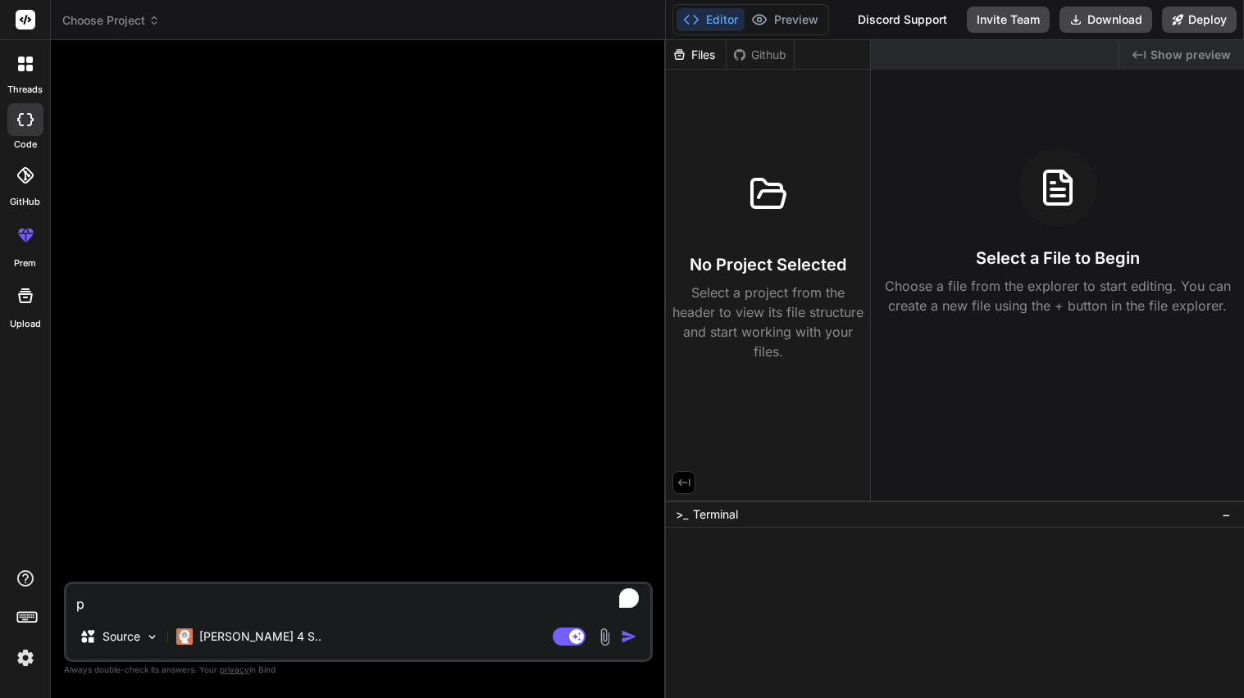
type textarea "x"
type textarea "pu"
type textarea "x"
type textarea "put"
type textarea "x"
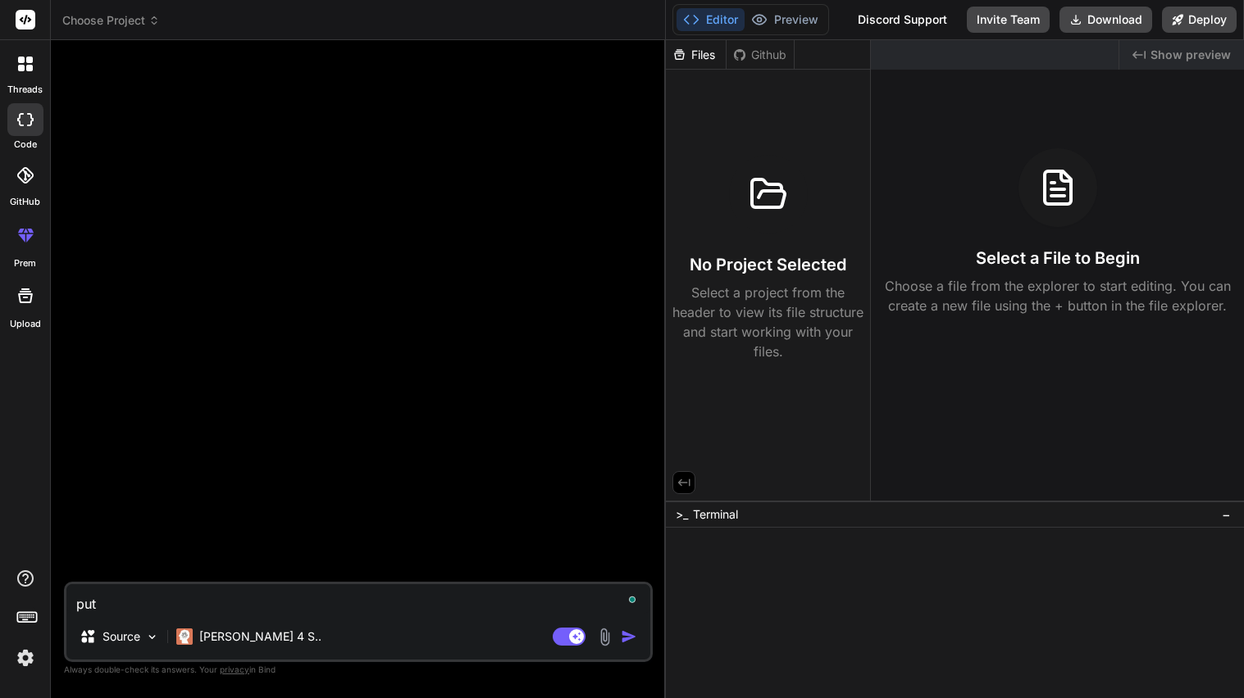
type textarea "put"
type textarea "x"
type textarea "th"
type textarea "x"
type textarea "thi"
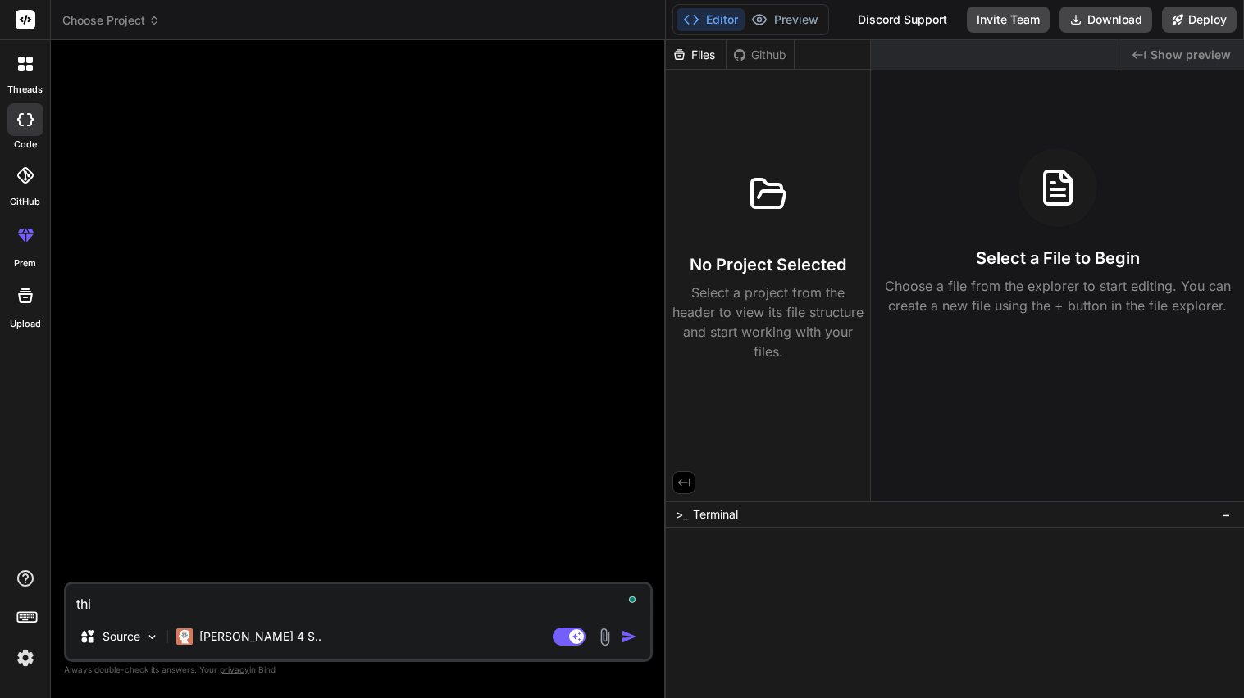
type textarea "x"
type textarea "this"
type textarea "x"
type textarea "this"
type textarea "x"
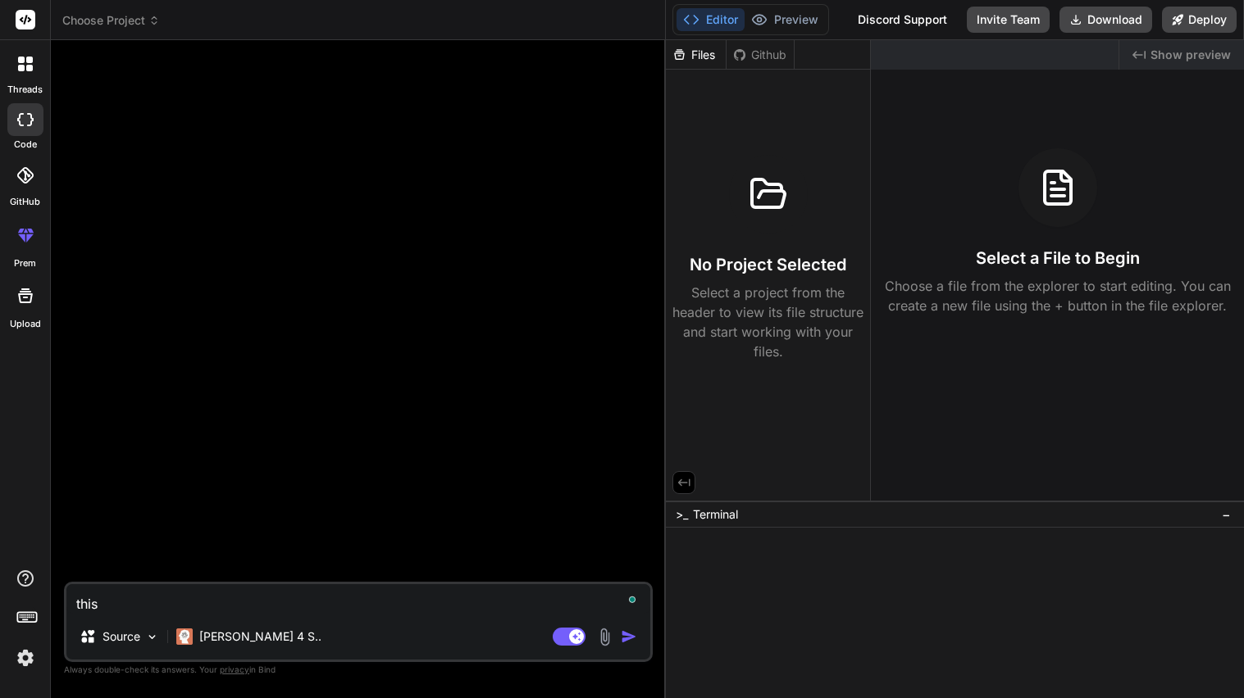
type textarea "this i"
type textarea "x"
type textarea "this is"
type textarea "x"
type textarea "this is t"
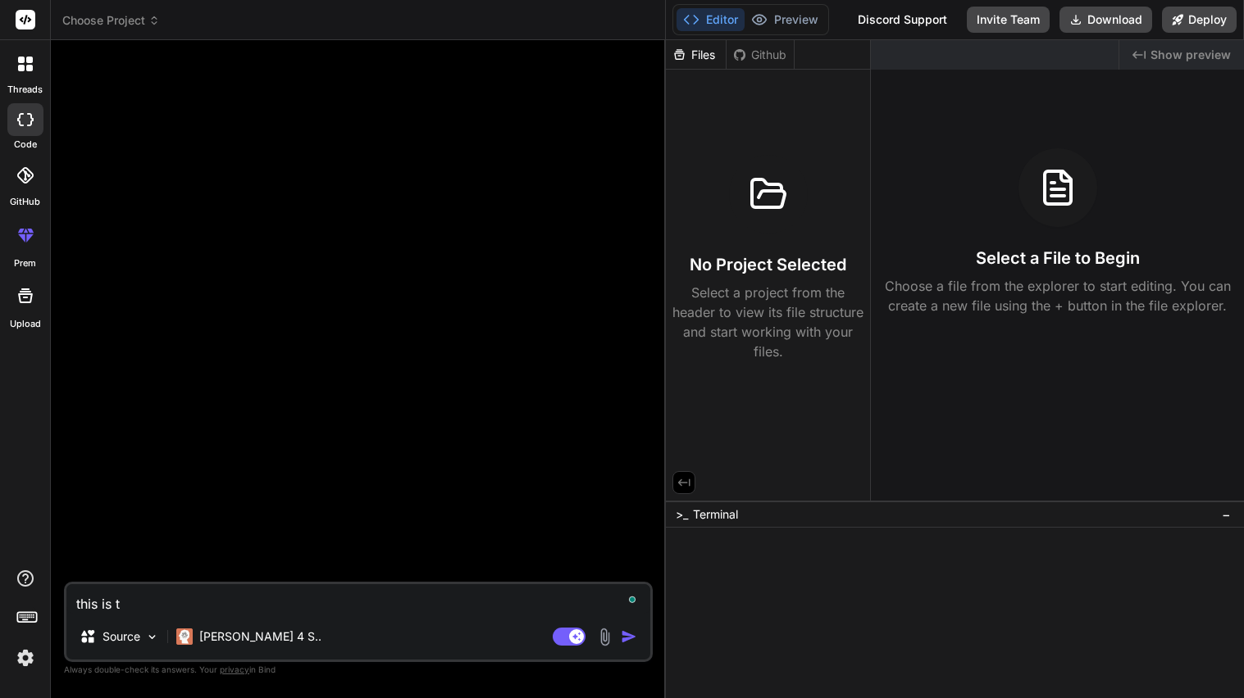
type textarea "x"
type textarea "this is the"
type textarea "x"
type textarea "this is the"
type textarea "x"
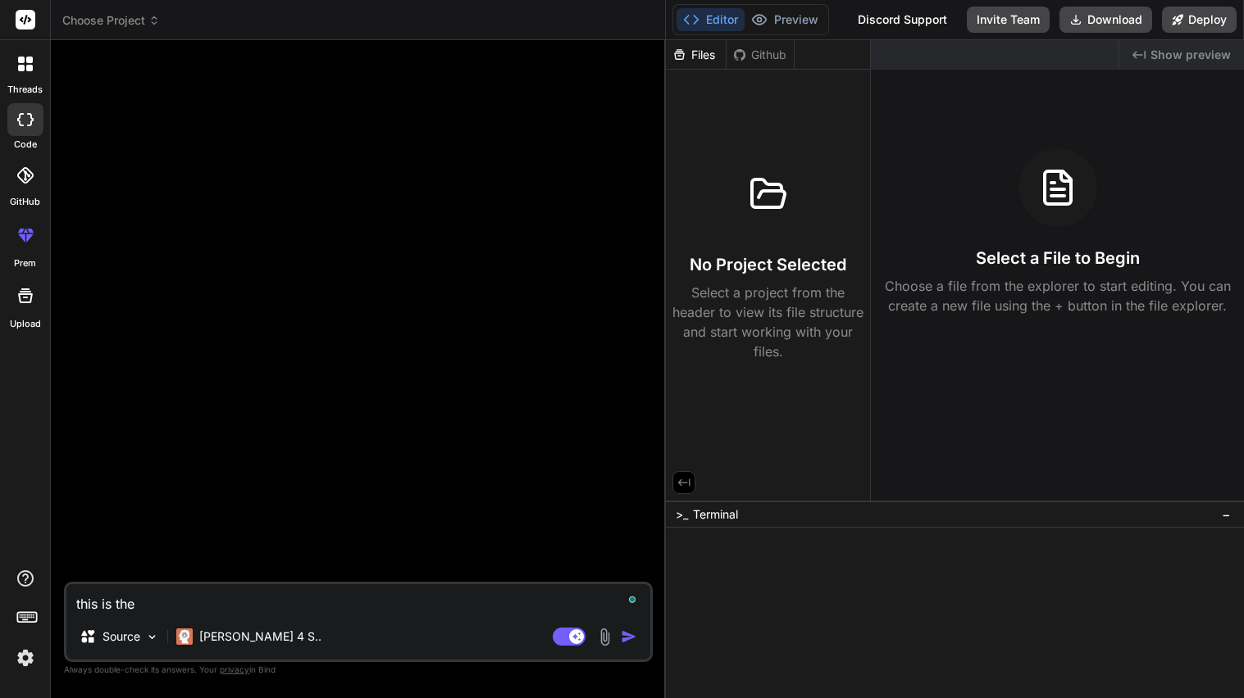
type textarea "this is the p"
type textarea "x"
type textarea "this is the po"
type textarea "x"
type textarea "this is the p"
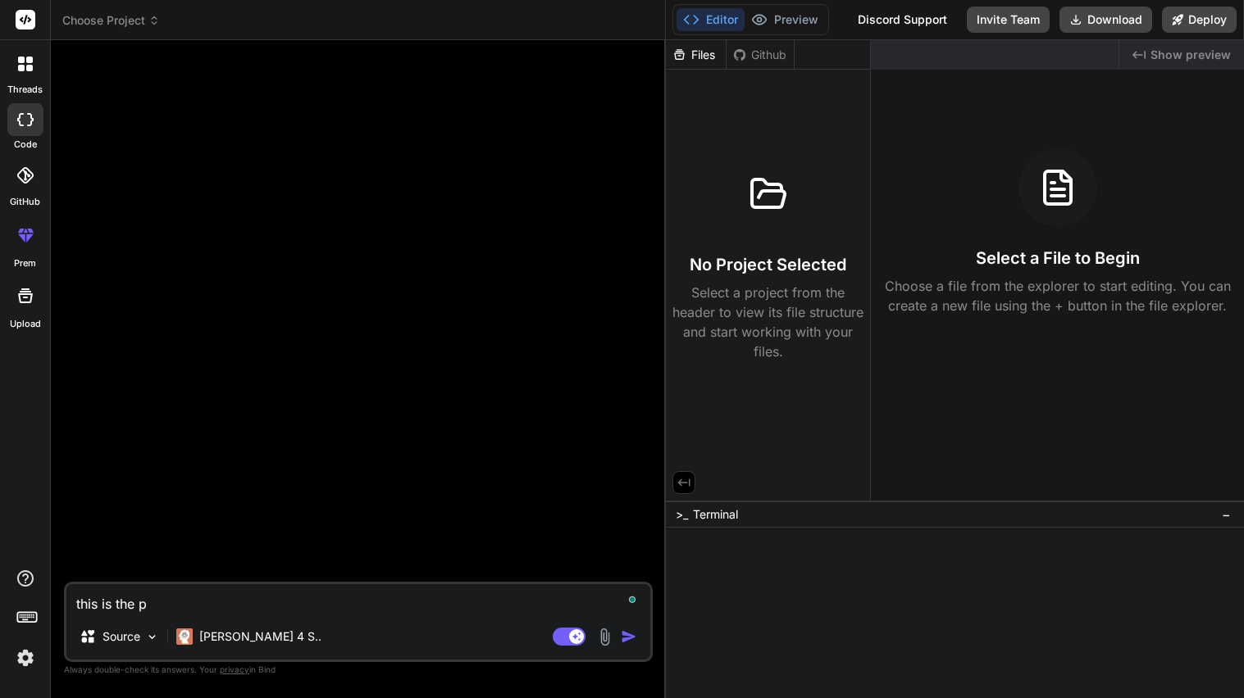
type textarea "x"
type textarea "this is the pr"
type textarea "x"
type textarea "this is the pro"
type textarea "x"
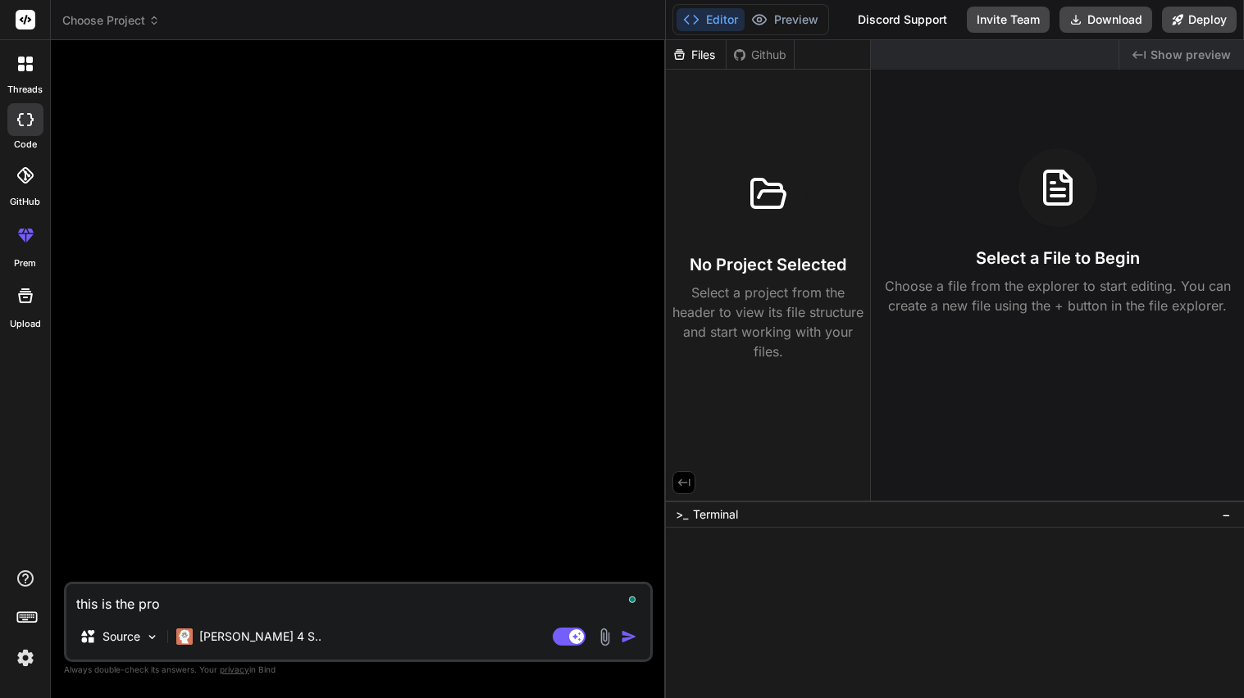
type textarea "this is the proj"
type textarea "x"
type textarea "this is the proje"
type textarea "x"
type textarea "this is the projec"
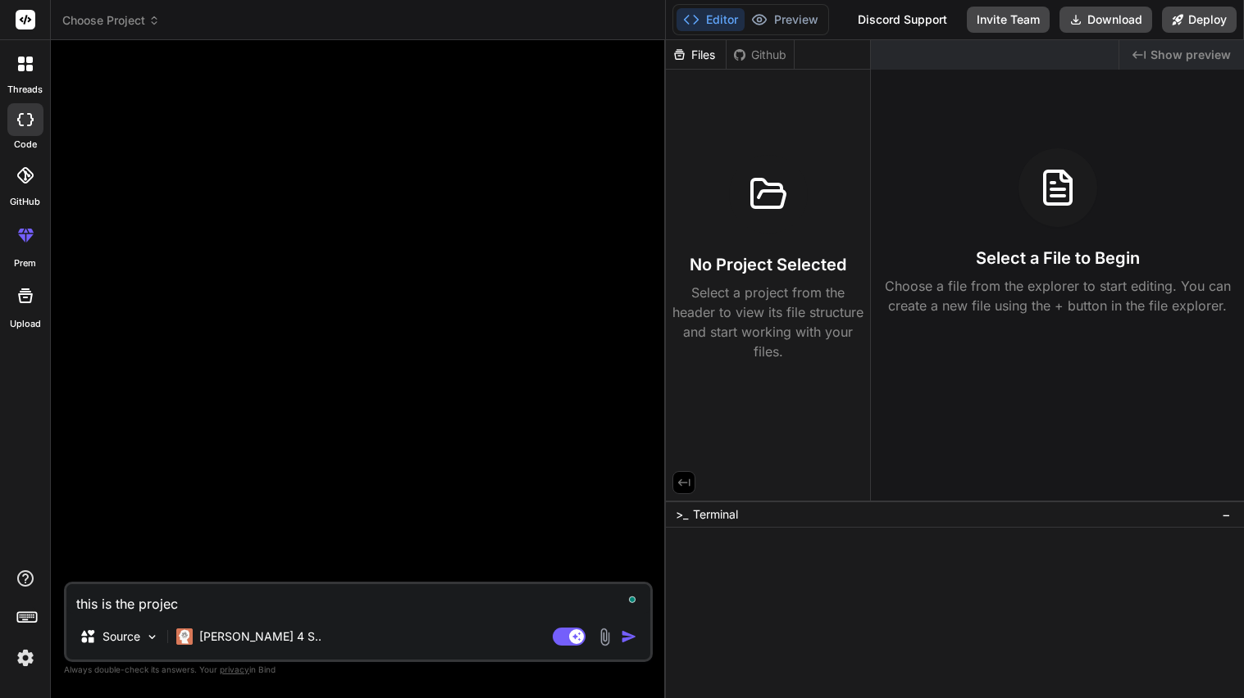
type textarea "x"
type textarea "this is the project"
type textarea "x"
type textarea "this is the project"
type textarea "x"
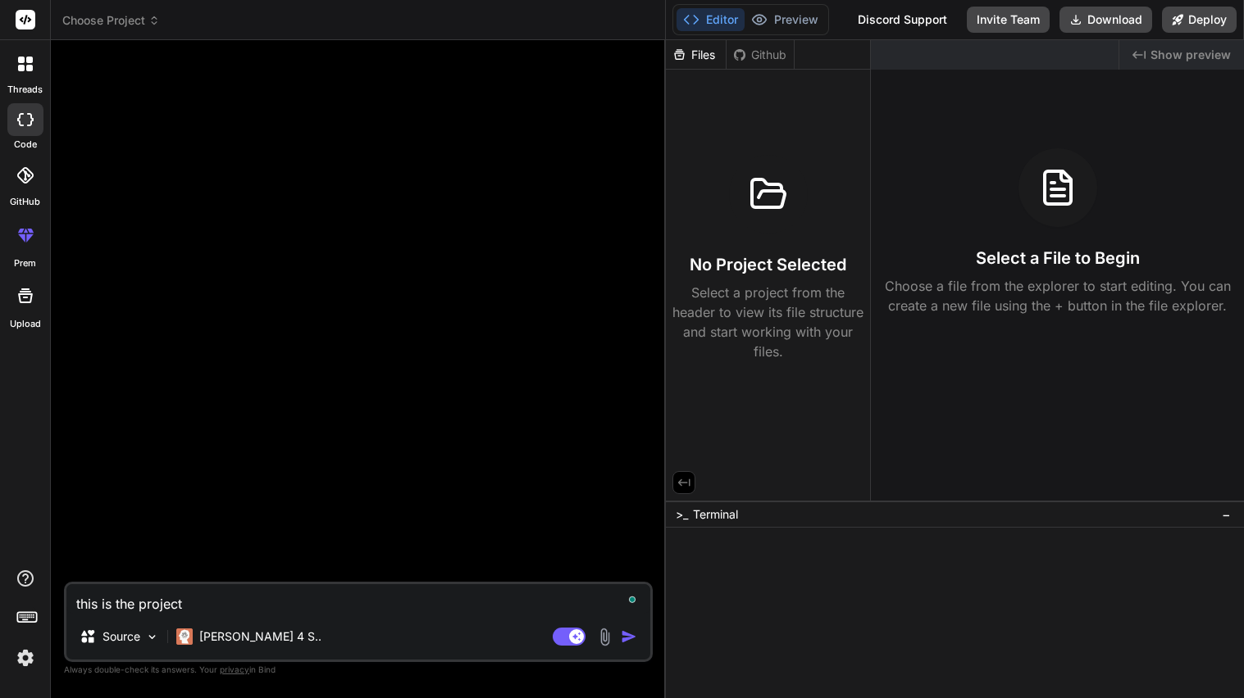
type textarea "this is the project i"
type textarea "x"
type textarea "this is the project i"
type textarea "x"
type textarea "this is the project i w"
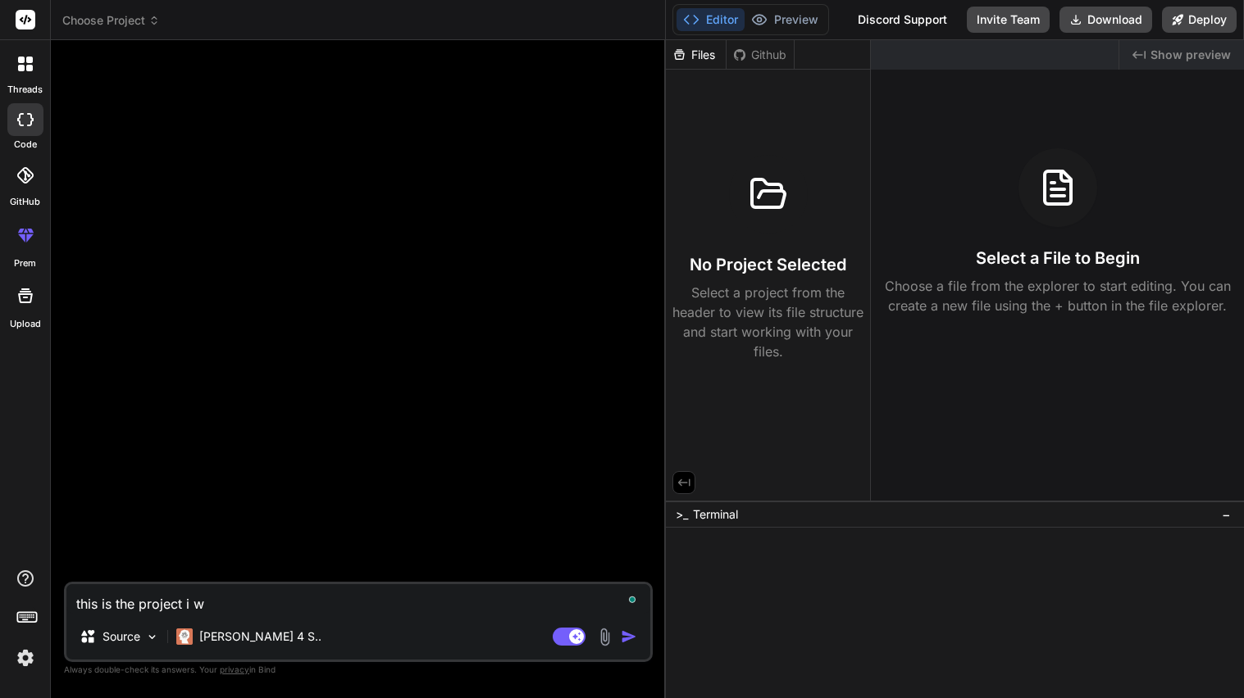
type textarea "x"
type textarea "this is the project i wo"
type textarea "x"
type textarea "this is the project i wou"
type textarea "x"
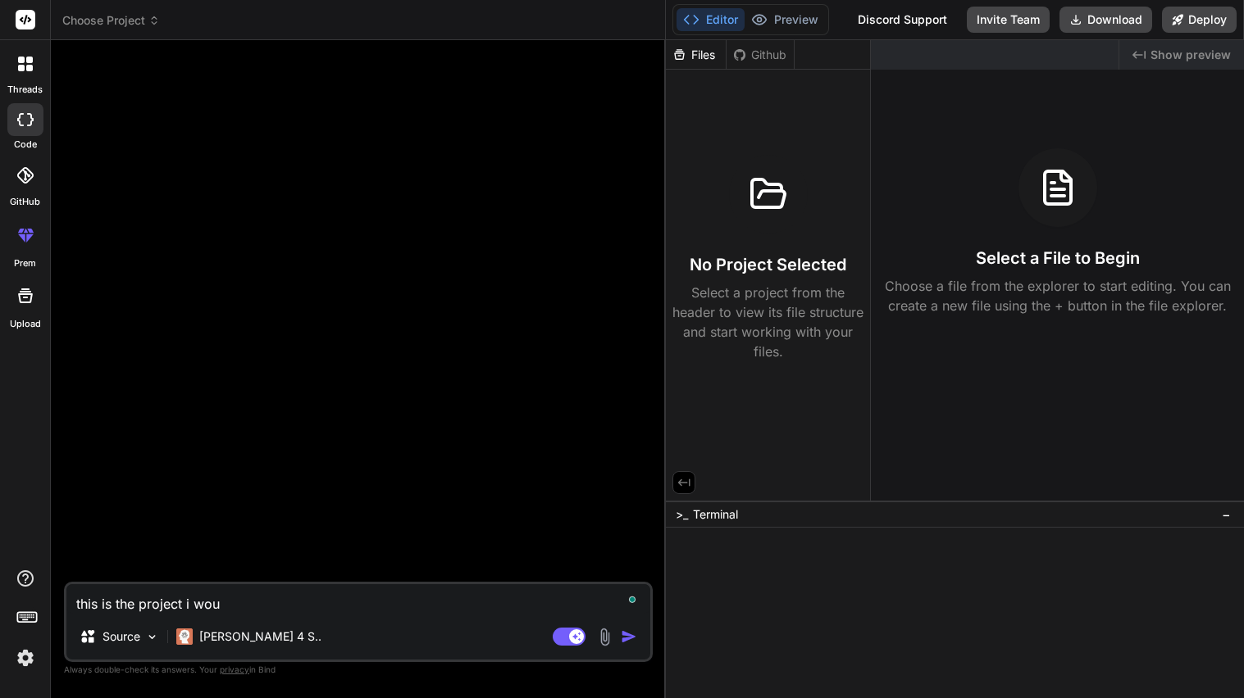
type textarea "this is the project i woul"
type textarea "x"
type textarea "this is the project i would"
type textarea "x"
type textarea "this is the project i would"
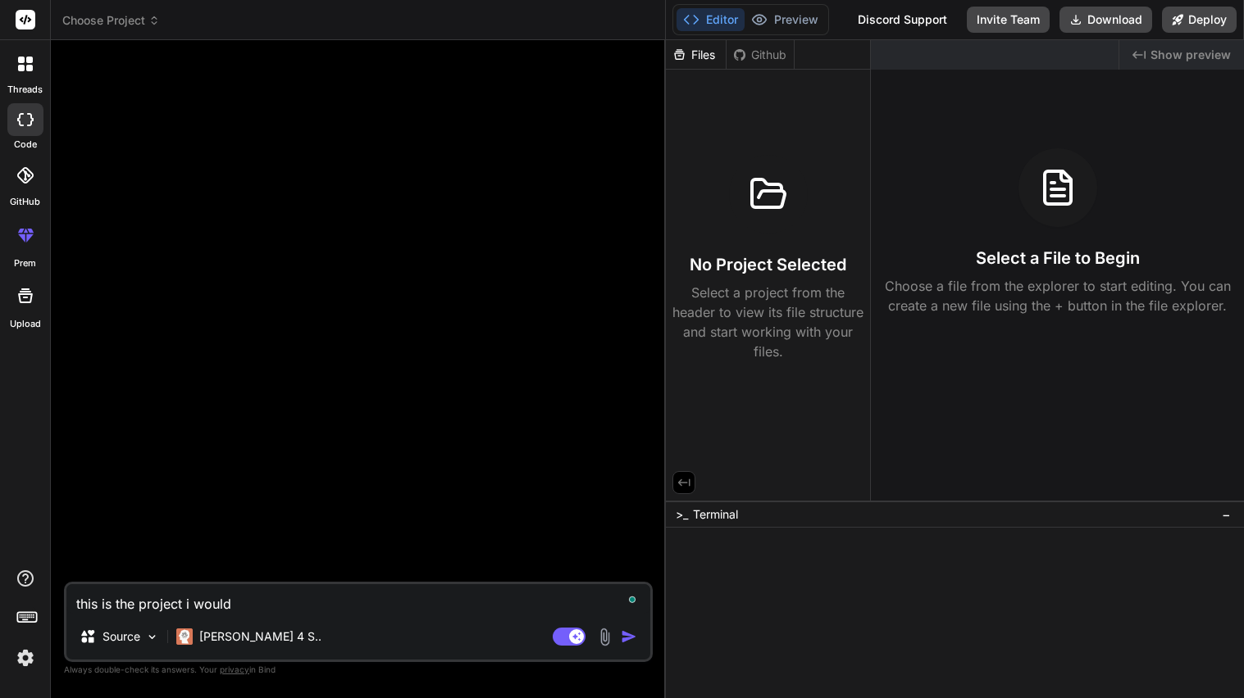
type textarea "x"
type textarea "this is the project i would l"
type textarea "x"
type textarea "this is the project i would lik"
type textarea "x"
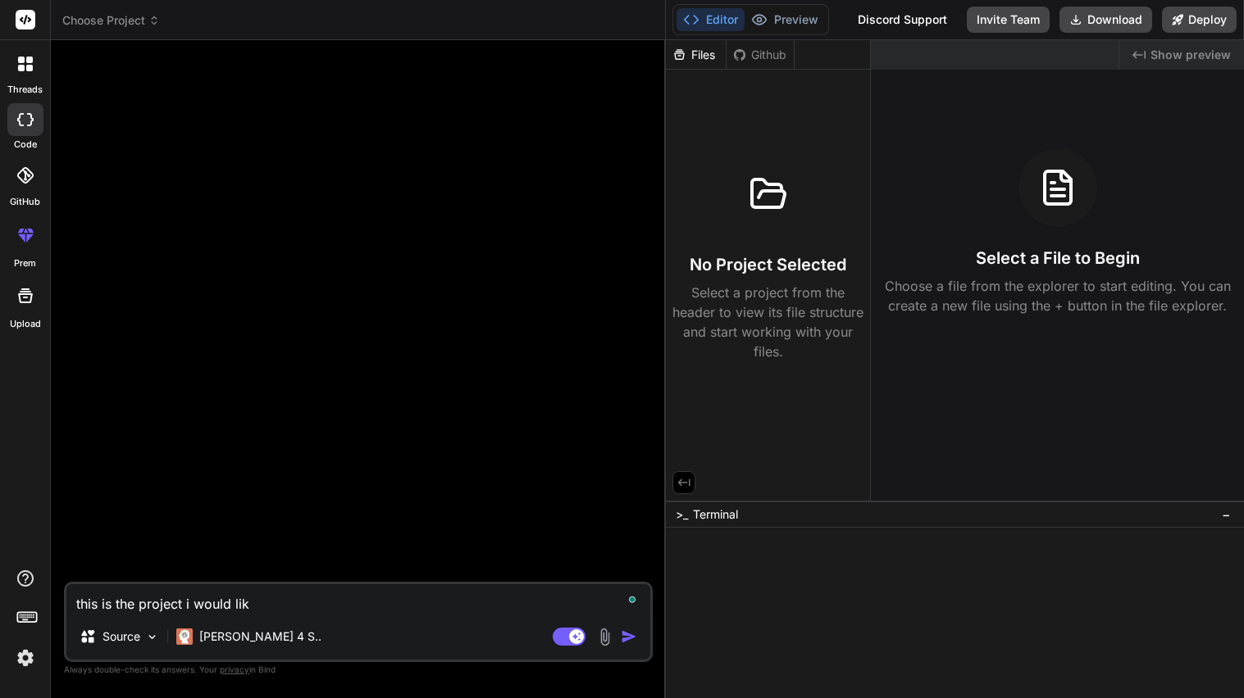
type textarea "this is the project i would like"
type textarea "x"
type textarea "this is the project i would like"
type textarea "x"
type textarea "this is the project i would like t"
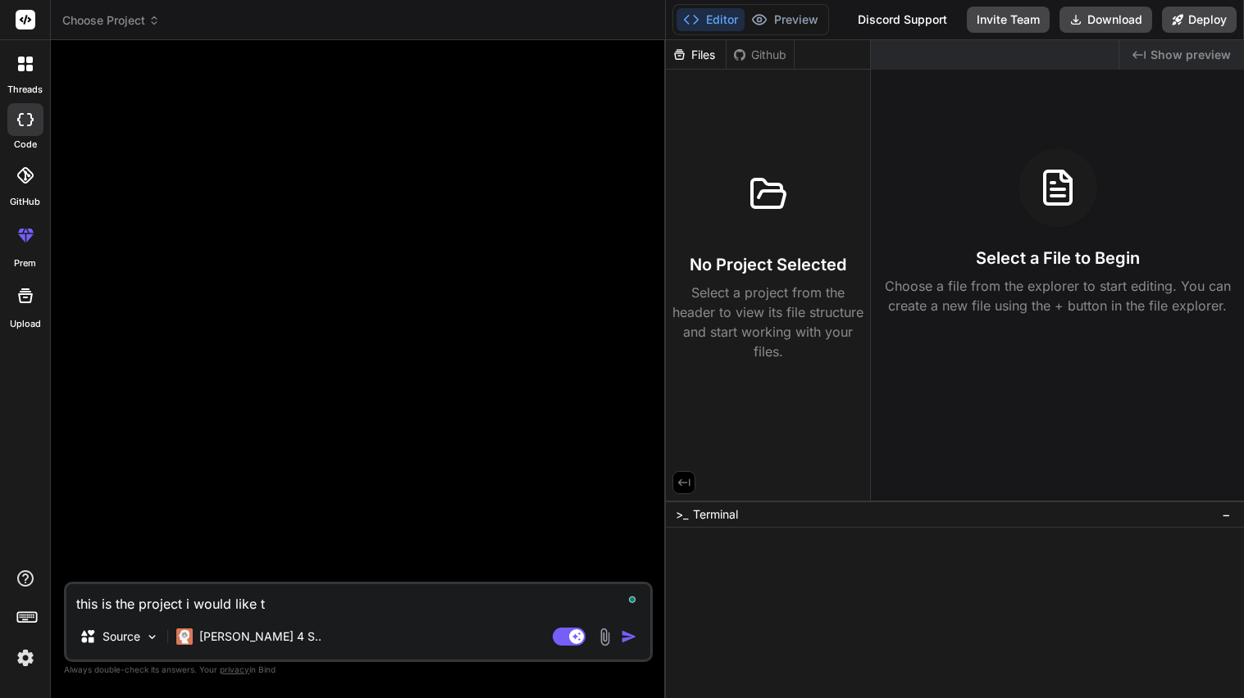
type textarea "x"
type textarea "this is the project i would like to"
type textarea "x"
type textarea "this is the project i would like to"
type textarea "x"
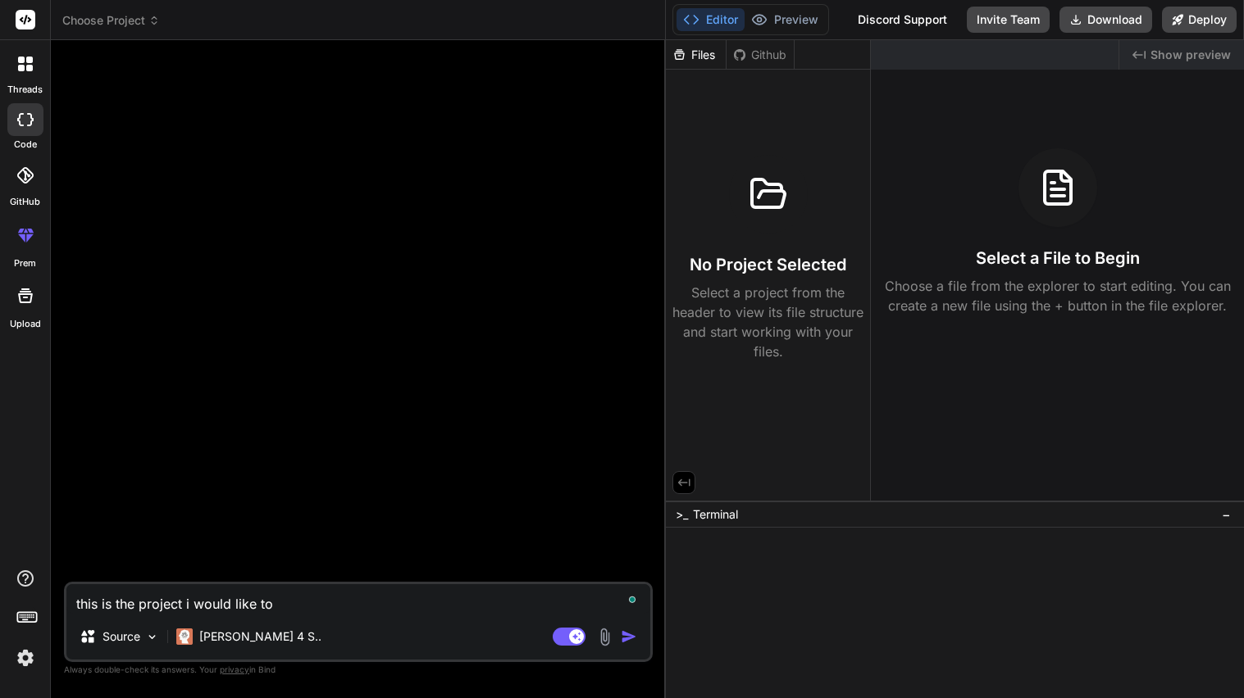
type textarea "this is the project i would like to w"
type textarea "x"
type textarea "this is the project i would like to wo"
type textarea "x"
type textarea "this is the project i would like to work"
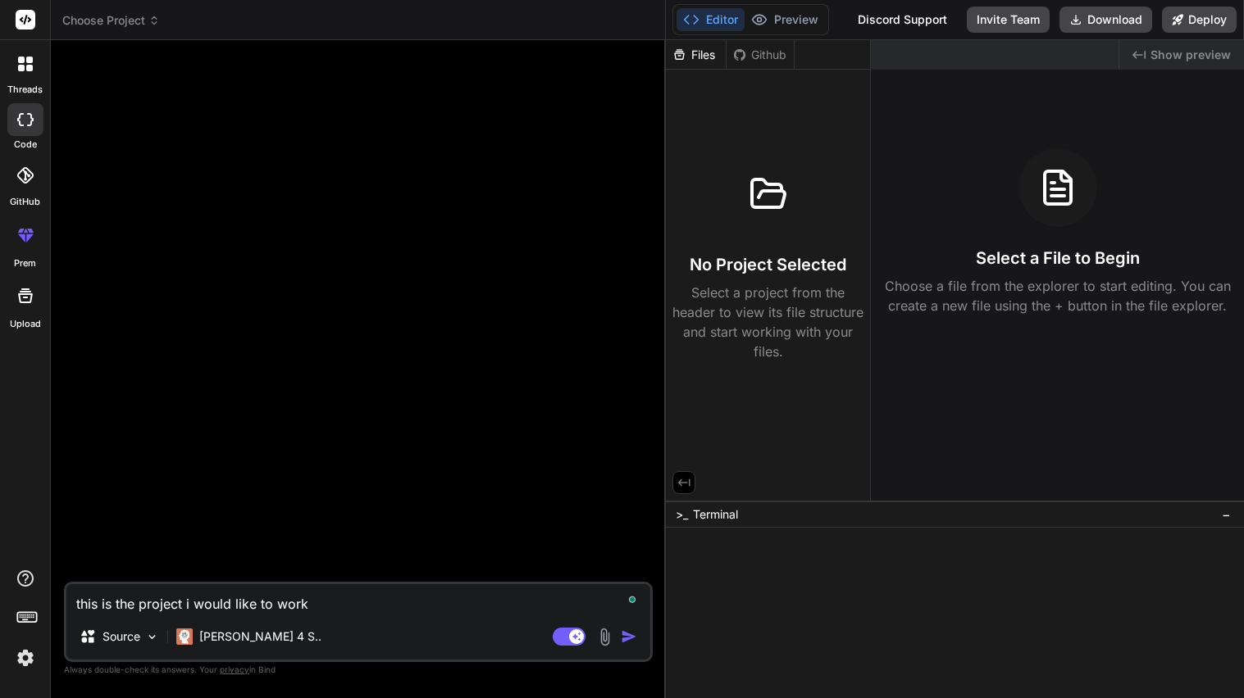
type textarea "x"
type textarea "this is the project i would like to work"
type textarea "x"
type textarea "this is the project i would like to work o"
type textarea "x"
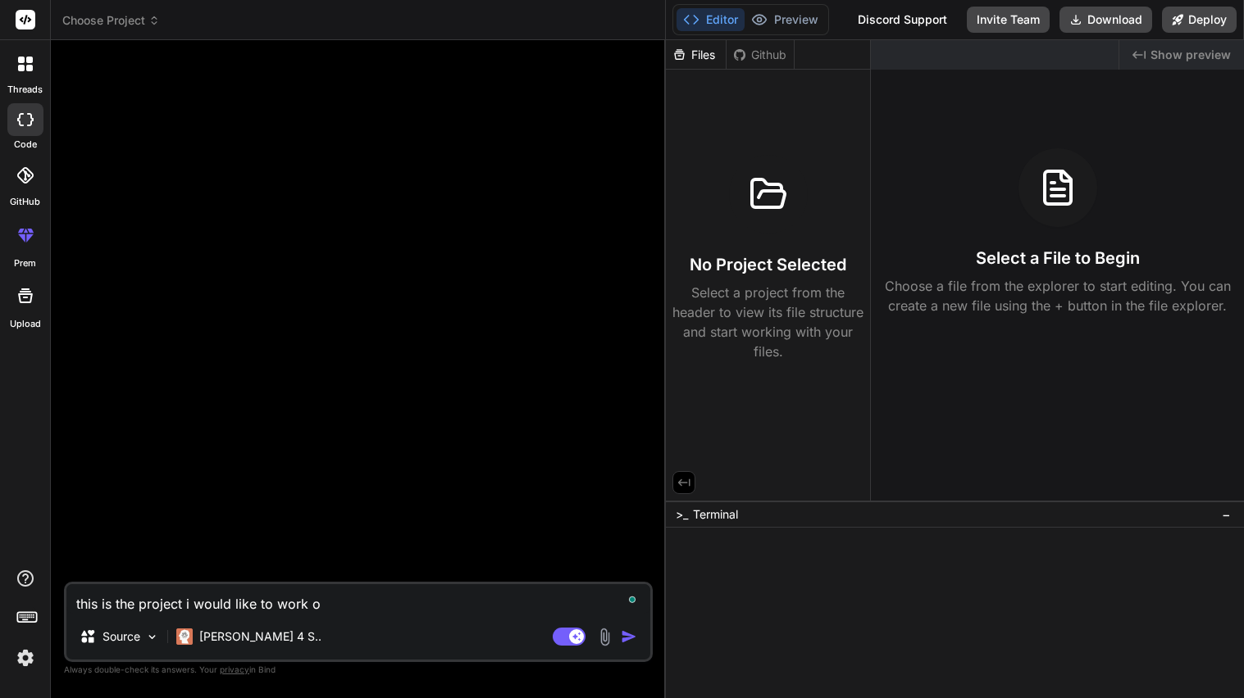
type textarea "this is the project i would like to work on"
type textarea "x"
type textarea "this is the project i would like to work on"
type textarea "x"
type textarea "this is the project i would like to work on"
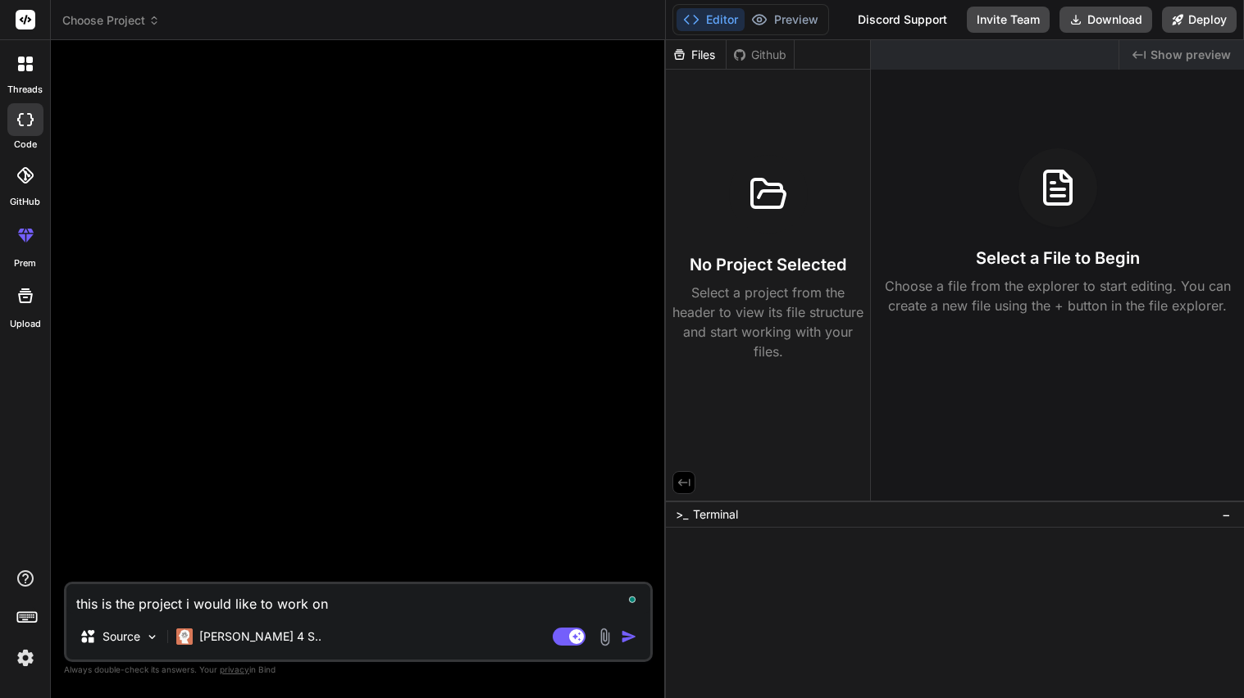
paste textarea "<!LOREMIP dolo> <sita cons="ad"> <elit> <sedd eiusmod="TEM-8"> <inci utla="etdo…"
type textarea "x"
type textarea "lore ip dol sitamet c adipi elit se doei te <!INCIDID utla> <etdo magn="al"> <e…"
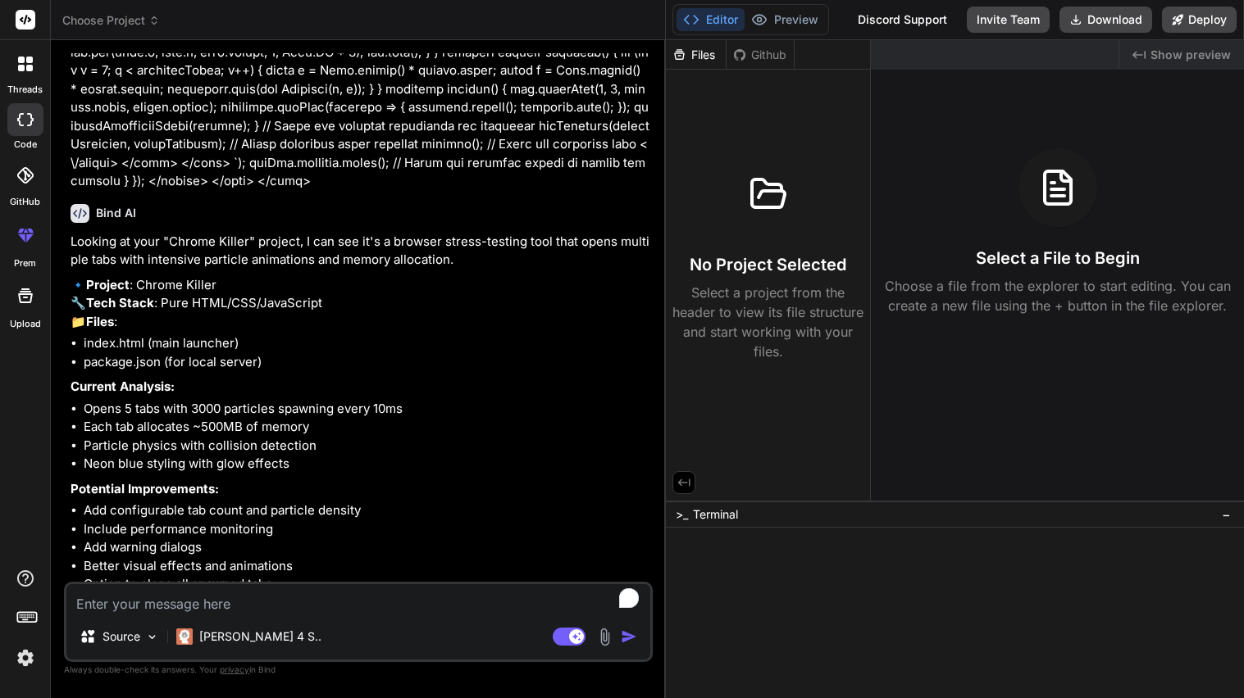
scroll to position [636, 0]
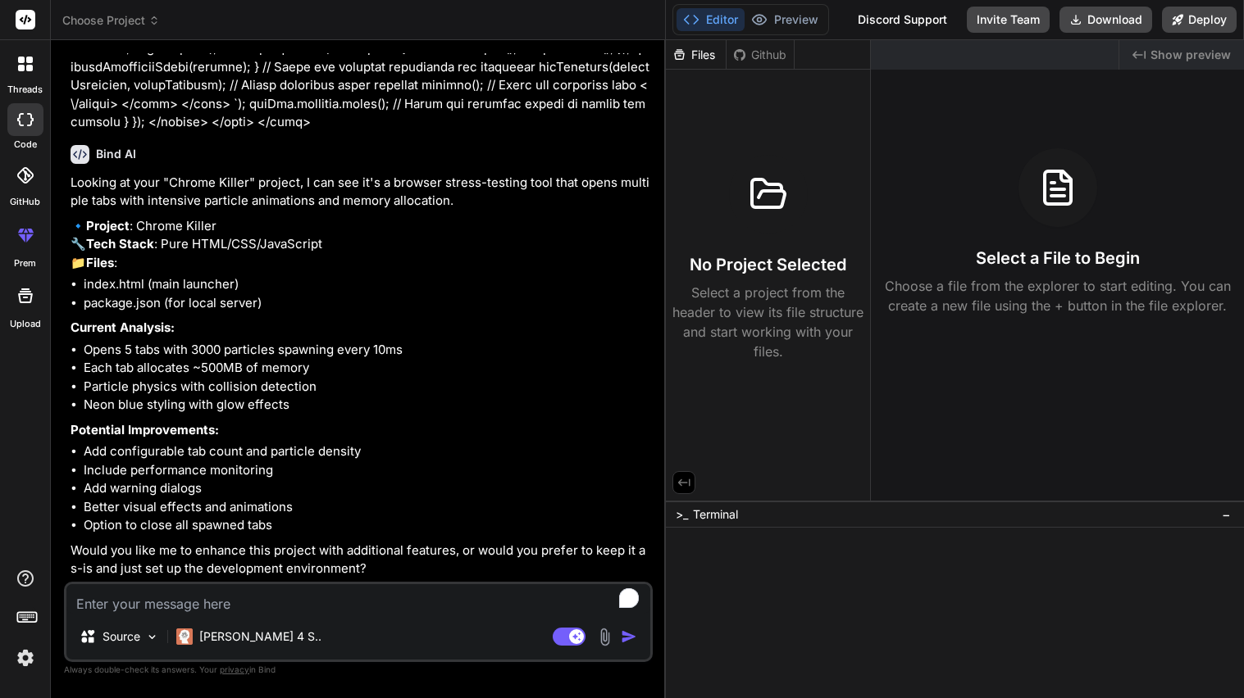
type textarea "x"
type textarea "k"
type textarea "x"
type textarea "ke"
type textarea "x"
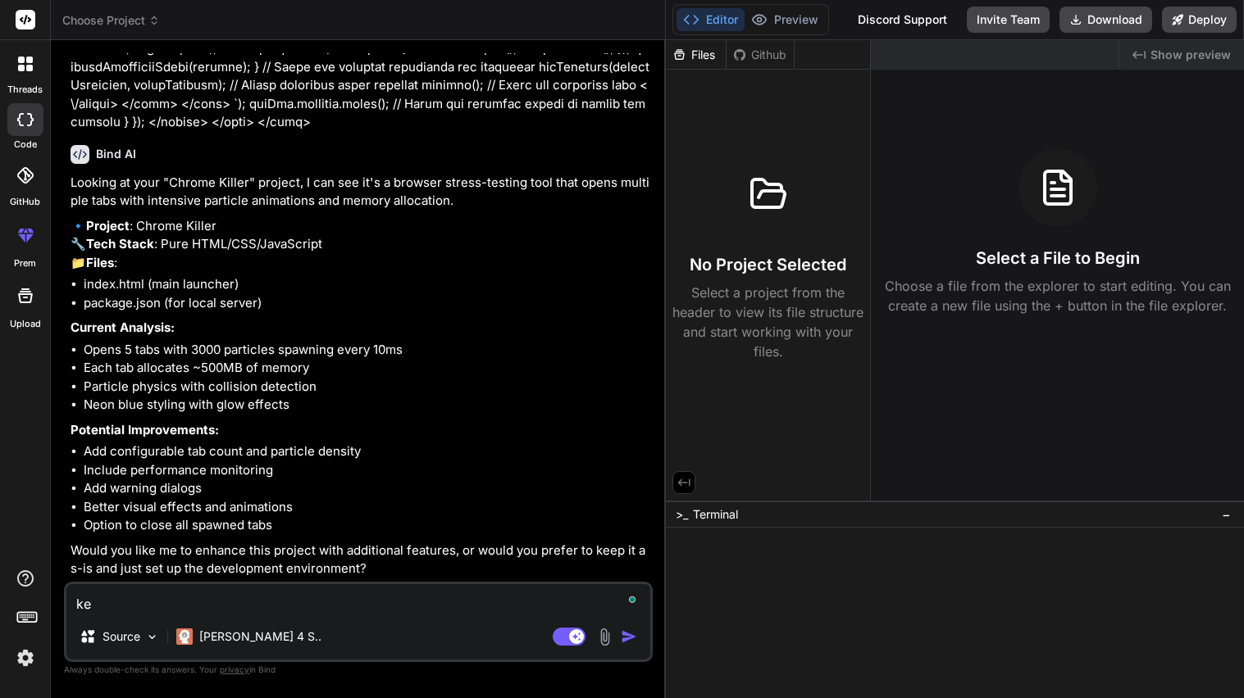
type textarea "kee"
type textarea "x"
type textarea "keep"
type textarea "x"
type textarea "keep"
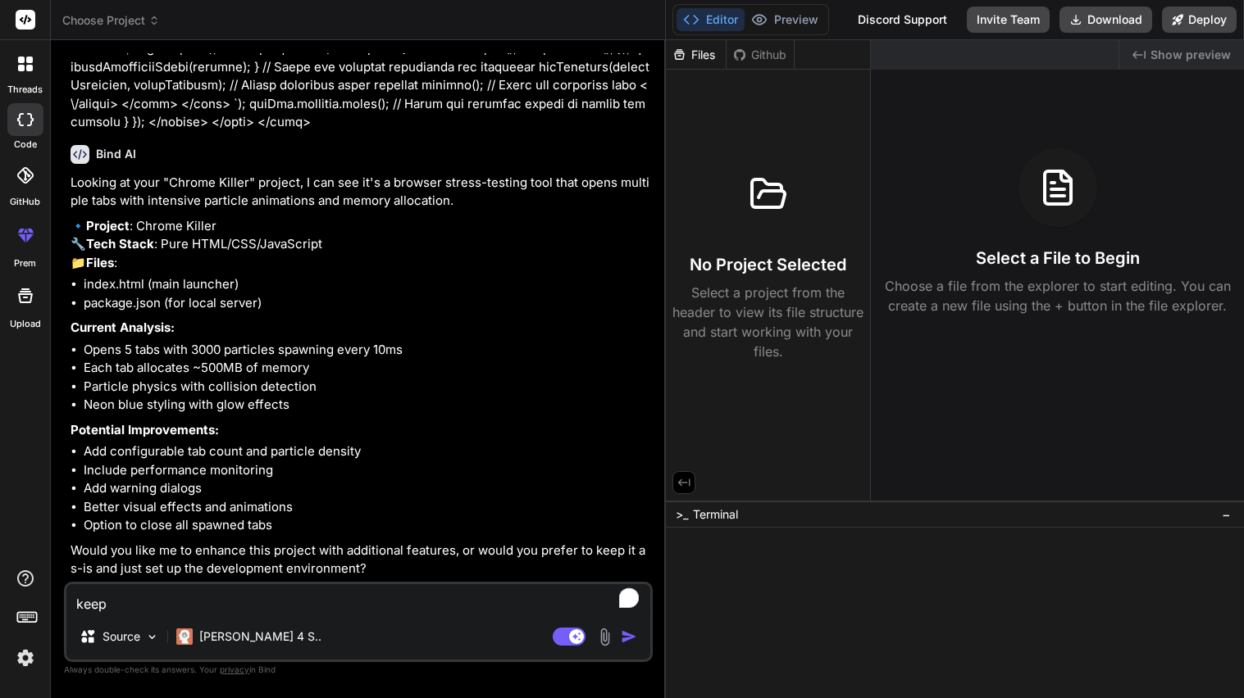
type textarea "x"
type textarea "keep a"
type textarea "x"
type textarea "keep as"
type textarea "x"
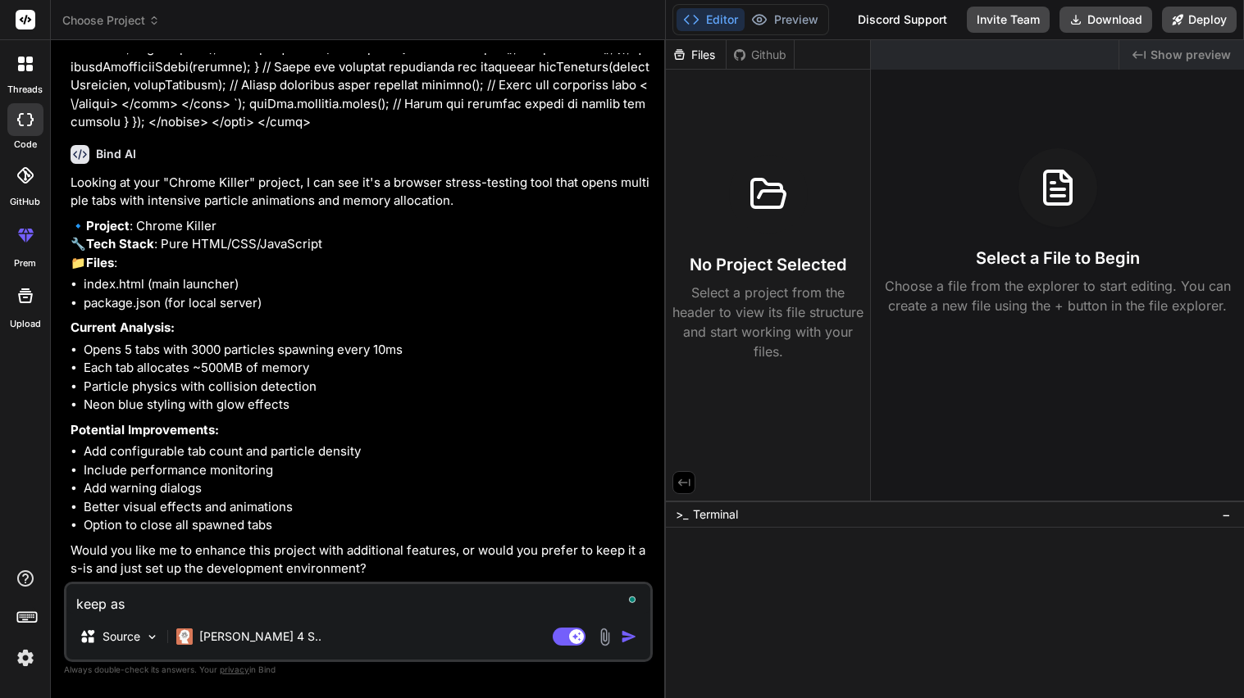
type textarea "keep as i"
type textarea "x"
type textarea "keep as is"
type textarea "x"
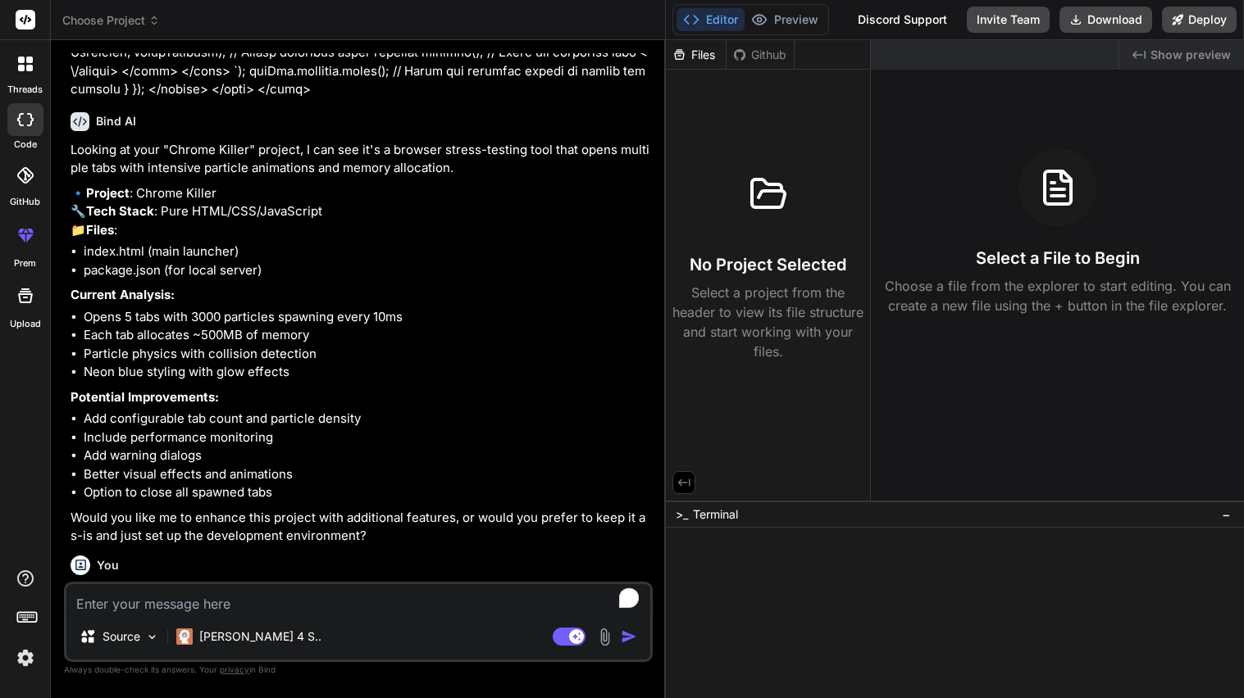
scroll to position [806, 0]
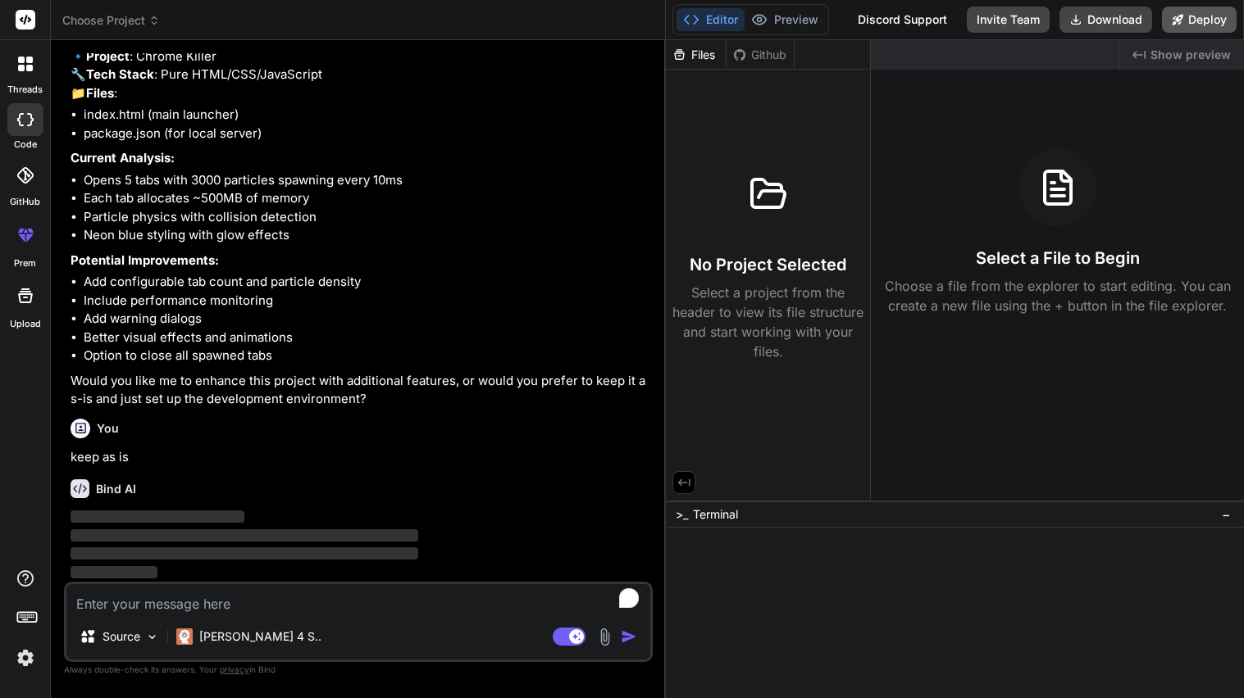
click at [1204, 23] on button "Deploy" at bounding box center [1199, 20] width 75 height 26
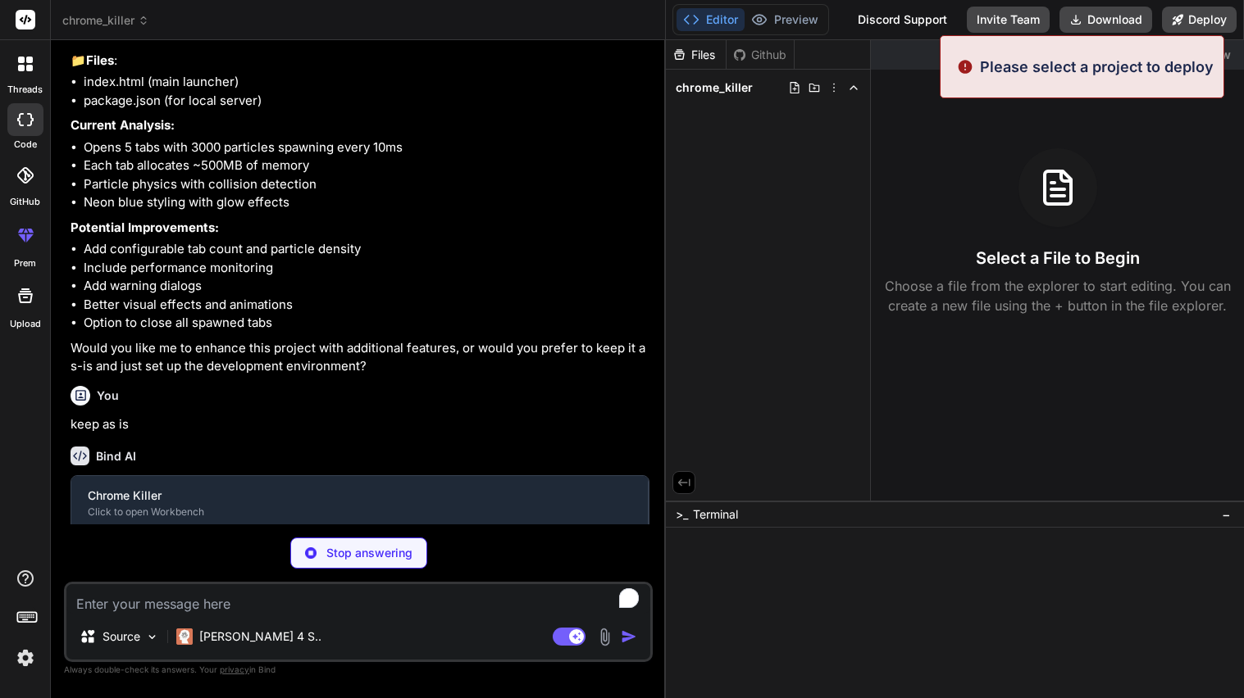
click at [993, 184] on div "Select a File to Begin Choose a file from the explorer to start editing. You ca…" at bounding box center [1057, 231] width 373 height 167
click at [910, 166] on div "Select a File to Begin Choose a file from the explorer to start editing. You ca…" at bounding box center [1057, 231] width 373 height 167
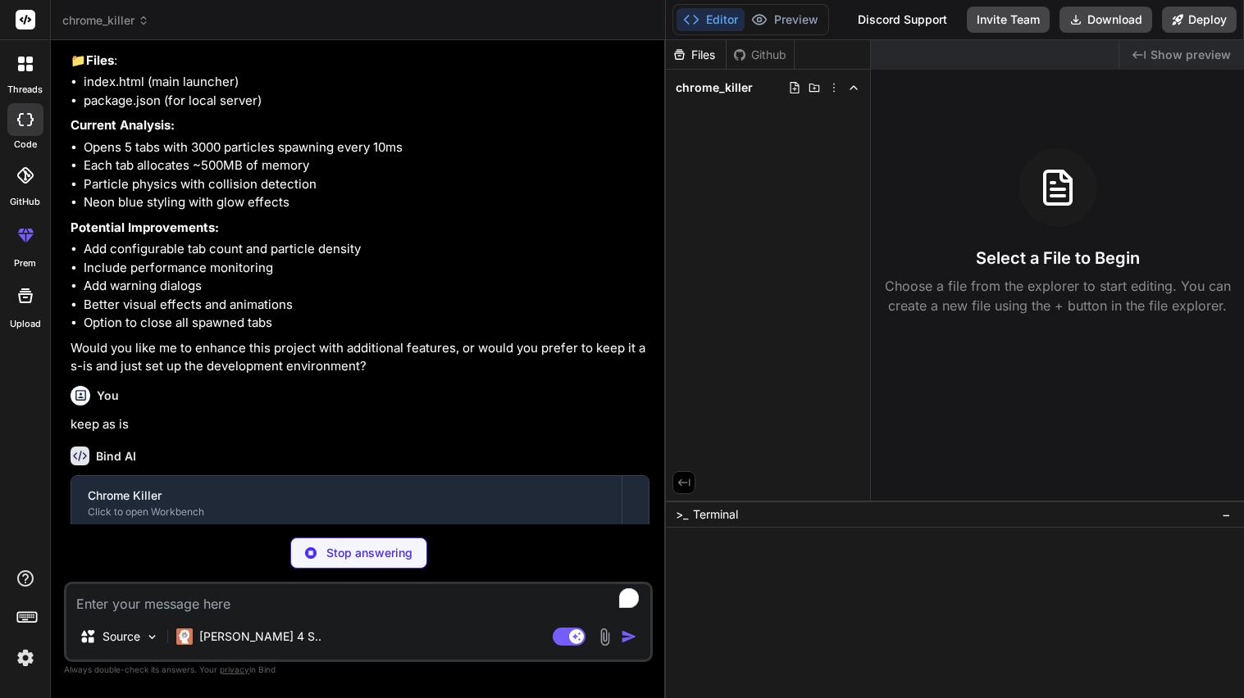
click at [753, 91] on div "chrome_killer" at bounding box center [767, 87] width 191 height 23
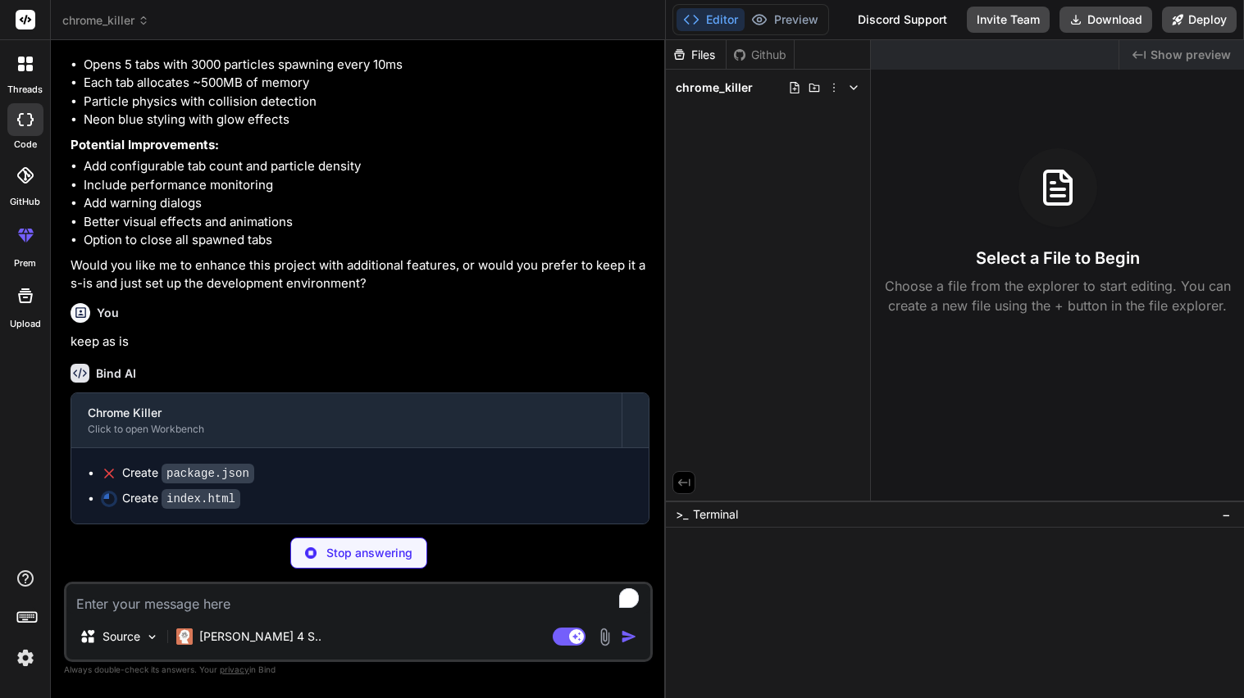
click at [1045, 207] on icon at bounding box center [1057, 187] width 39 height 39
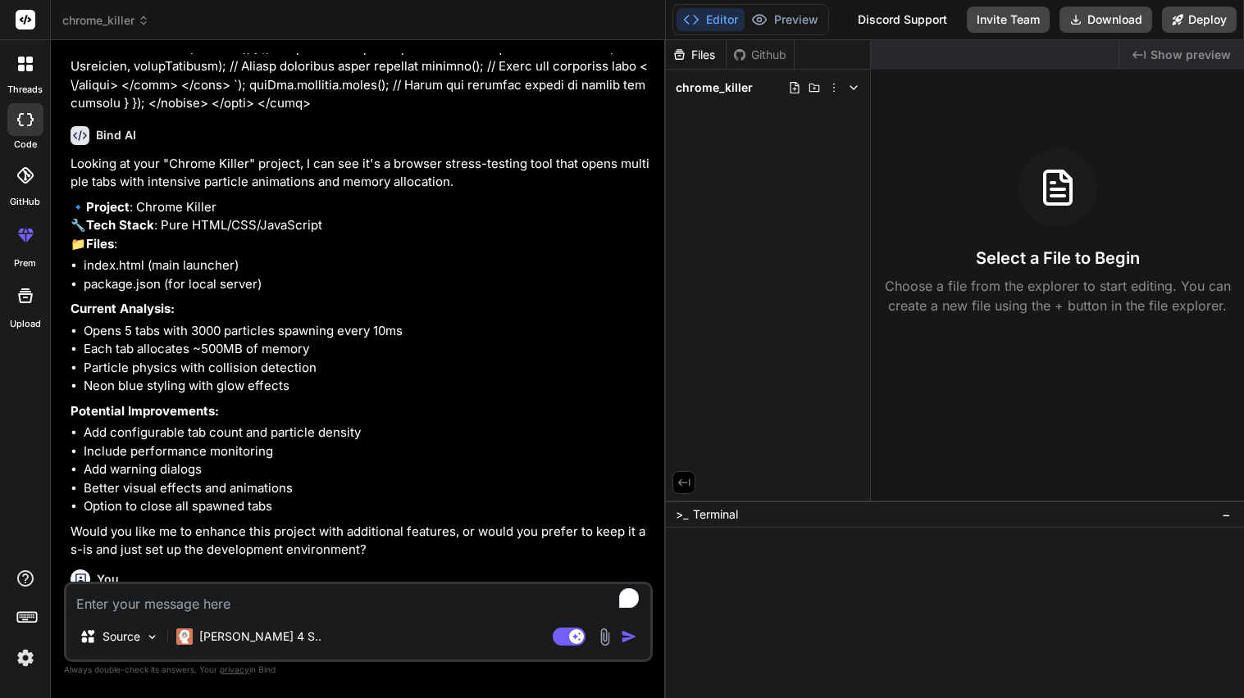
scroll to position [986, 0]
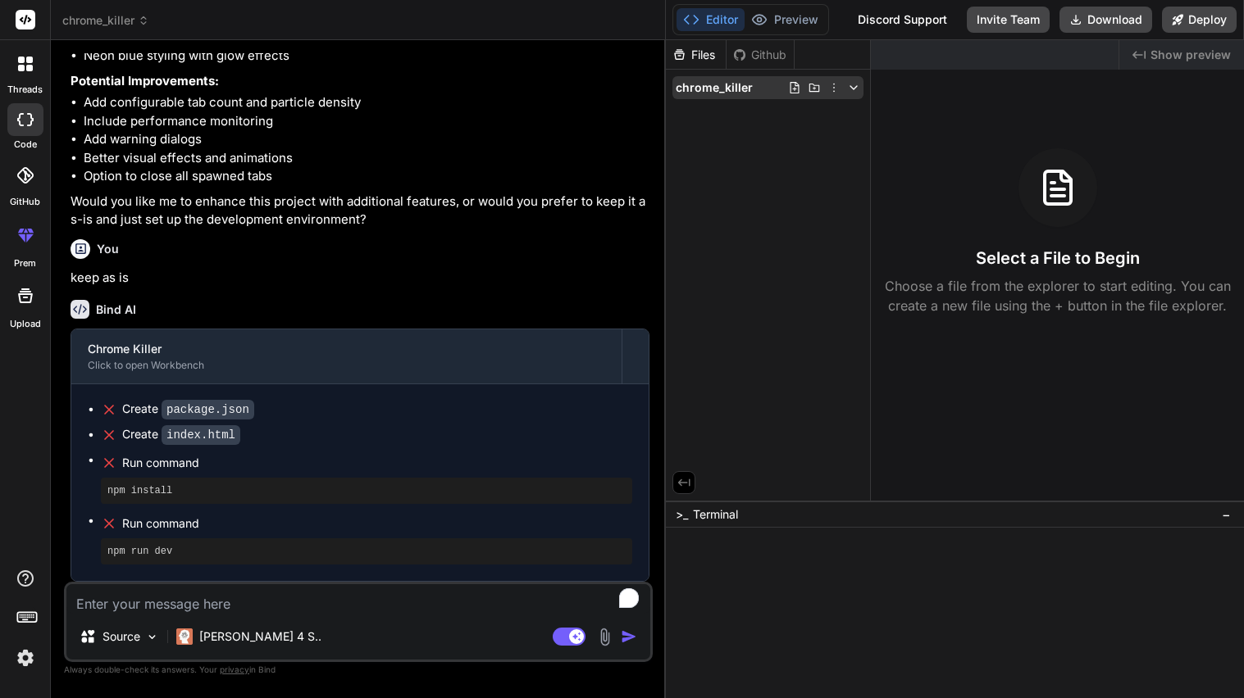
click at [721, 89] on span "chrome_killer" at bounding box center [714, 88] width 77 height 16
click at [793, 88] on icon at bounding box center [794, 87] width 13 height 13
click at [776, 154] on div "Files Github chrome_killer" at bounding box center [768, 270] width 205 height 461
click at [732, 557] on div at bounding box center [1057, 559] width 771 height 16
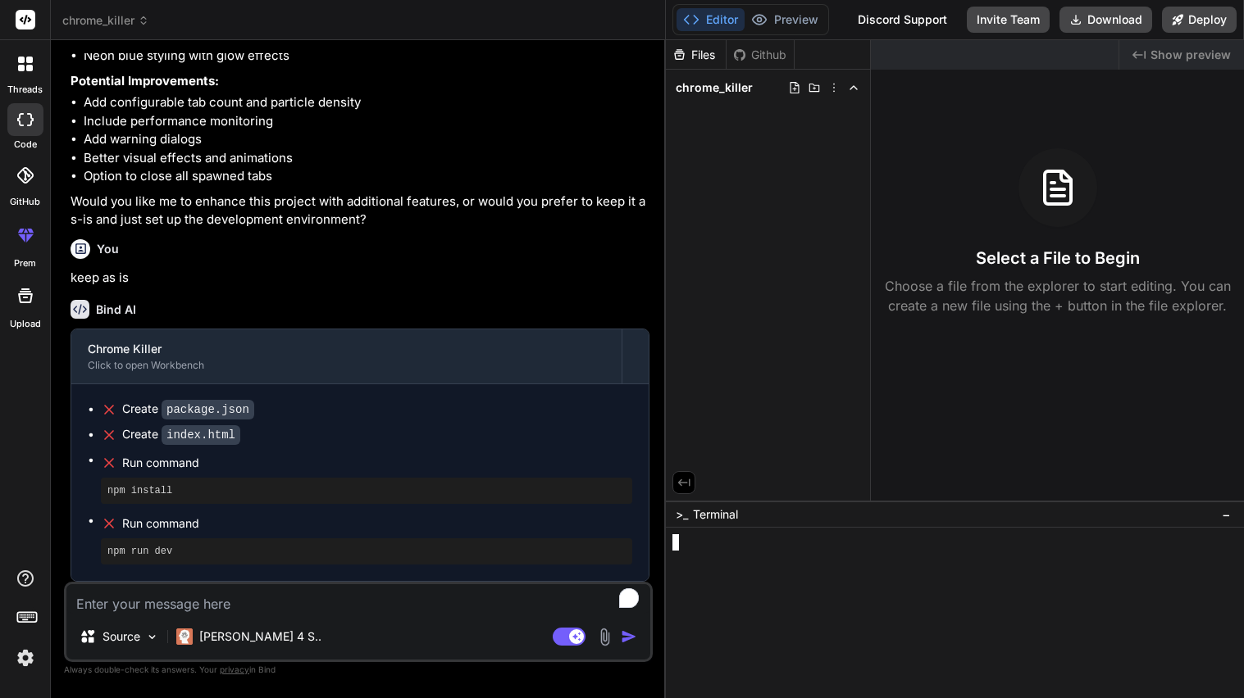
click at [176, 496] on pre "npm install" at bounding box center [366, 491] width 518 height 13
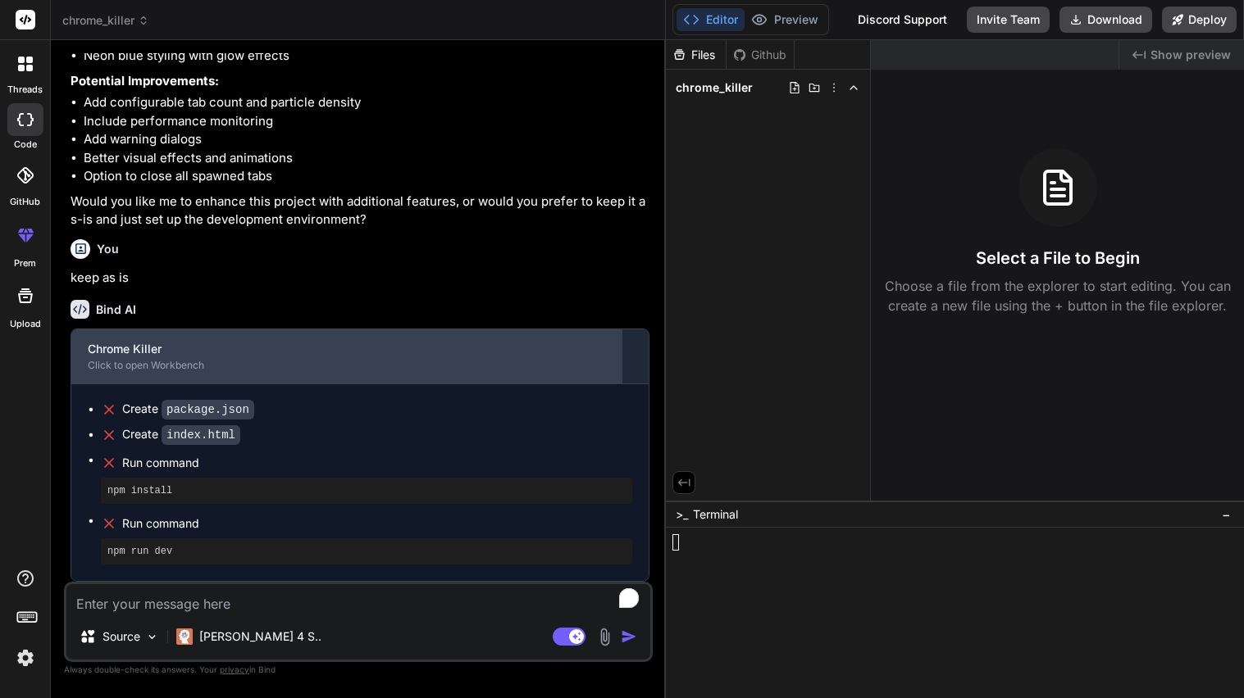
click at [166, 379] on div "Chrome Killer Click to open Workbench" at bounding box center [346, 357] width 550 height 54
click at [364, 344] on div "Chrome Killer" at bounding box center [346, 349] width 517 height 16
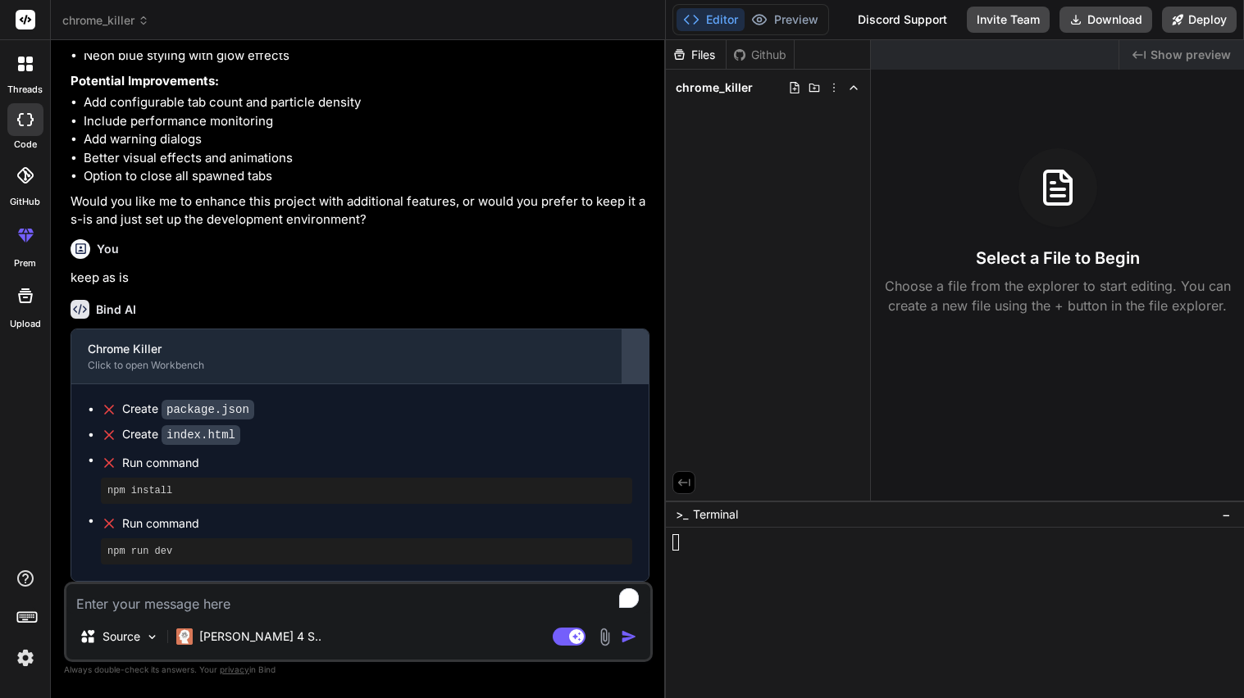
click at [635, 357] on div at bounding box center [635, 357] width 26 height 26
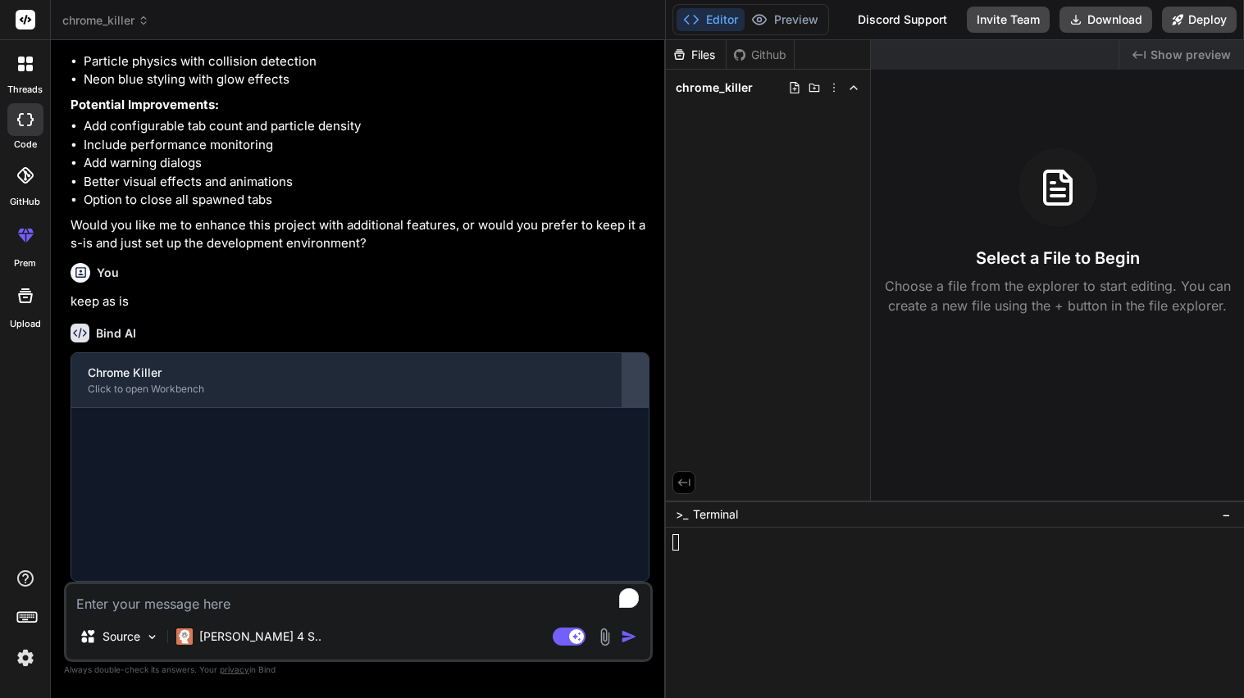
scroll to position [789, 0]
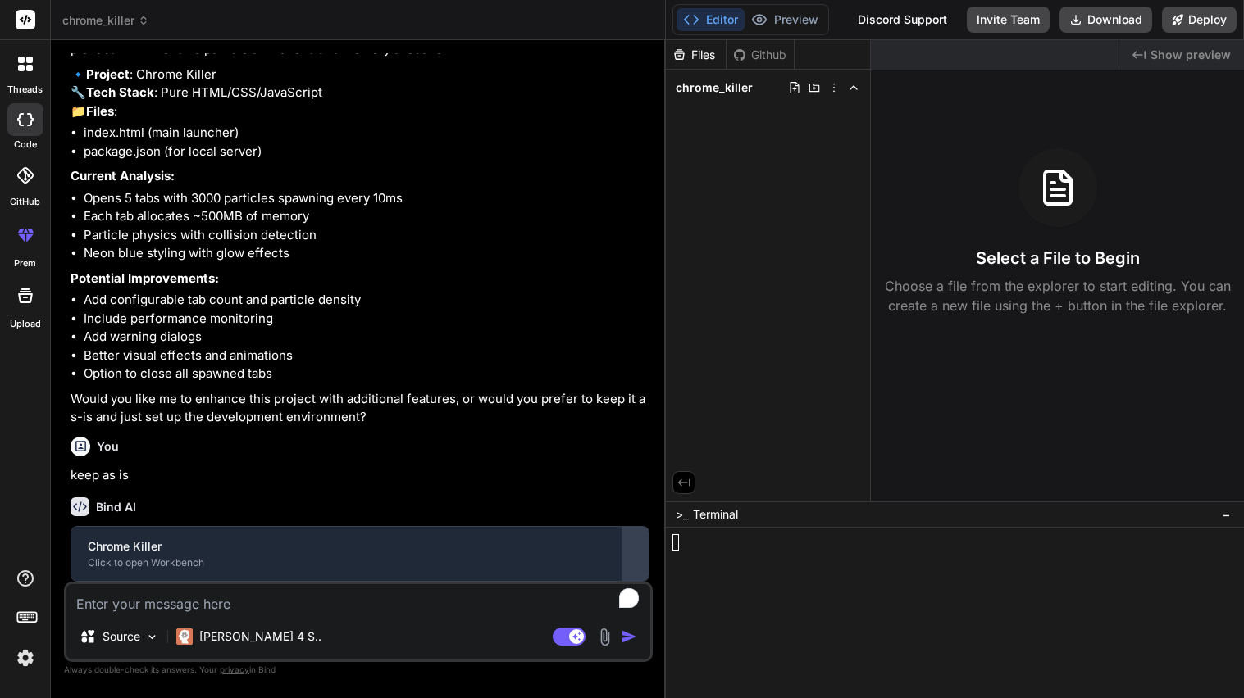
click at [630, 543] on div at bounding box center [635, 554] width 26 height 26
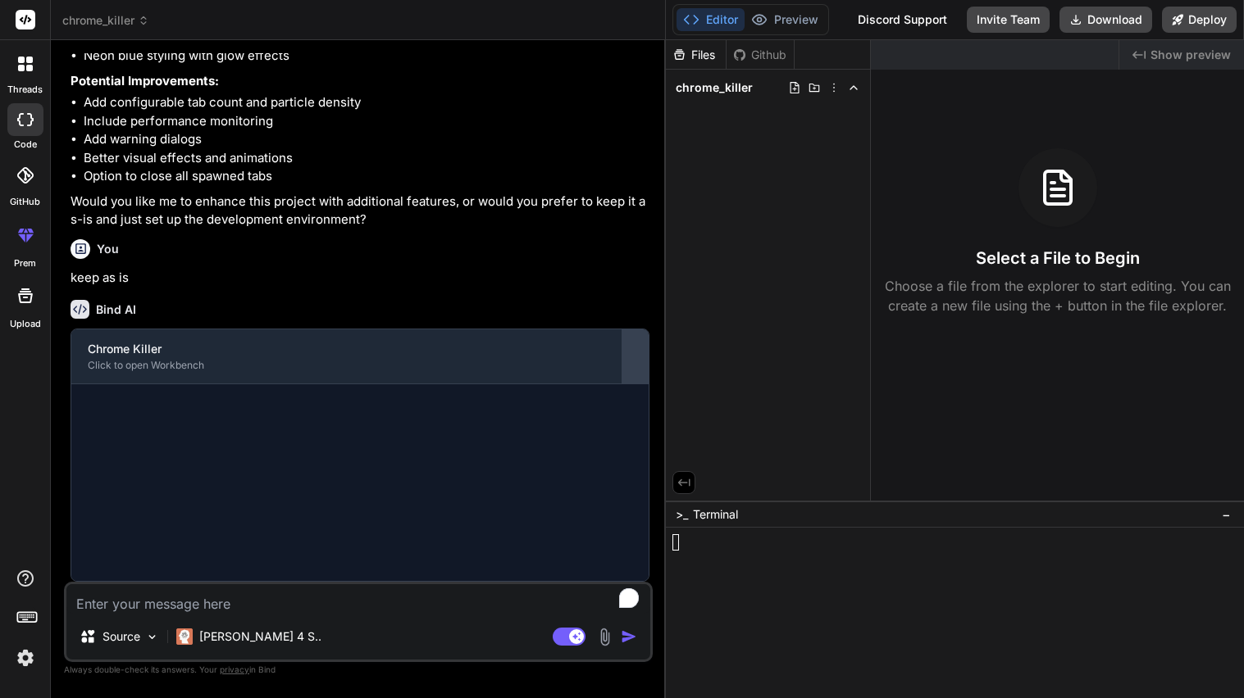
scroll to position [986, 0]
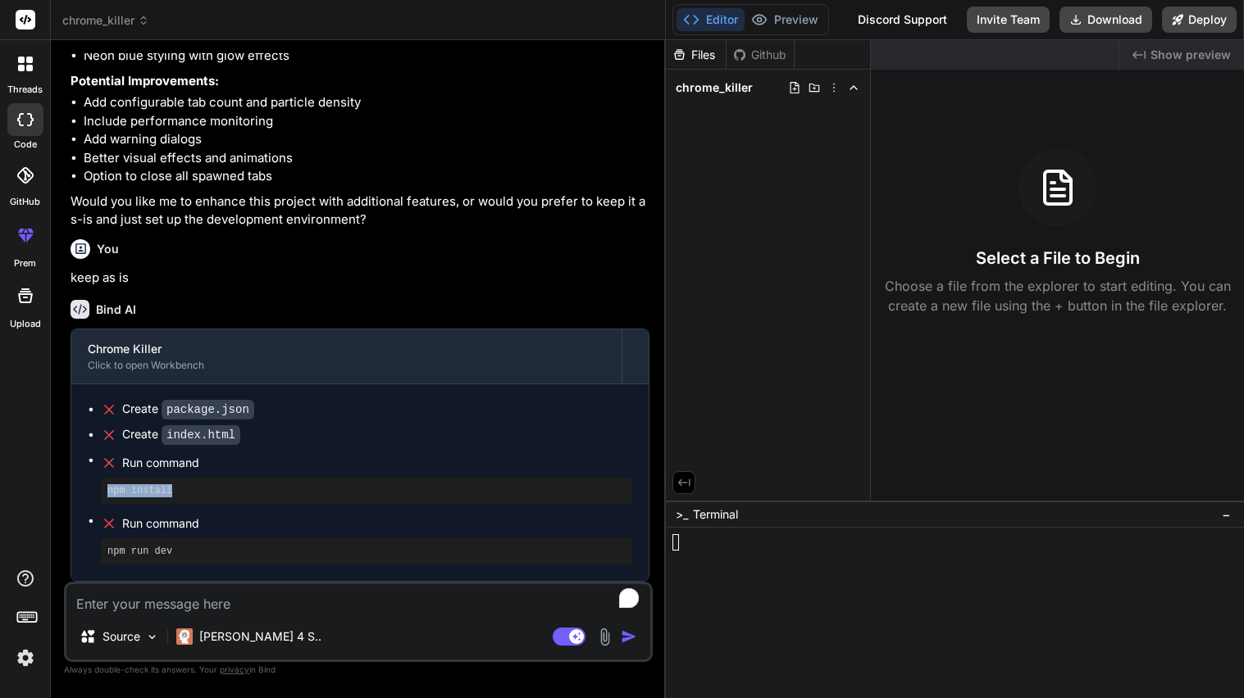
drag, startPoint x: 107, startPoint y: 494, endPoint x: 221, endPoint y: 493, distance: 114.8
click at [221, 493] on pre "npm install" at bounding box center [366, 491] width 518 height 13
copy pre "npm install"
click at [777, 594] on div at bounding box center [1057, 592] width 771 height 16
click at [1226, 508] on span "−" at bounding box center [1226, 515] width 9 height 16
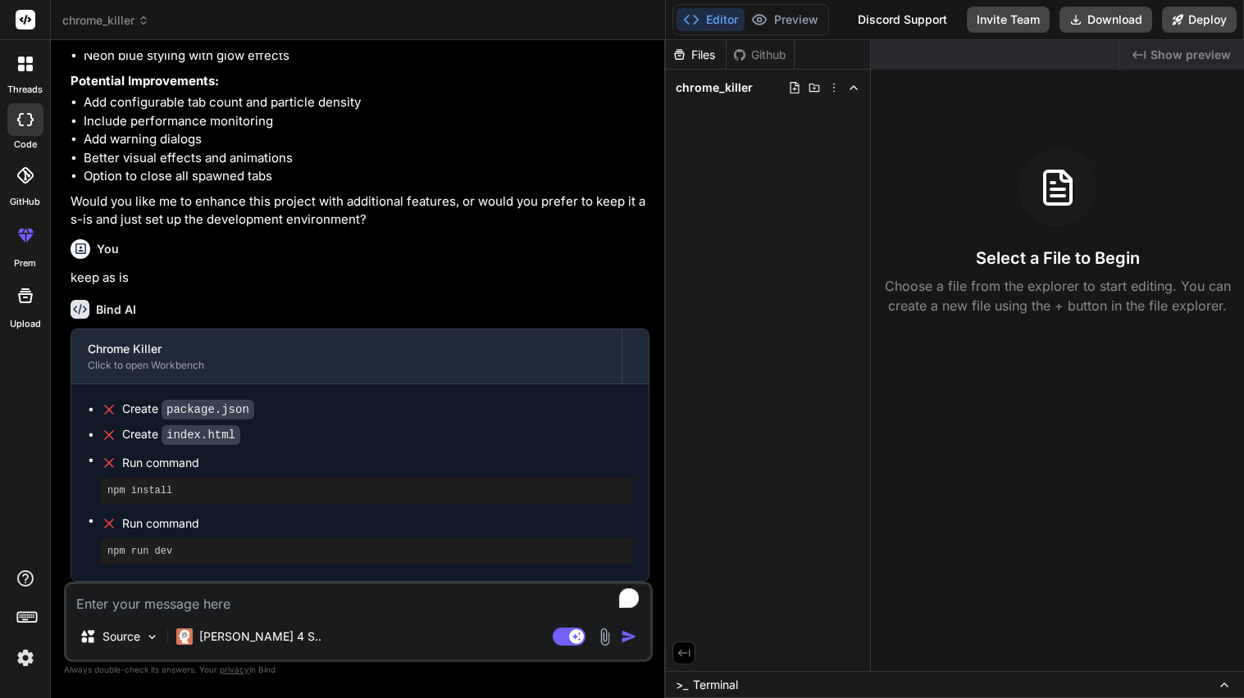
click at [881, 361] on div "Created with Pixso. Show preview Select a File to Begin Choose a file from the …" at bounding box center [1057, 355] width 373 height 631
click at [769, 52] on div "Github" at bounding box center [759, 55] width 67 height 16
click at [841, 89] on div at bounding box center [824, 87] width 72 height 13
click at [830, 85] on icon at bounding box center [833, 87] width 13 height 13
click at [802, 241] on div at bounding box center [955, 369] width 578 height 658
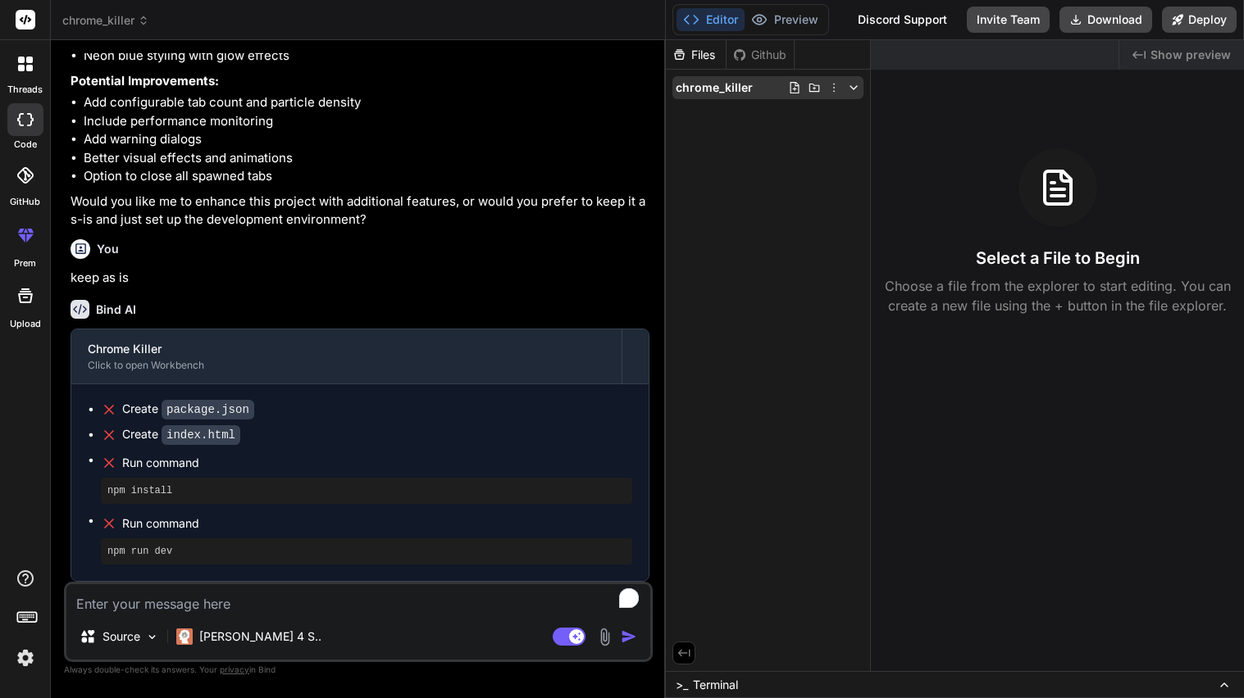
click at [722, 85] on span "chrome_killer" at bounding box center [714, 88] width 77 height 16
click at [735, 20] on button "Editor" at bounding box center [710, 19] width 68 height 23
click at [1213, 16] on button "Deploy" at bounding box center [1199, 20] width 75 height 26
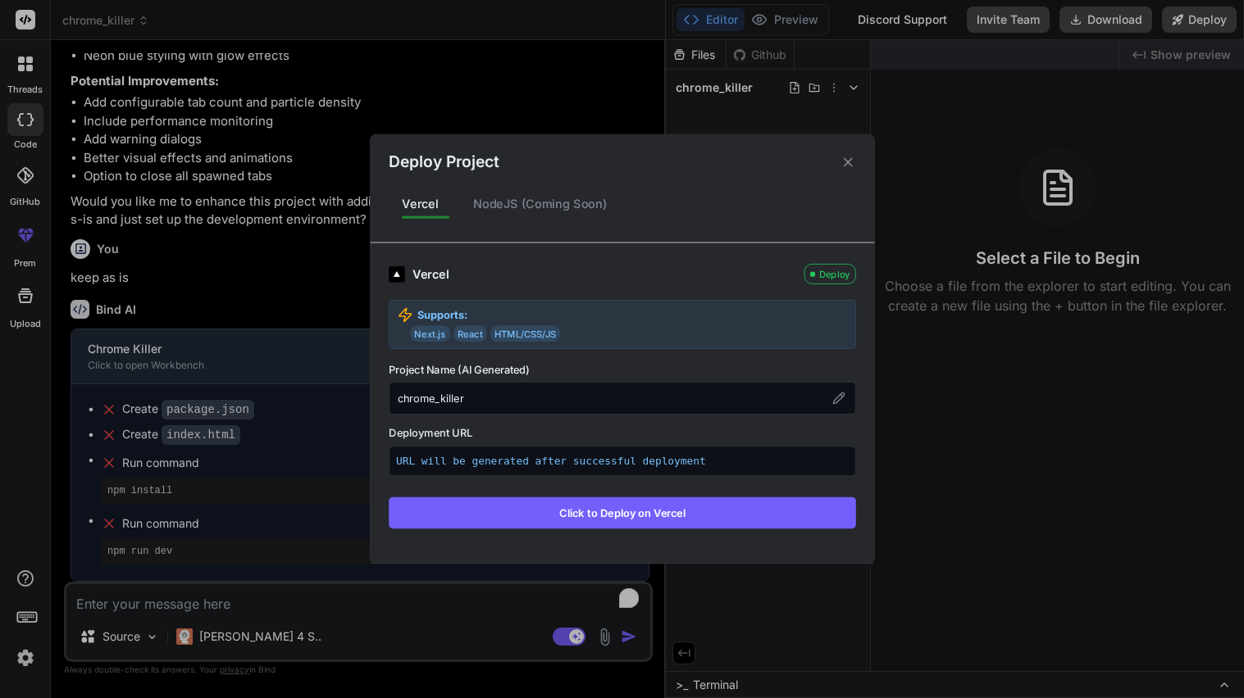
click at [620, 507] on button "Click to Deploy on Vercel" at bounding box center [622, 513] width 467 height 31
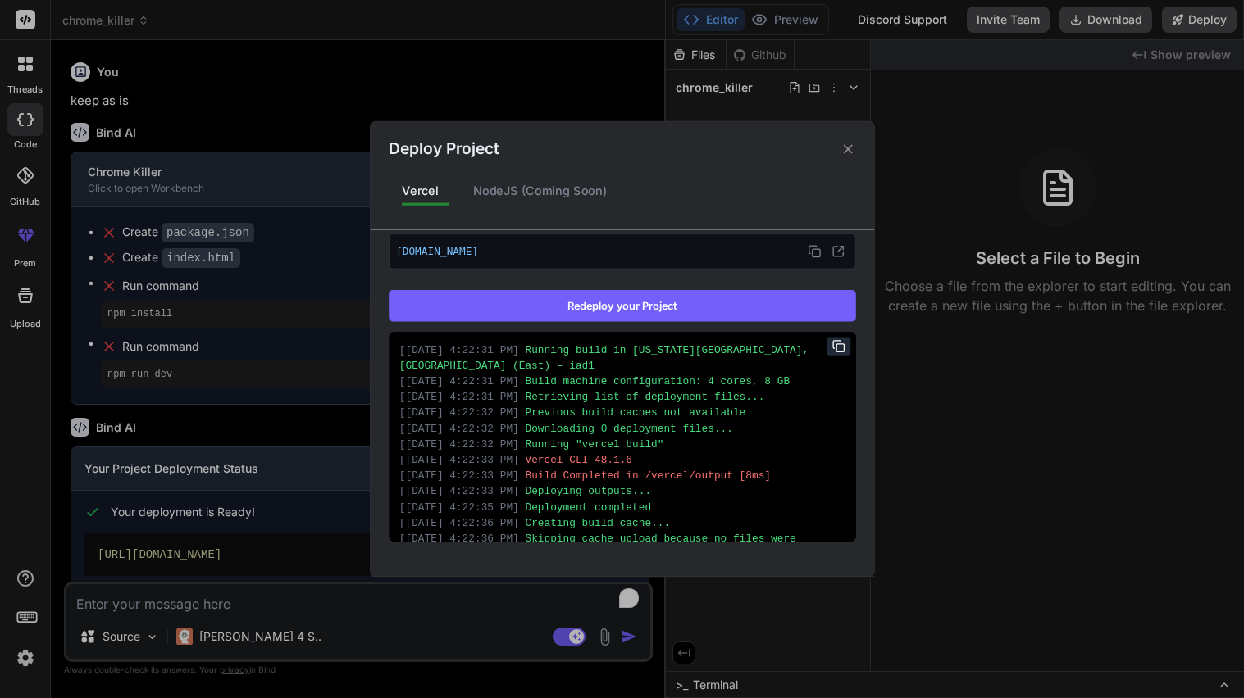
scroll to position [39, 0]
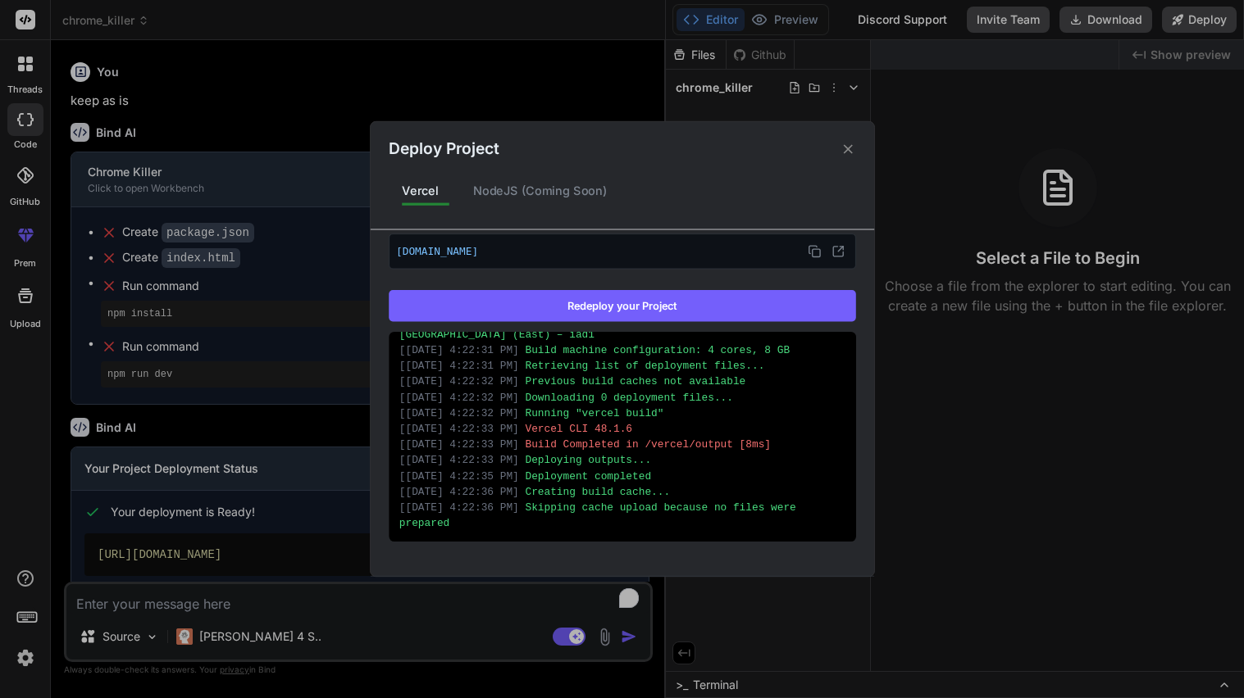
click at [966, 495] on div "Deploy Project Vercel NodeJS (Coming Soon) Vercel Deployed Supports: Next.js Re…" at bounding box center [622, 349] width 1244 height 698
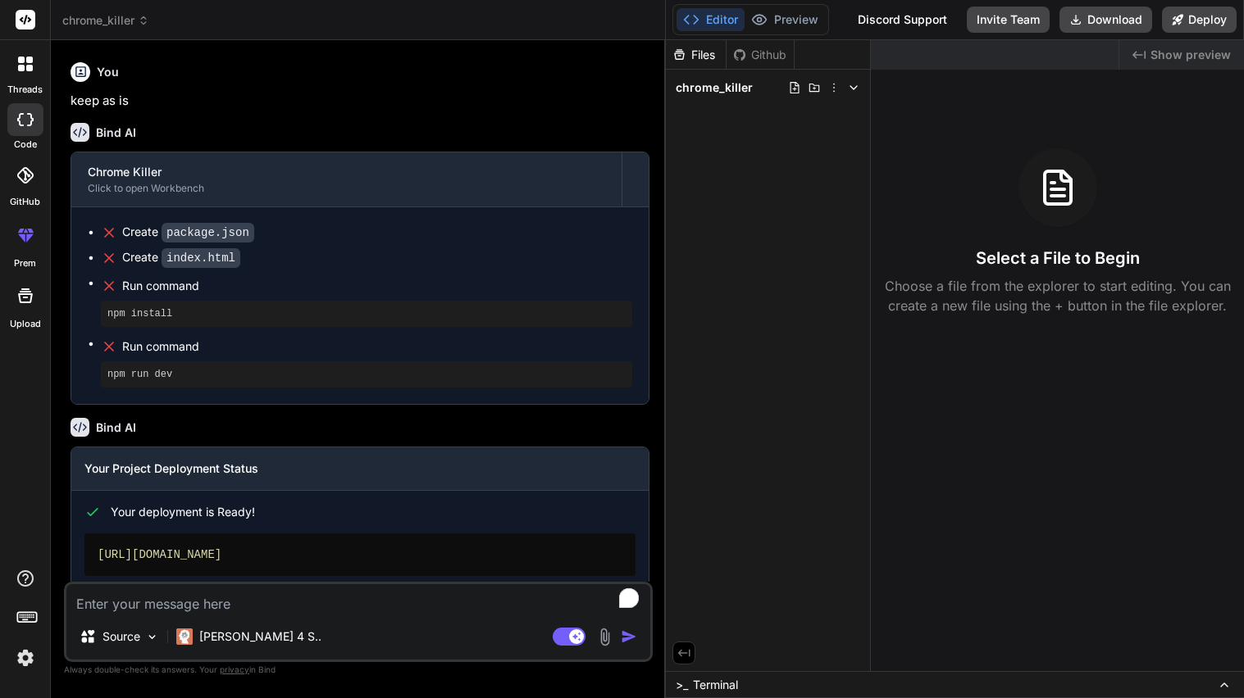
scroll to position [1228, 0]
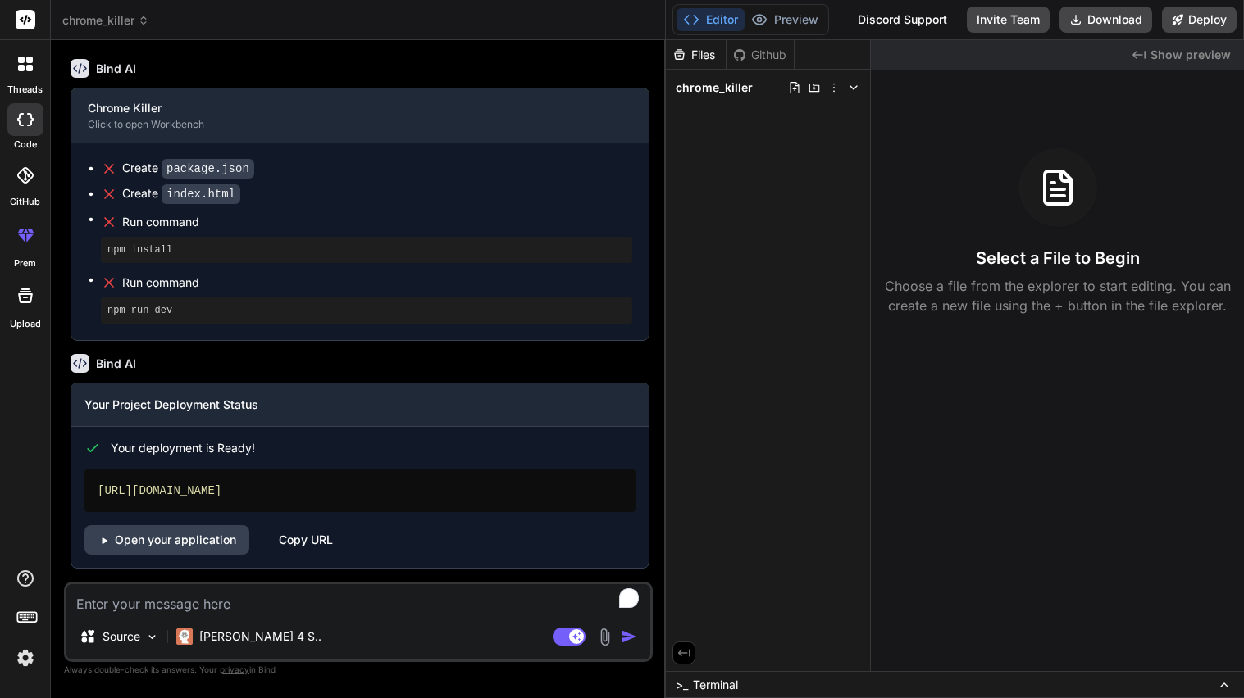
drag, startPoint x: 339, startPoint y: 491, endPoint x: 99, endPoint y: 492, distance: 239.4
click at [99, 492] on div "[URL][DOMAIN_NAME]" at bounding box center [359, 491] width 551 height 43
click at [195, 527] on link "Open your application" at bounding box center [166, 541] width 165 height 30
click at [303, 551] on div "Copy URL" at bounding box center [306, 541] width 54 height 30
click at [277, 599] on textarea "To enrich screen reader interactions, please activate Accessibility in Grammarl…" at bounding box center [358, 600] width 584 height 30
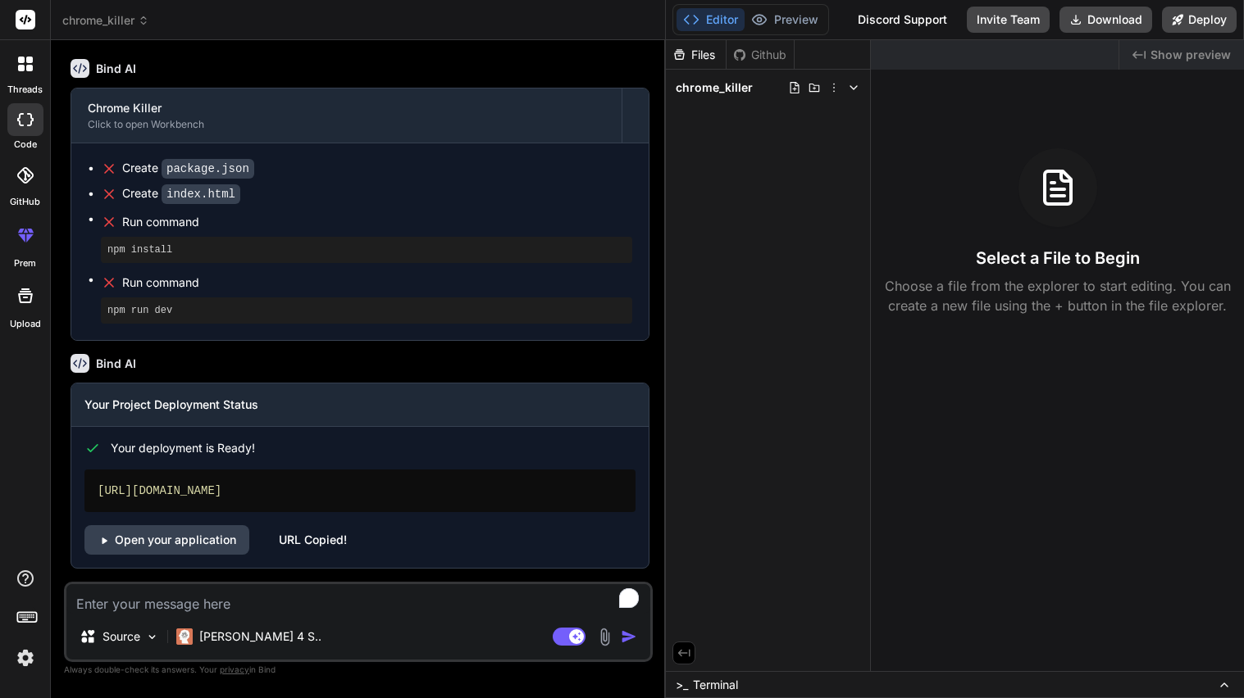
type textarea "x"
type textarea "i"
type textarea "x"
type textarea "it"
type textarea "x"
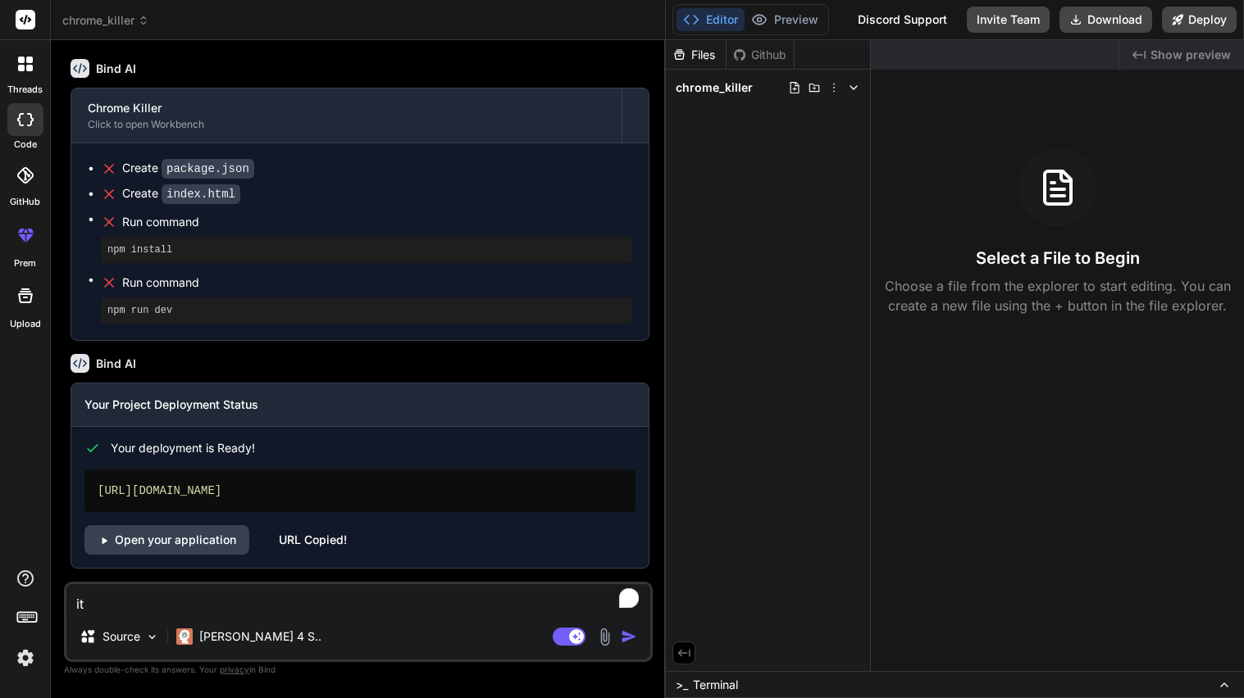
type textarea "it"
type textarea "x"
type textarea "it b"
type textarea "x"
type textarea "it bl"
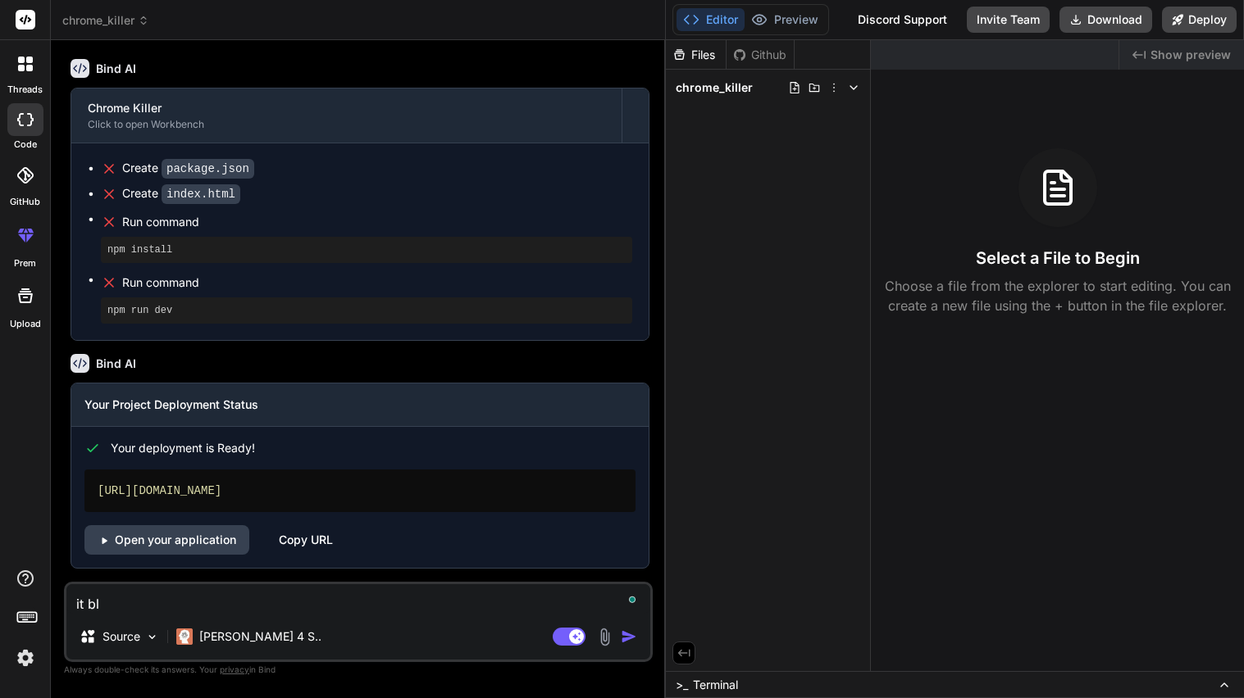
type textarea "x"
type textarea "it blo"
type textarea "x"
type textarea "it bloc"
type textarea "x"
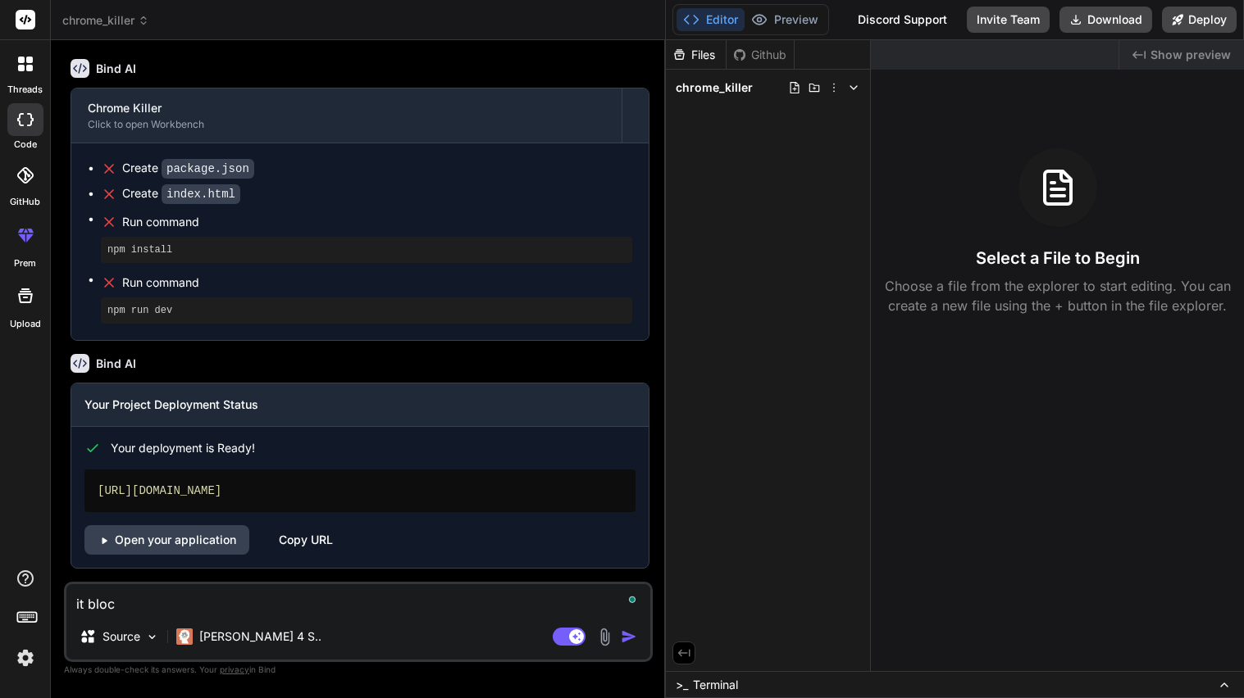
type textarea "it block"
type textarea "x"
type textarea "it blocke"
type textarea "x"
type textarea "it blocked"
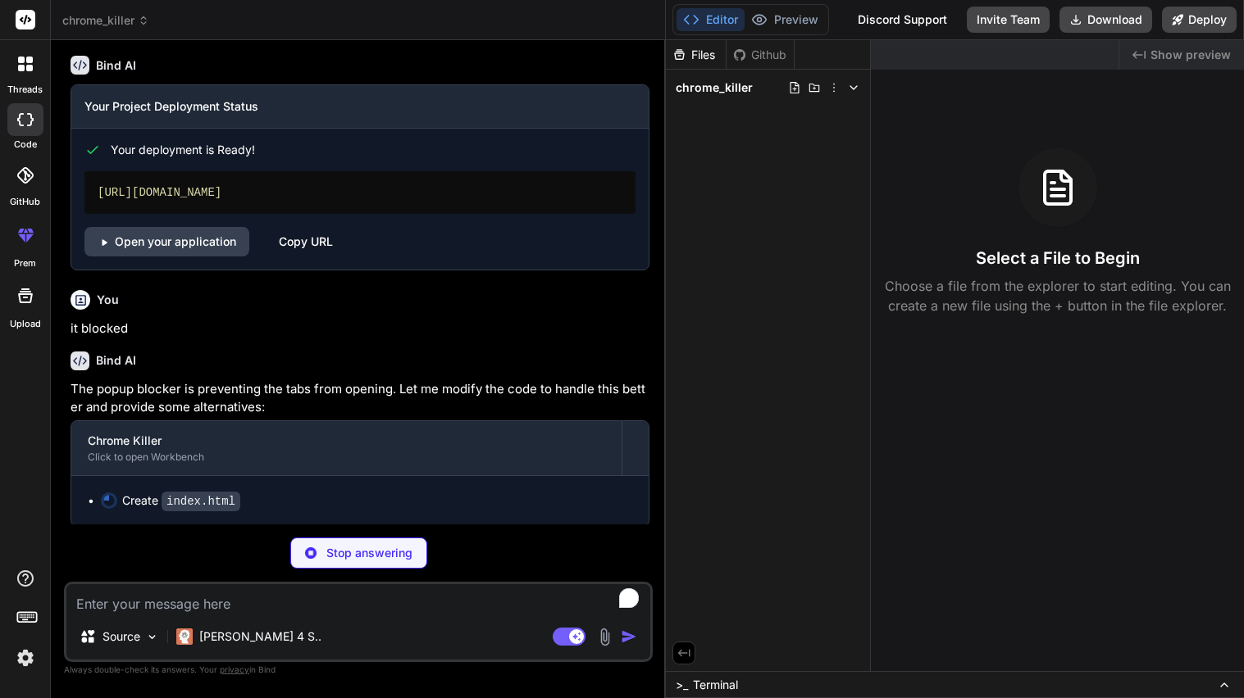
scroll to position [1528, 0]
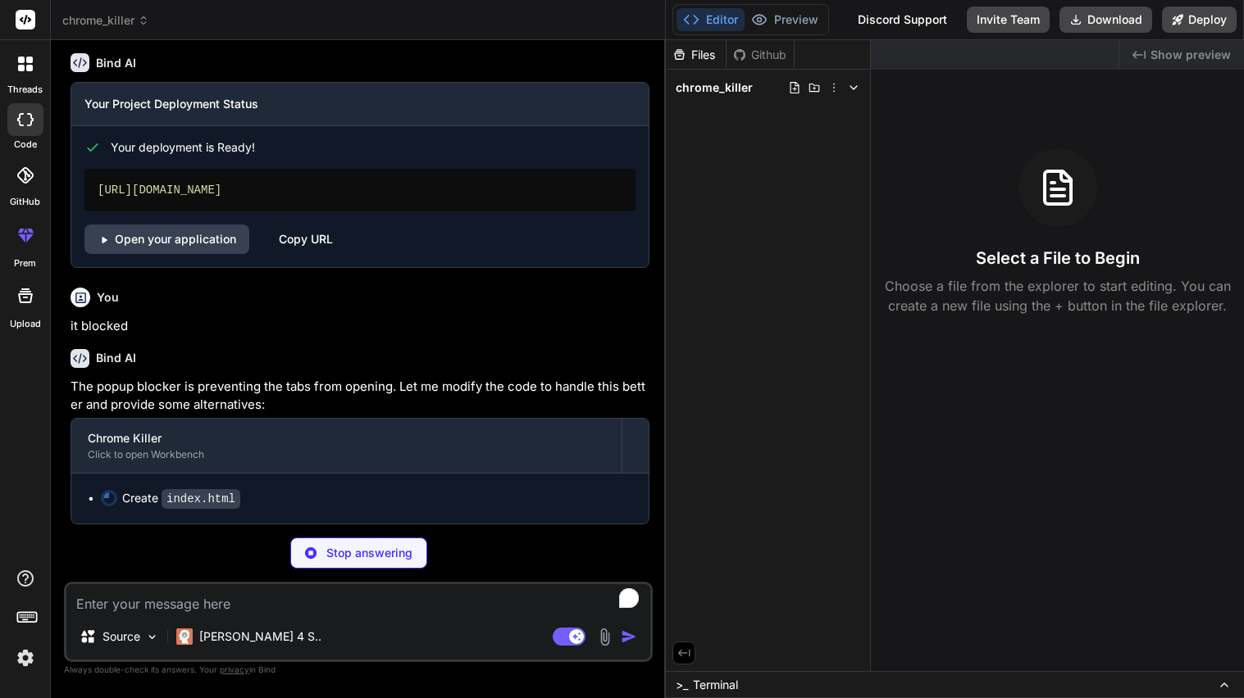
type textarea "x"
